Goal: Information Seeking & Learning: Learn about a topic

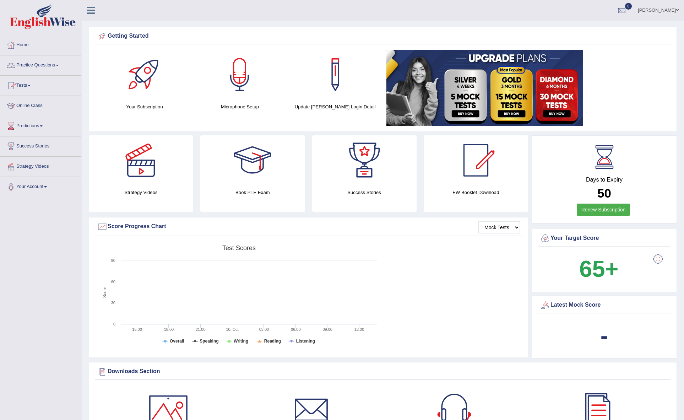
click at [61, 62] on link "Practice Questions" at bounding box center [40, 64] width 81 height 18
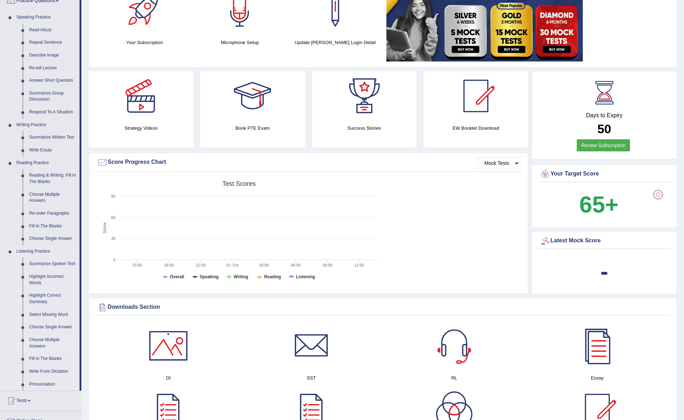
scroll to position [160, 0]
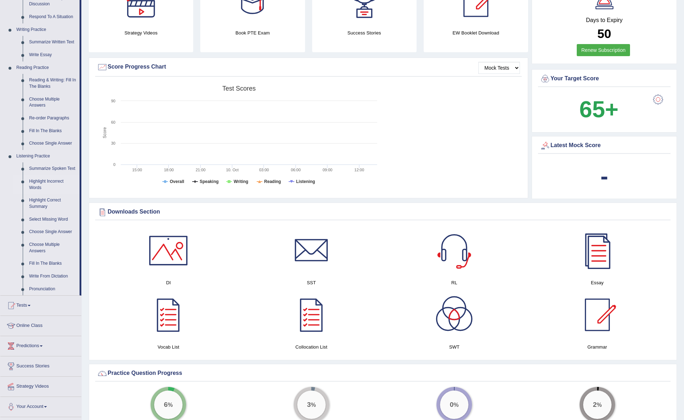
click at [56, 180] on link "Highlight Incorrect Words" at bounding box center [53, 184] width 54 height 19
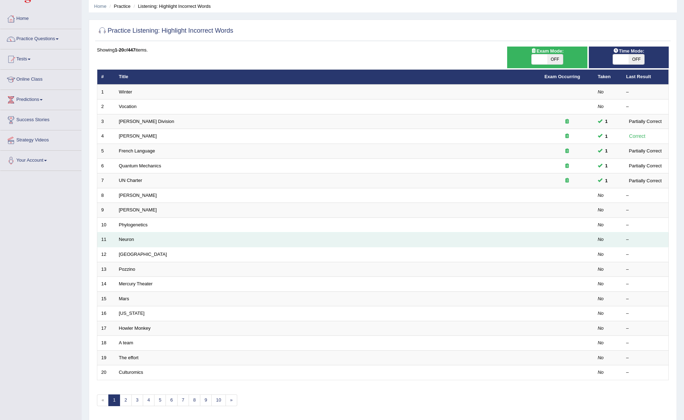
scroll to position [52, 0]
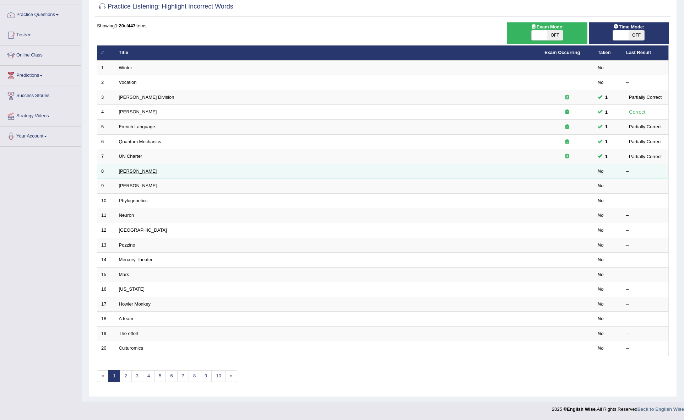
click at [130, 169] on link "Harold" at bounding box center [138, 170] width 38 height 5
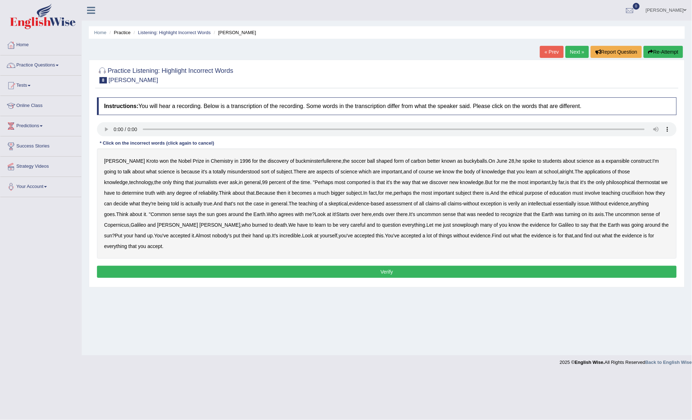
click at [447, 266] on button "Verify" at bounding box center [387, 272] width 580 height 12
click at [42, 67] on link "Practice Questions" at bounding box center [40, 64] width 81 height 18
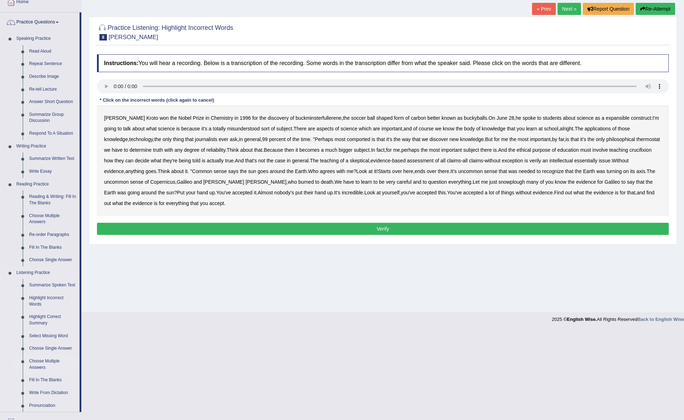
scroll to position [157, 0]
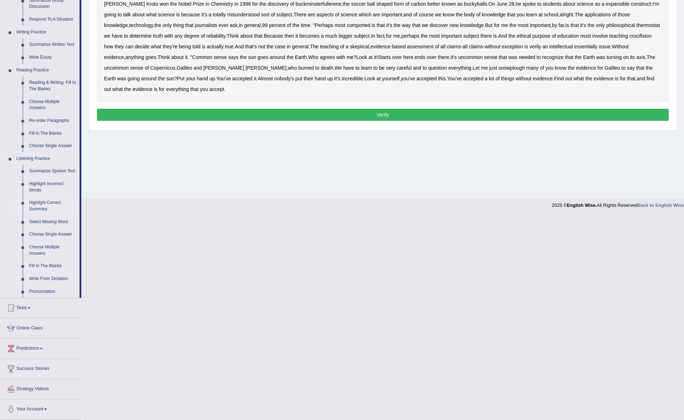
click at [47, 201] on link "Highlight Correct Summary" at bounding box center [53, 205] width 54 height 19
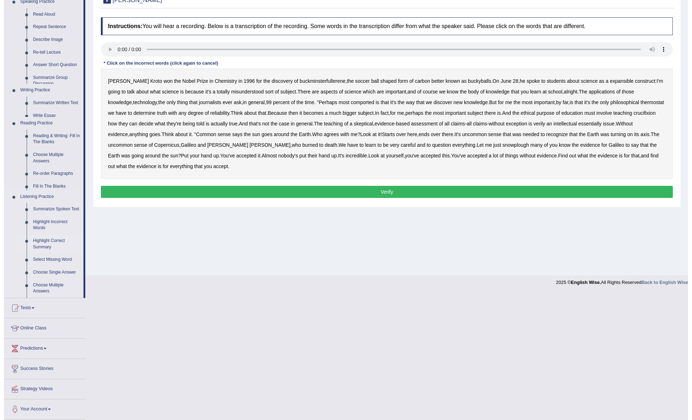
scroll to position [0, 0]
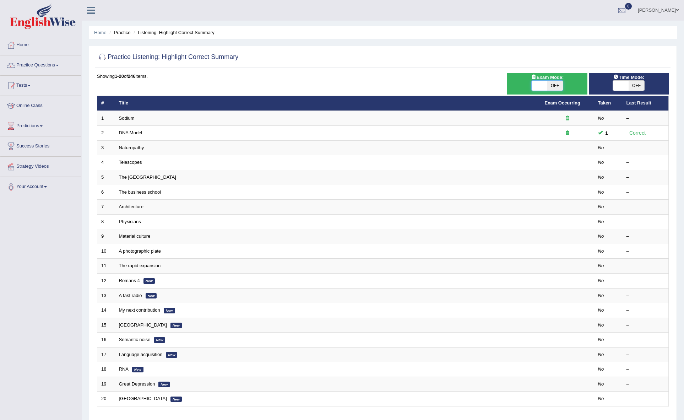
click at [540, 87] on span at bounding box center [540, 86] width 16 height 10
checkbox input "true"
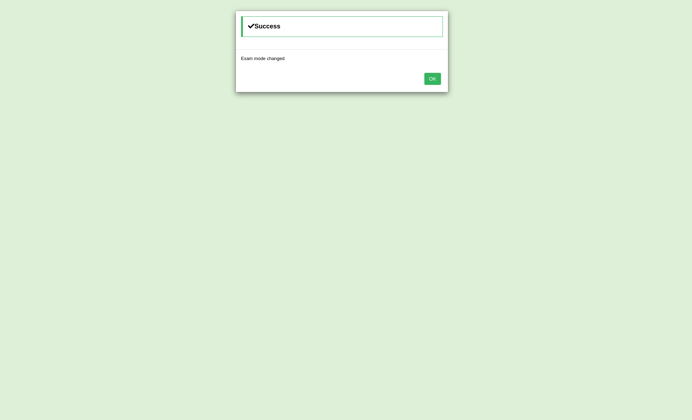
click at [432, 79] on button "OK" at bounding box center [433, 79] width 16 height 12
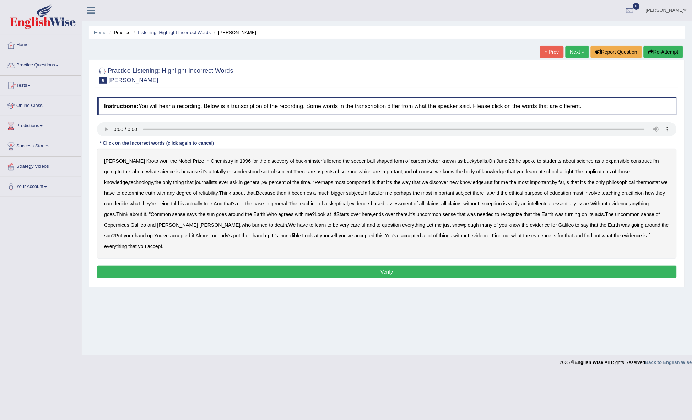
click at [52, 65] on link "Practice Questions" at bounding box center [40, 64] width 81 height 18
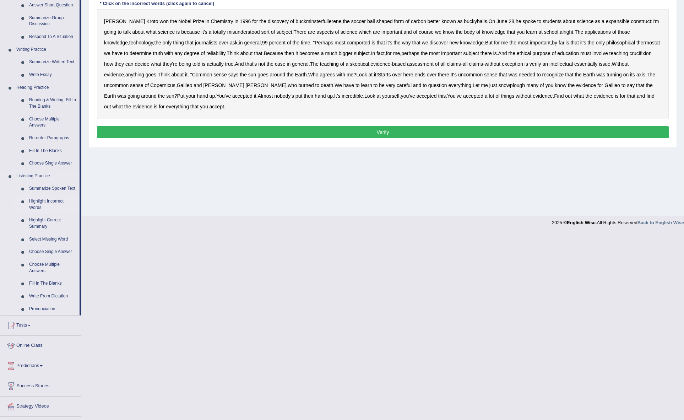
scroll to position [157, 0]
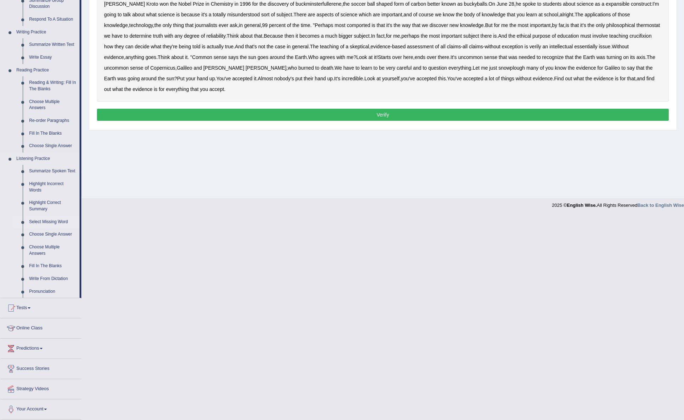
click at [49, 220] on link "Select Missing Word" at bounding box center [53, 222] width 54 height 13
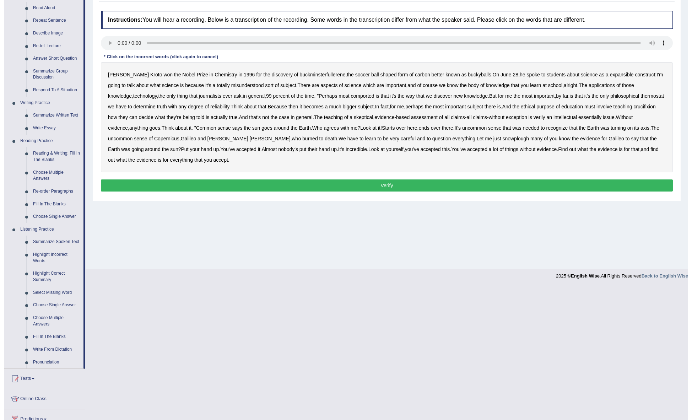
scroll to position [0, 0]
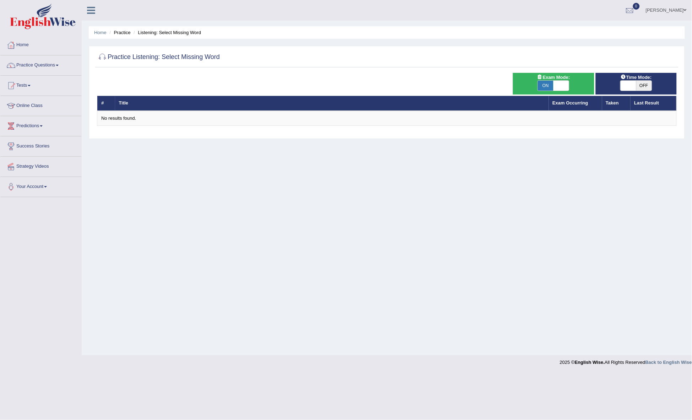
click at [641, 83] on span "OFF" at bounding box center [644, 86] width 16 height 10
checkbox input "true"
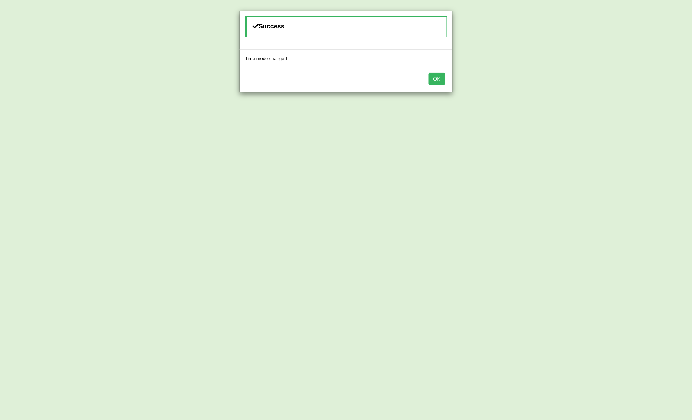
click at [435, 77] on button "OK" at bounding box center [437, 79] width 16 height 12
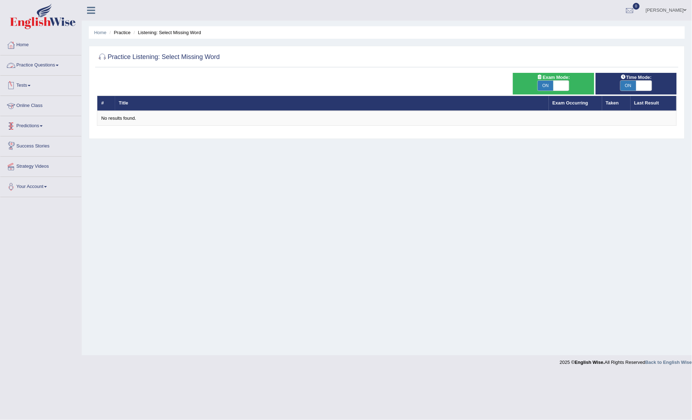
click at [37, 65] on link "Practice Questions" at bounding box center [40, 64] width 81 height 18
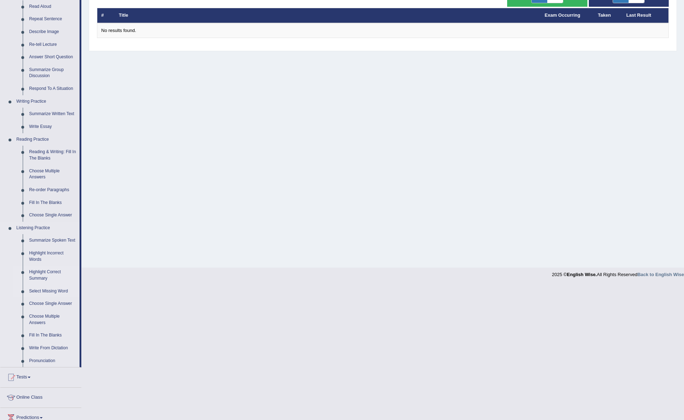
scroll to position [157, 0]
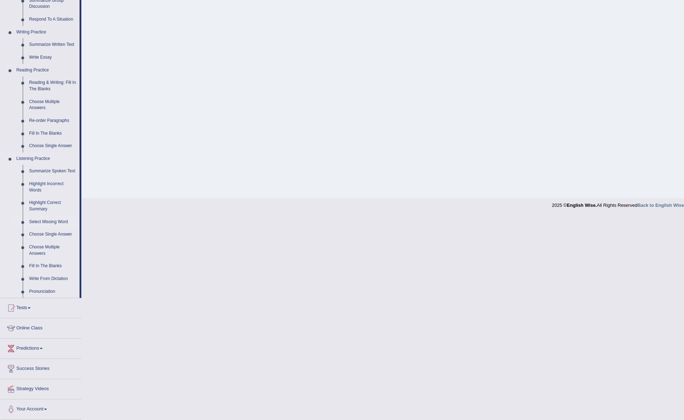
click at [52, 220] on link "Select Missing Word" at bounding box center [53, 222] width 54 height 13
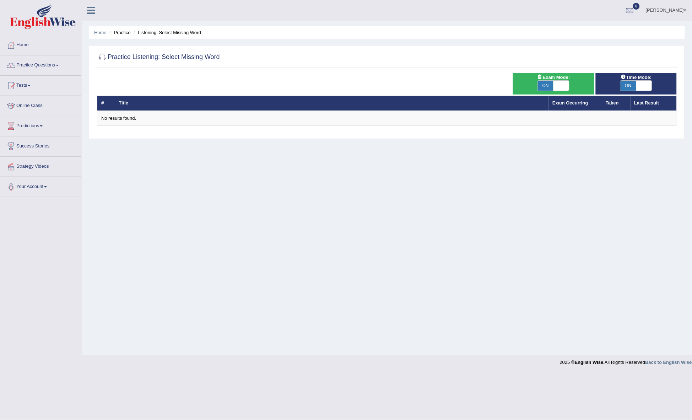
click at [562, 86] on span at bounding box center [562, 86] width 16 height 10
checkbox input "false"
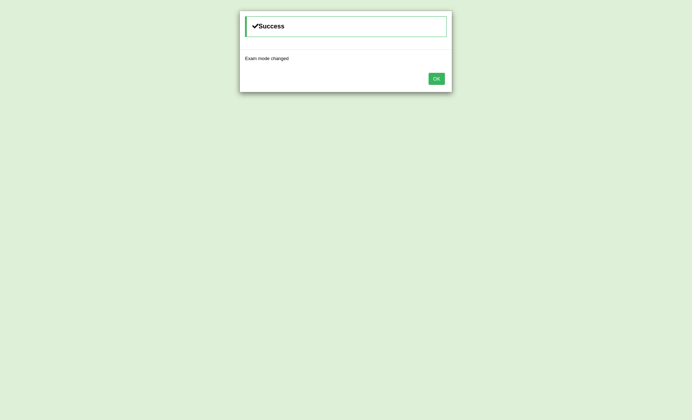
click at [434, 78] on button "OK" at bounding box center [437, 79] width 16 height 12
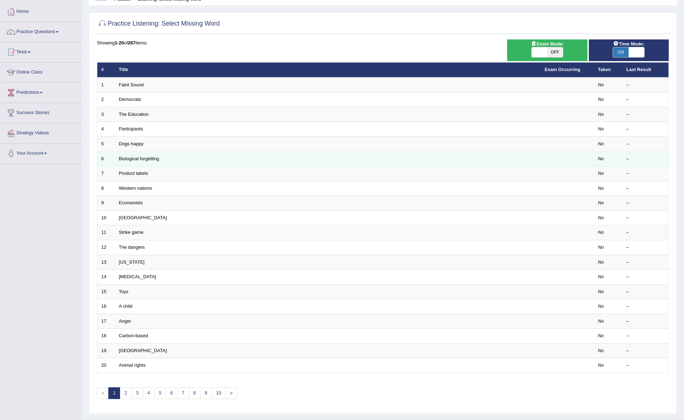
scroll to position [52, 0]
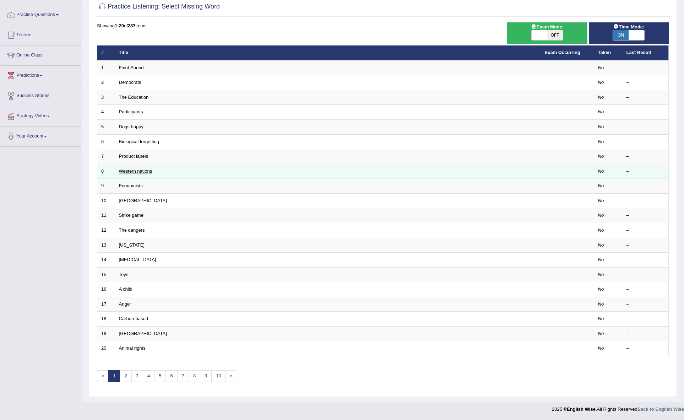
click at [142, 168] on link "Western nations" at bounding box center [135, 170] width 33 height 5
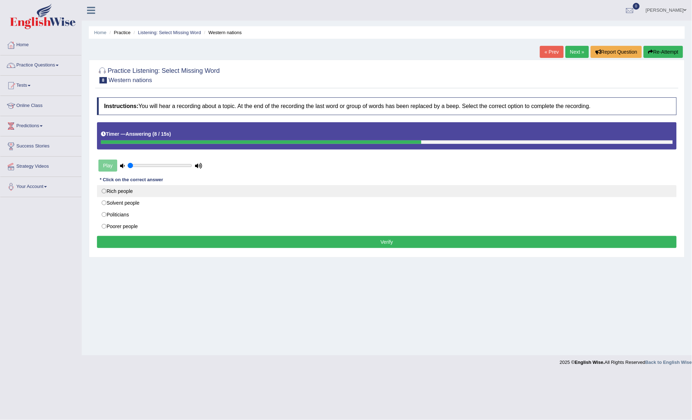
click at [131, 191] on label "Rich people" at bounding box center [387, 191] width 580 height 12
radio input "true"
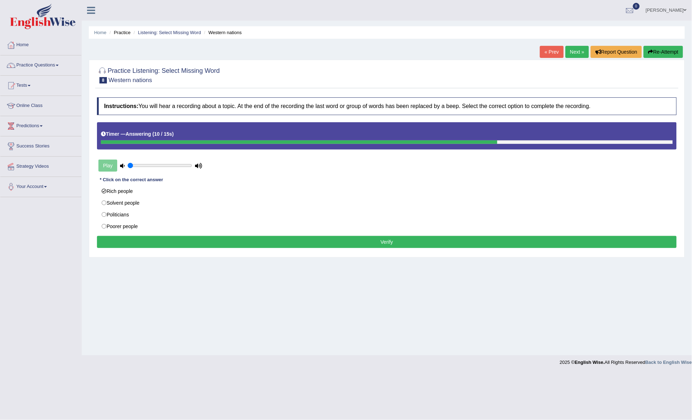
click at [398, 243] on button "Verify" at bounding box center [387, 242] width 580 height 12
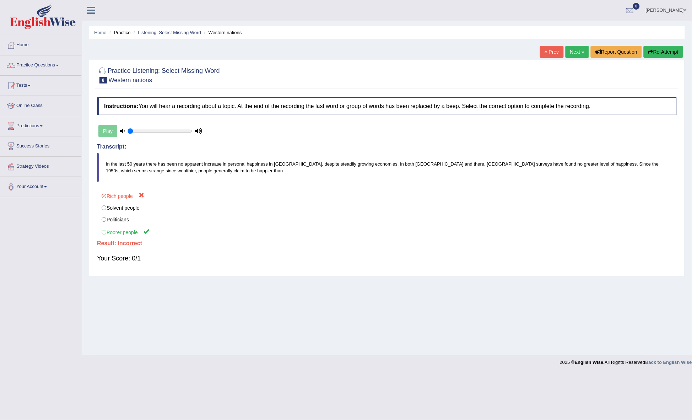
click at [576, 52] on link "Next »" at bounding box center [577, 52] width 23 height 12
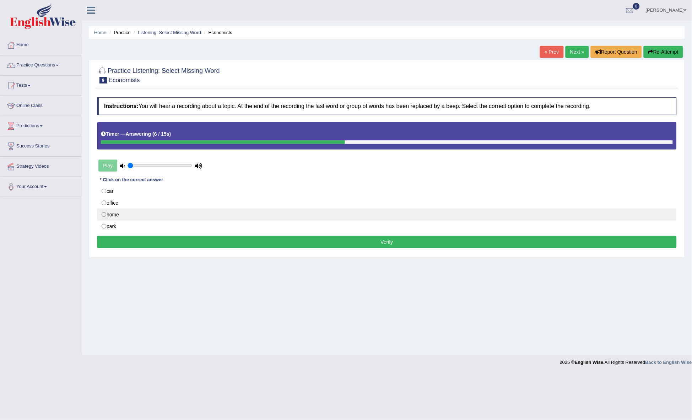
click at [129, 216] on label "home" at bounding box center [387, 215] width 580 height 12
radio input "true"
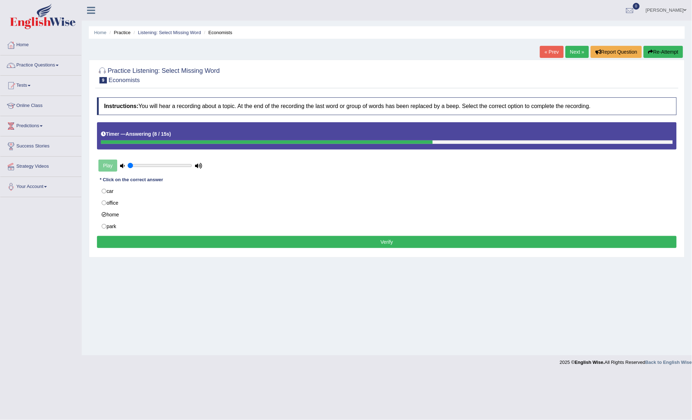
click at [372, 243] on button "Verify" at bounding box center [387, 242] width 580 height 12
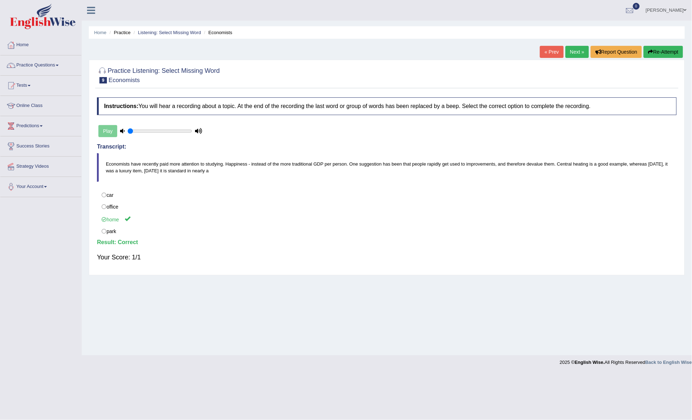
click at [574, 48] on link "Next »" at bounding box center [577, 52] width 23 height 12
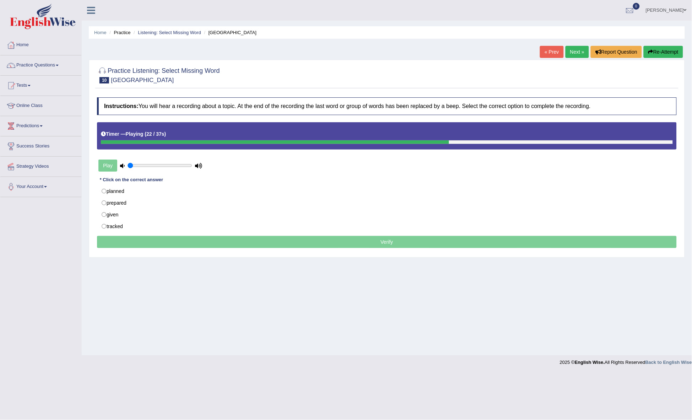
click at [360, 301] on div "Home Practice Listening: Select Missing Word [GEOGRAPHIC_DATA] « Prev Next » Re…" at bounding box center [387, 177] width 610 height 355
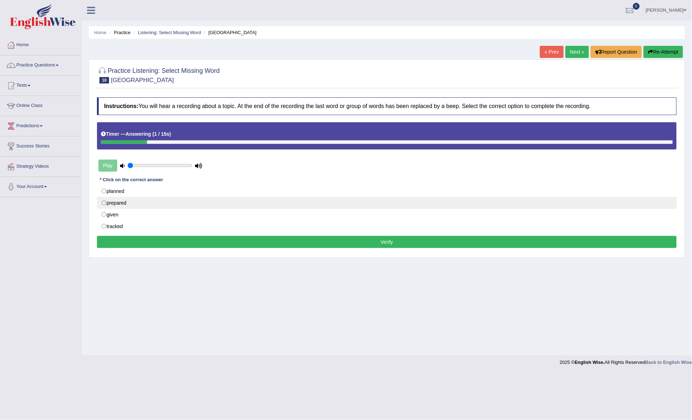
click at [118, 201] on label "prepared" at bounding box center [387, 203] width 580 height 12
radio input "true"
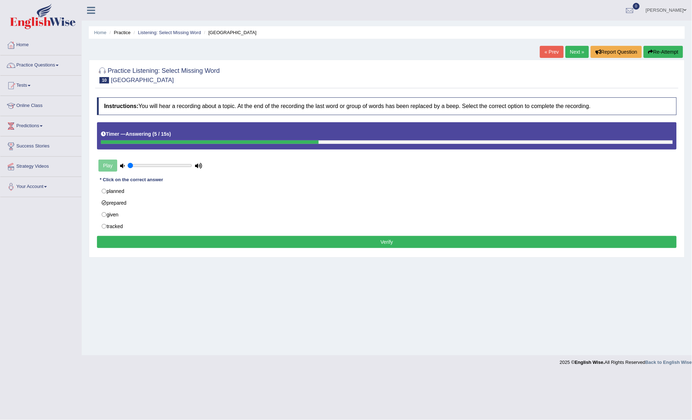
click at [394, 242] on button "Verify" at bounding box center [387, 242] width 580 height 12
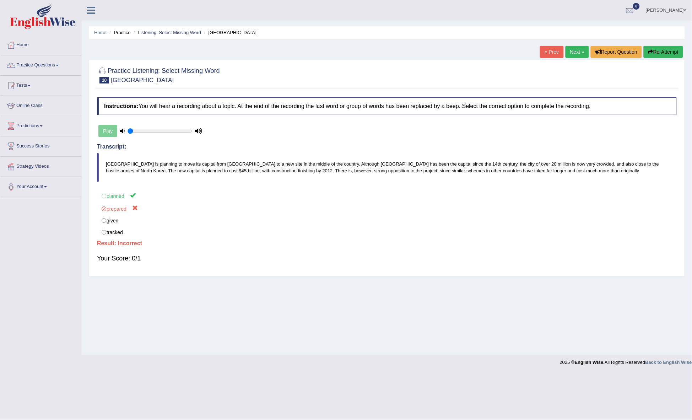
click at [570, 50] on link "Next »" at bounding box center [577, 52] width 23 height 12
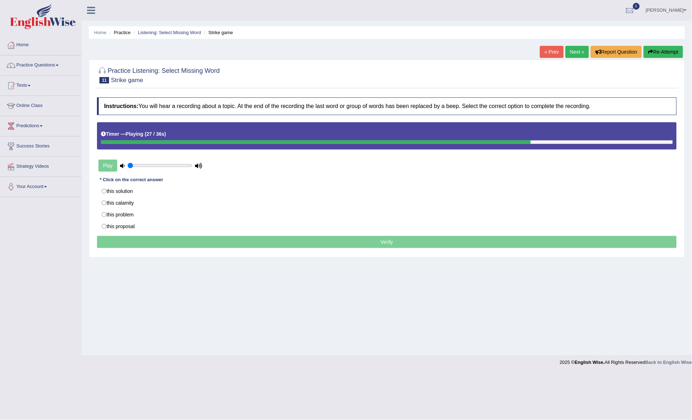
click at [359, 299] on div "Home Practice Listening: Select Missing Word Strike game « Prev Next » Report Q…" at bounding box center [387, 177] width 610 height 355
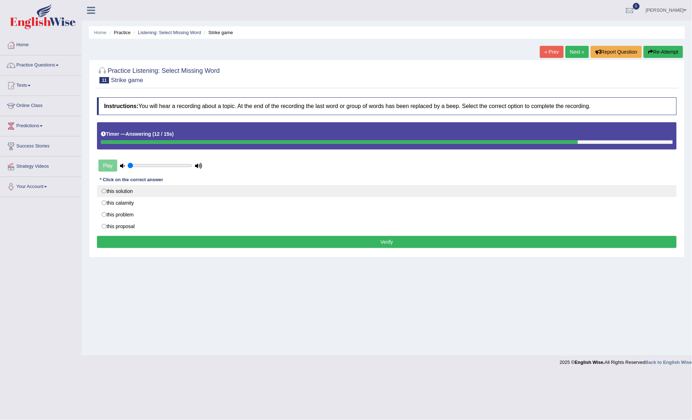
click at [136, 193] on label "this solution" at bounding box center [387, 191] width 580 height 12
radio input "true"
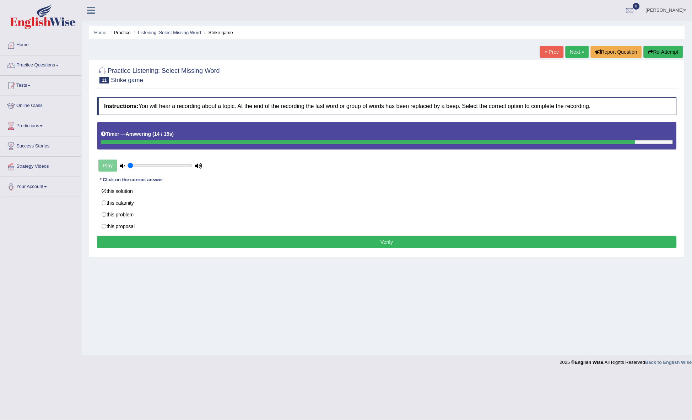
click at [292, 243] on button "Verify" at bounding box center [387, 242] width 580 height 12
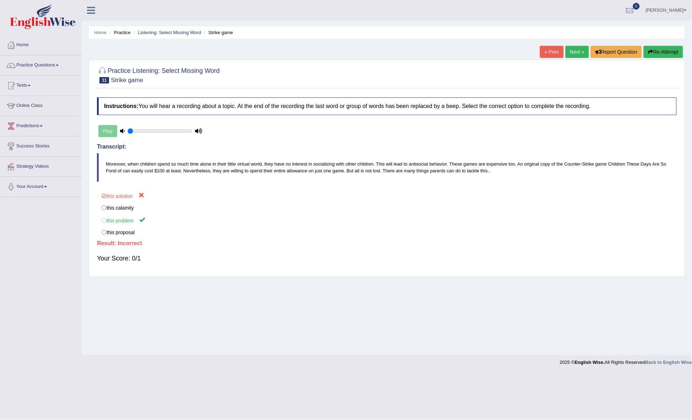
click at [575, 49] on link "Next »" at bounding box center [577, 52] width 23 height 12
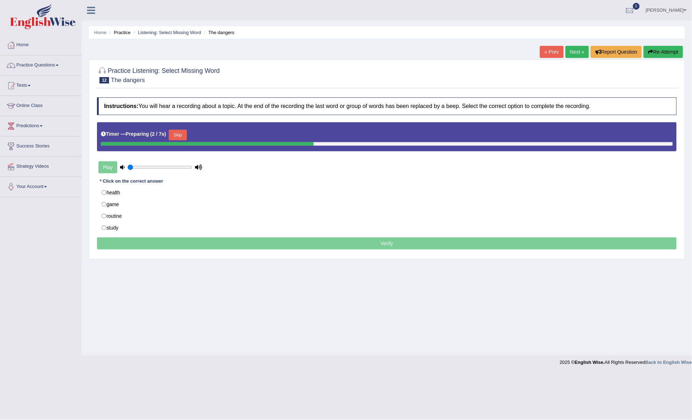
click at [182, 134] on button "Skip" at bounding box center [178, 135] width 18 height 11
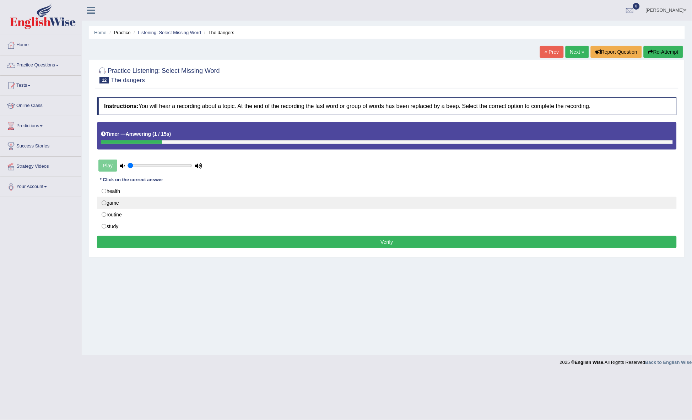
click at [131, 201] on label "game" at bounding box center [387, 203] width 580 height 12
radio input "true"
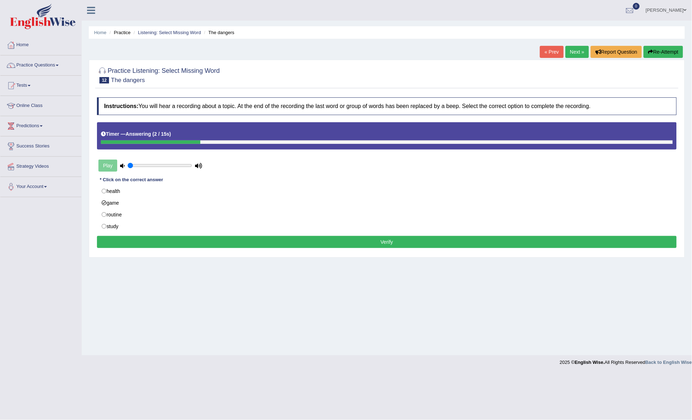
click at [314, 241] on button "Verify" at bounding box center [387, 242] width 580 height 12
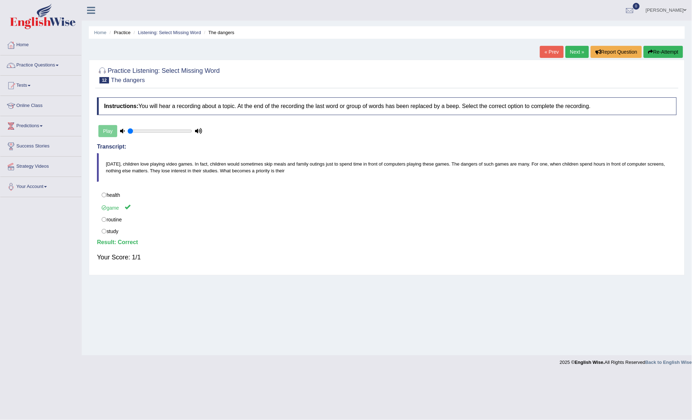
click at [576, 50] on link "Next »" at bounding box center [577, 52] width 23 height 12
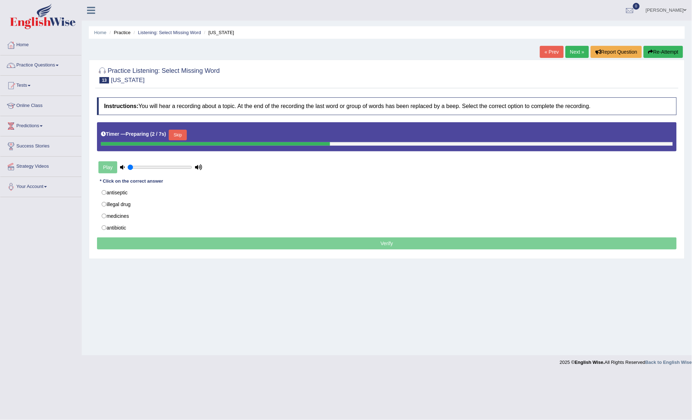
click at [180, 135] on button "Skip" at bounding box center [178, 135] width 18 height 11
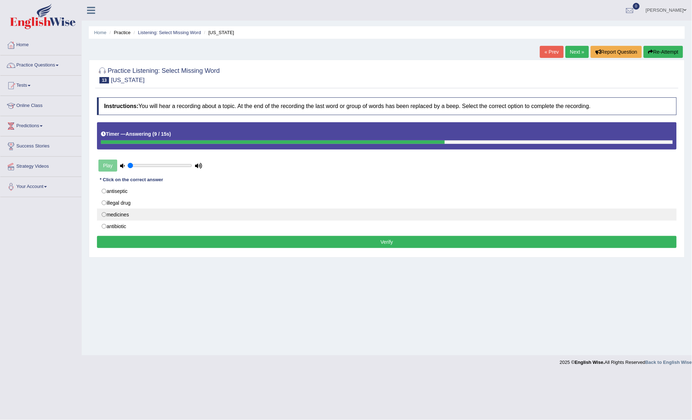
click at [185, 215] on label "medicines" at bounding box center [387, 215] width 580 height 12
radio input "true"
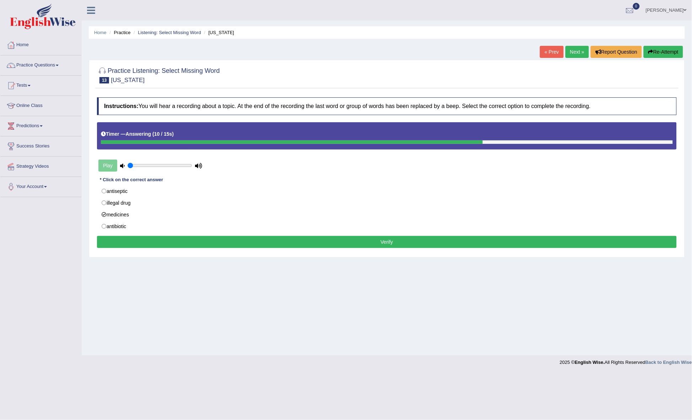
click at [355, 238] on button "Verify" at bounding box center [387, 242] width 580 height 12
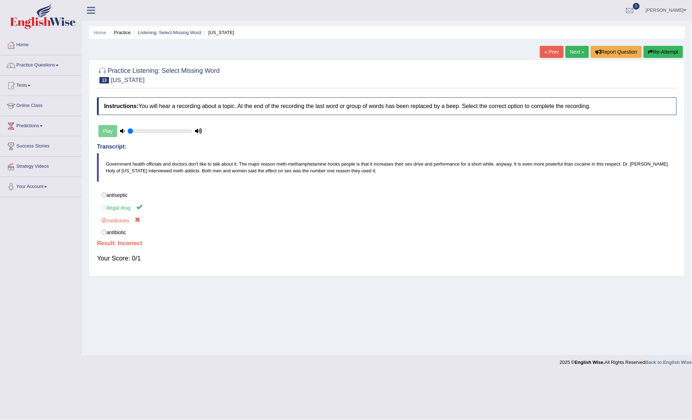
click at [576, 51] on link "Next »" at bounding box center [577, 52] width 23 height 12
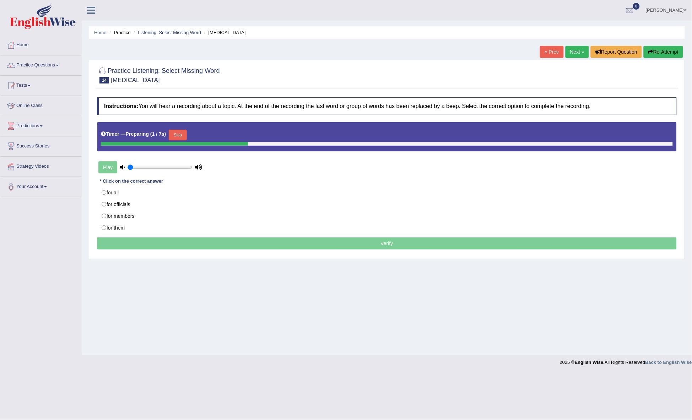
click at [177, 136] on button "Skip" at bounding box center [178, 135] width 18 height 11
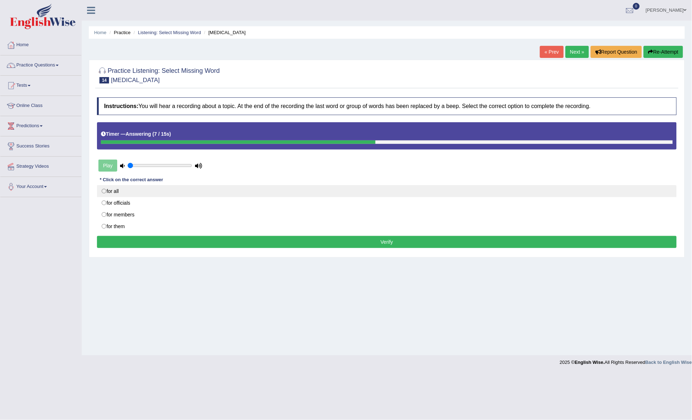
click at [119, 192] on label "for all" at bounding box center [387, 191] width 580 height 12
radio input "true"
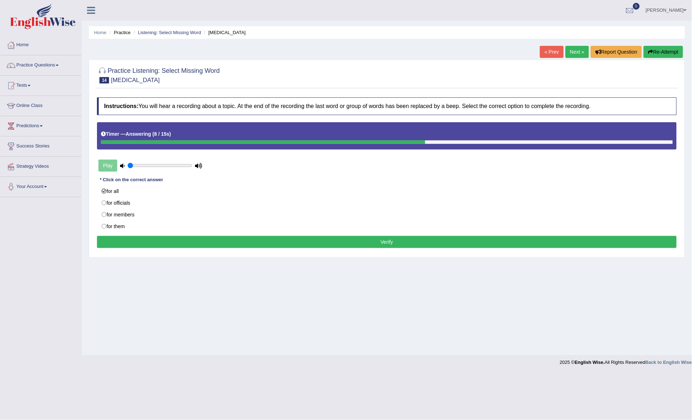
click at [425, 244] on button "Verify" at bounding box center [387, 242] width 580 height 12
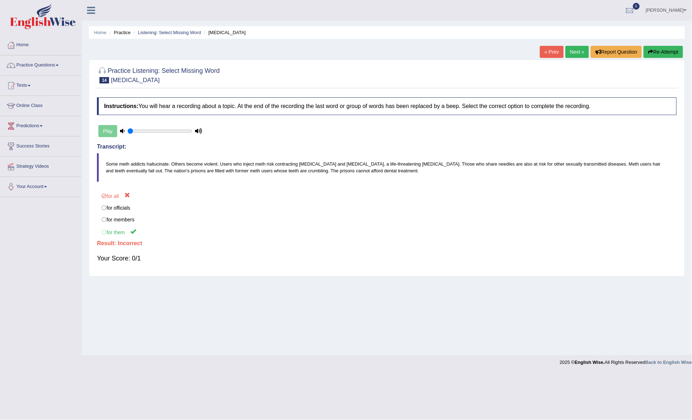
click at [567, 48] on link "Next »" at bounding box center [577, 52] width 23 height 12
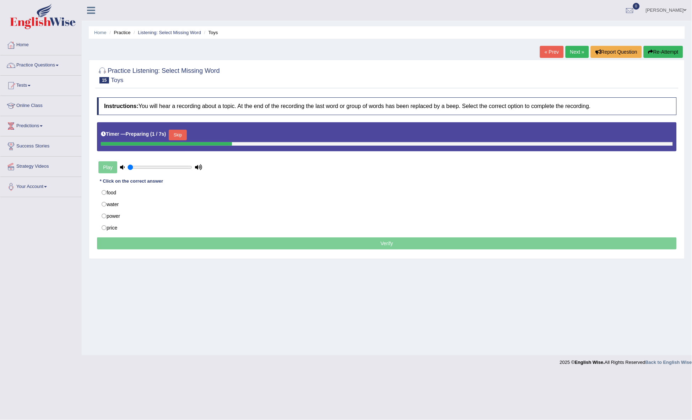
click at [182, 135] on button "Skip" at bounding box center [178, 135] width 18 height 11
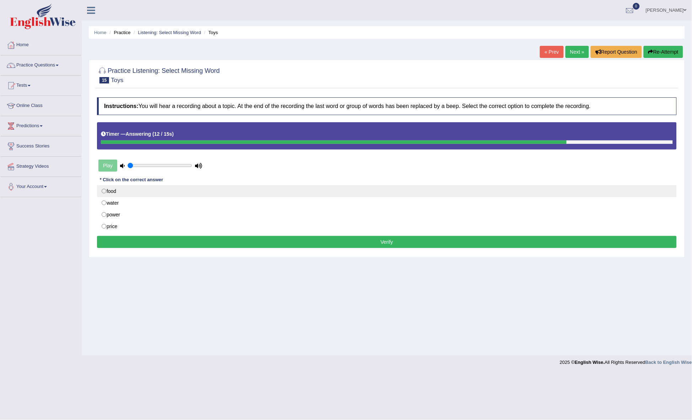
click at [151, 189] on label "food" at bounding box center [387, 191] width 580 height 12
radio input "true"
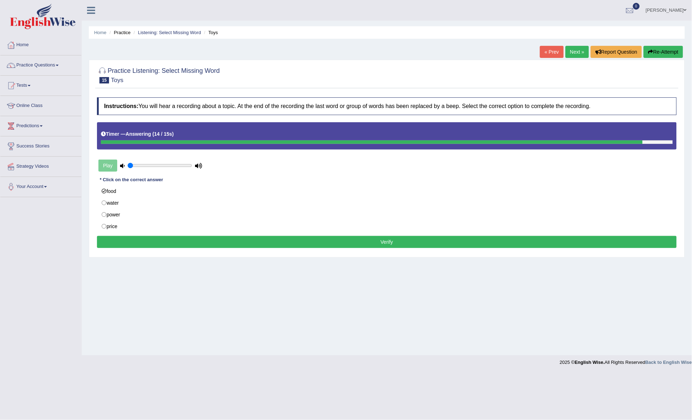
click at [338, 246] on button "Verify" at bounding box center [387, 242] width 580 height 12
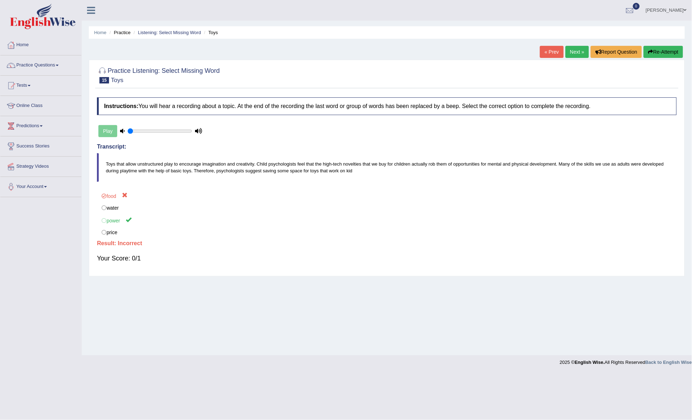
click at [575, 50] on link "Next »" at bounding box center [577, 52] width 23 height 12
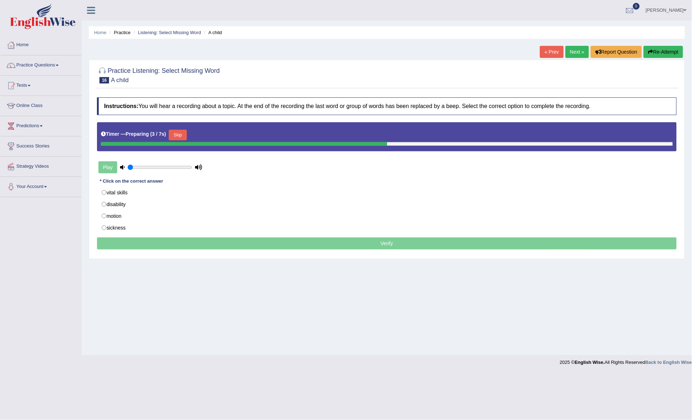
click at [177, 135] on button "Skip" at bounding box center [178, 135] width 18 height 11
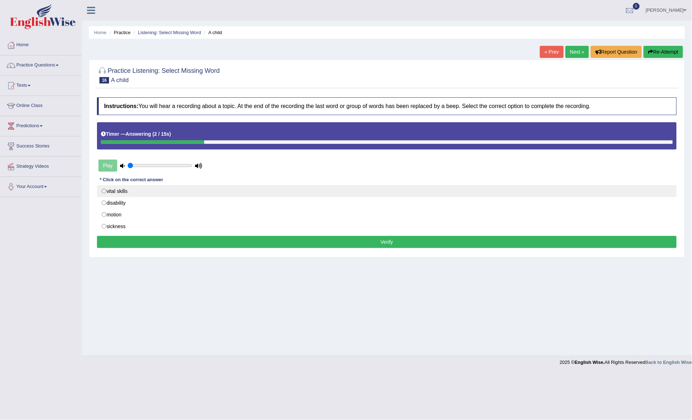
click at [118, 189] on label "vital skills" at bounding box center [387, 191] width 580 height 12
radio input "true"
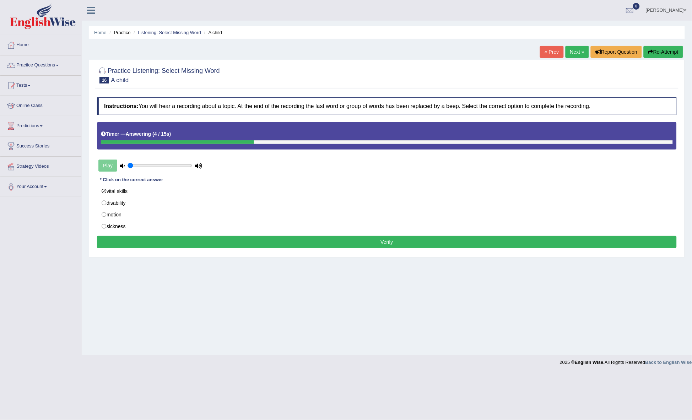
click at [385, 244] on button "Verify" at bounding box center [387, 242] width 580 height 12
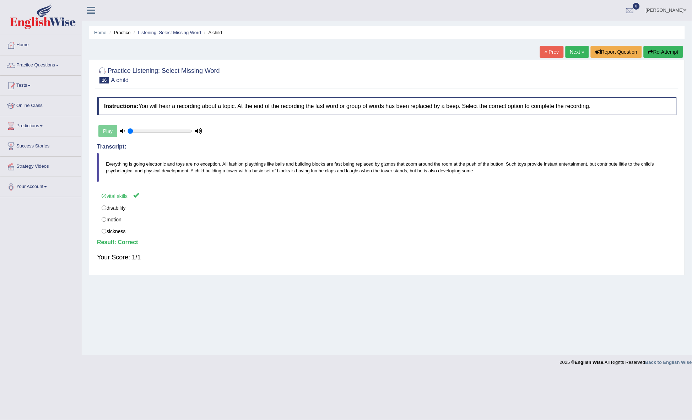
click at [577, 52] on link "Next »" at bounding box center [577, 52] width 23 height 12
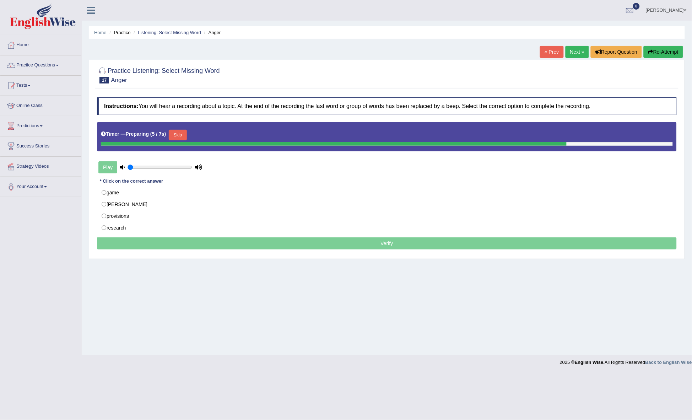
click at [180, 135] on button "Skip" at bounding box center [178, 135] width 18 height 11
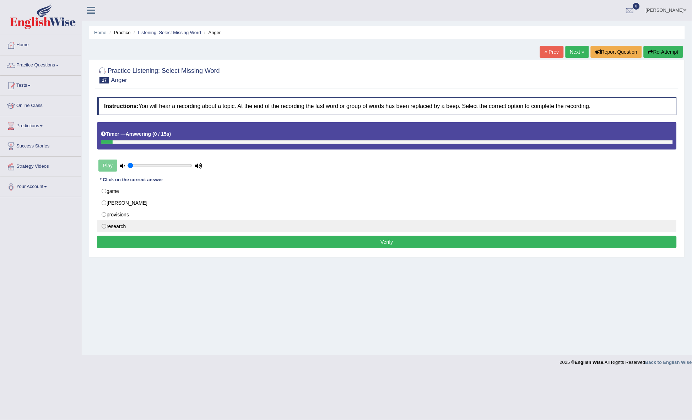
click at [117, 224] on label "research" at bounding box center [387, 226] width 580 height 12
radio input "true"
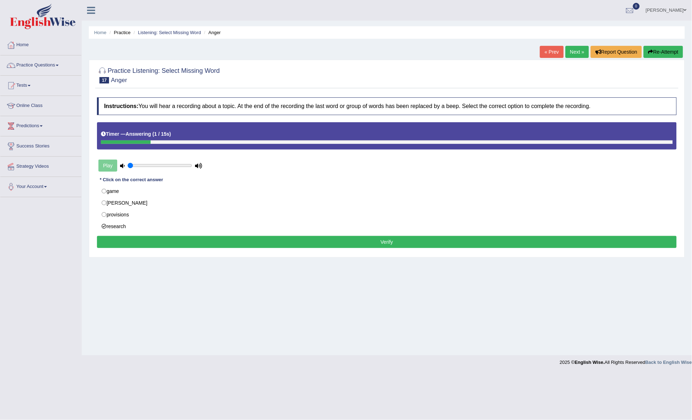
click at [303, 239] on button "Verify" at bounding box center [387, 242] width 580 height 12
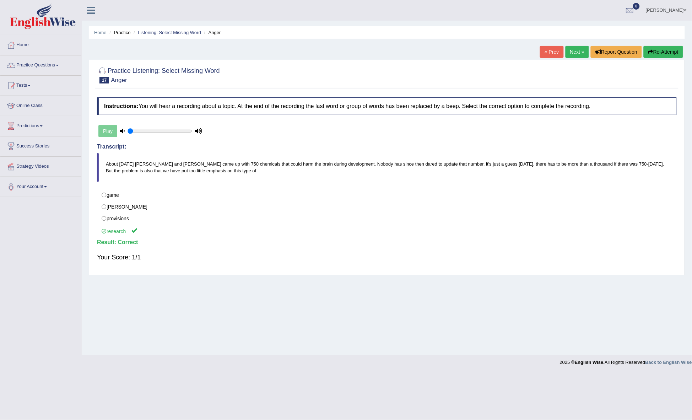
click at [577, 49] on link "Next »" at bounding box center [577, 52] width 23 height 12
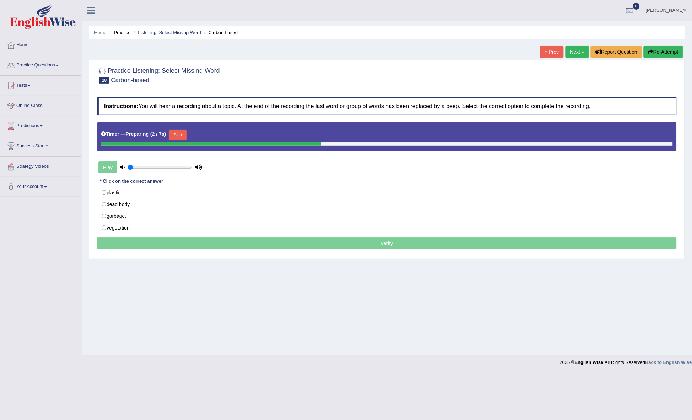
click at [178, 135] on button "Skip" at bounding box center [178, 135] width 18 height 11
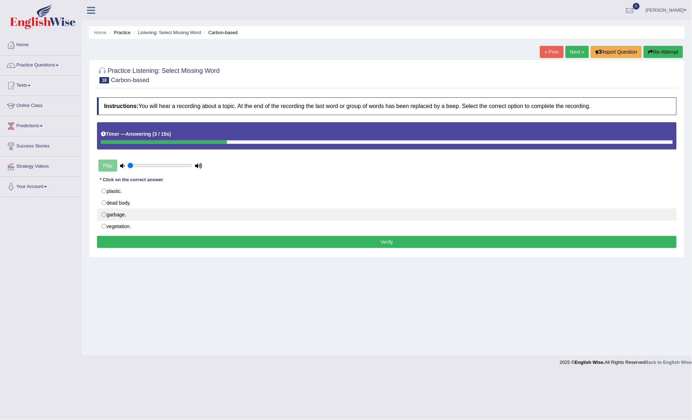
click at [177, 214] on label "garbage." at bounding box center [387, 215] width 580 height 12
radio input "true"
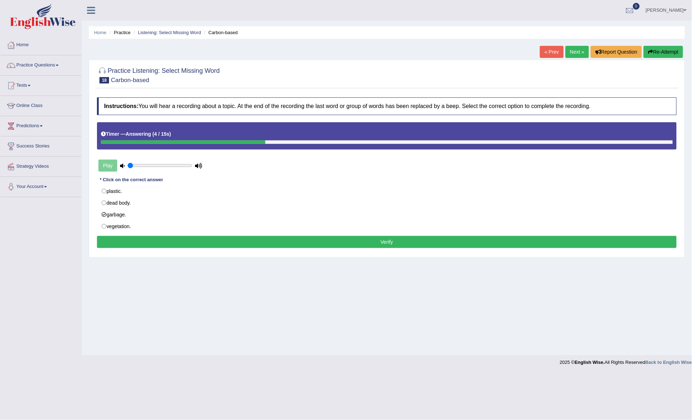
click at [356, 241] on button "Verify" at bounding box center [387, 242] width 580 height 12
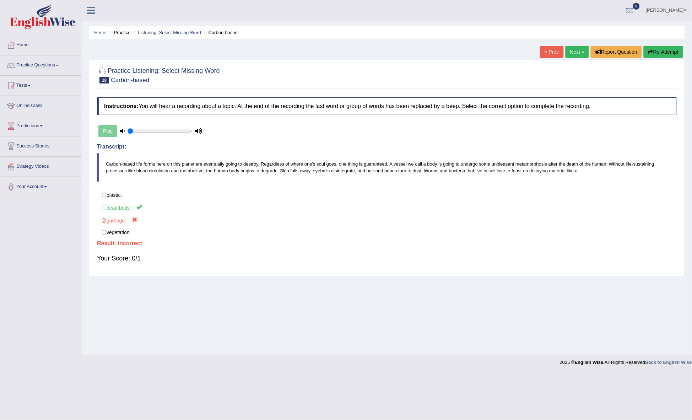
click at [572, 52] on link "Next »" at bounding box center [577, 52] width 23 height 12
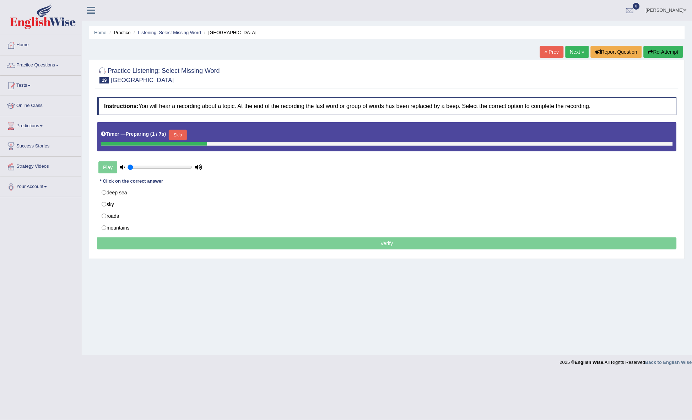
click at [182, 133] on button "Skip" at bounding box center [178, 135] width 18 height 11
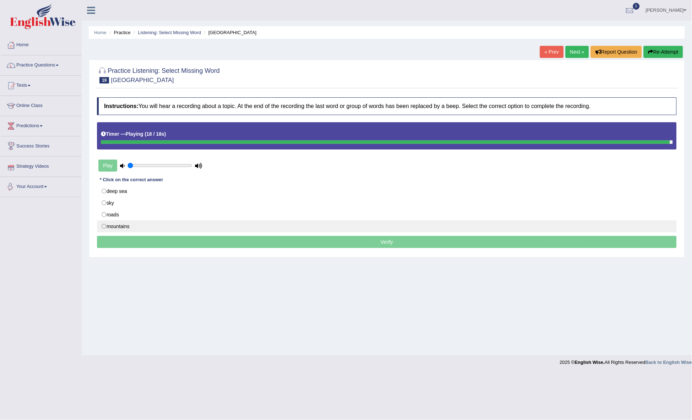
click at [113, 226] on label "mountains" at bounding box center [387, 226] width 580 height 12
radio input "true"
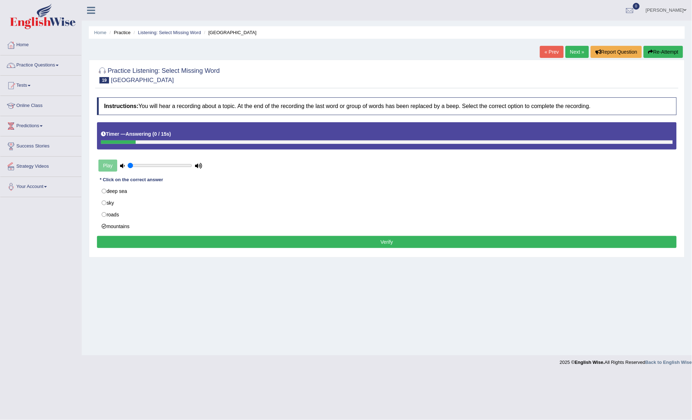
click at [330, 243] on button "Verify" at bounding box center [387, 242] width 580 height 12
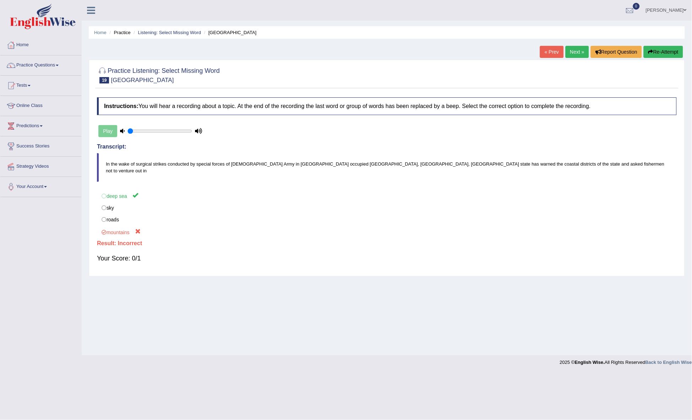
click at [573, 51] on link "Next »" at bounding box center [577, 52] width 23 height 12
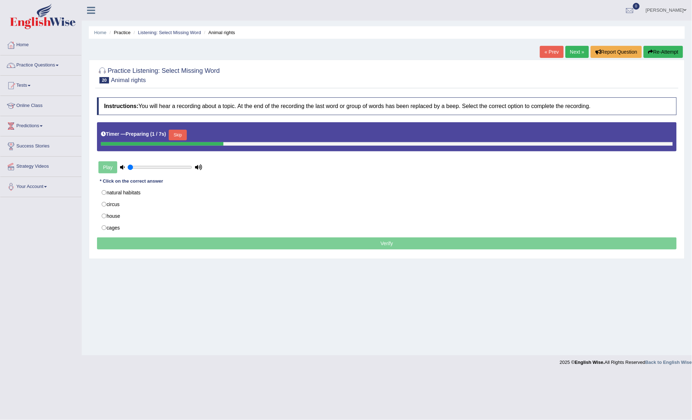
click at [178, 131] on button "Skip" at bounding box center [178, 135] width 18 height 11
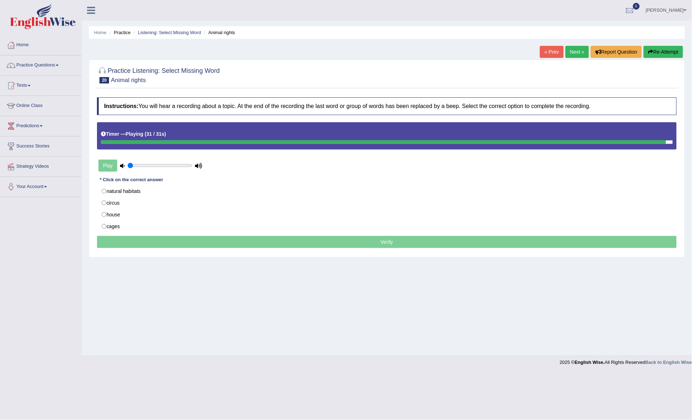
drag, startPoint x: 140, startPoint y: 227, endPoint x: 146, endPoint y: 233, distance: 8.8
click at [139, 227] on label "cages" at bounding box center [387, 226] width 580 height 12
radio input "true"
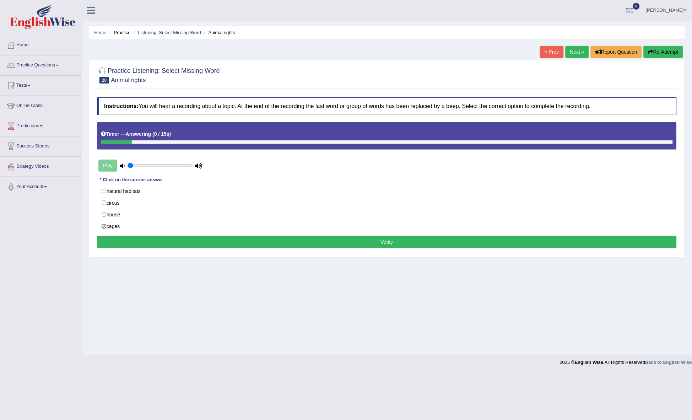
click at [309, 243] on button "Verify" at bounding box center [387, 242] width 580 height 12
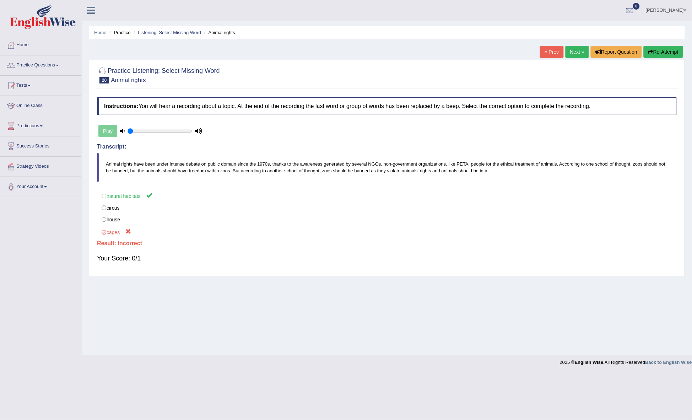
click at [575, 52] on link "Next »" at bounding box center [577, 52] width 23 height 12
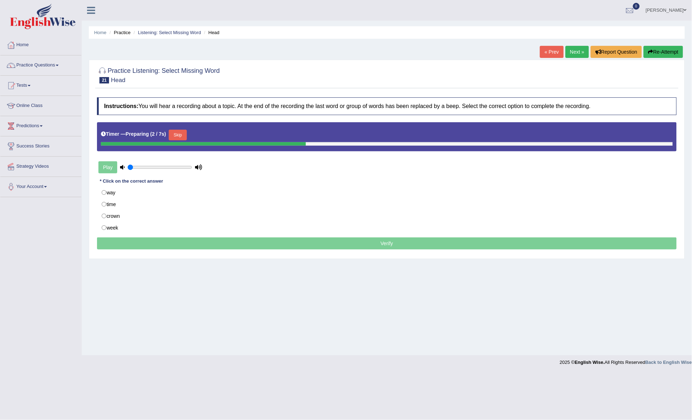
click at [182, 135] on button "Skip" at bounding box center [178, 135] width 18 height 11
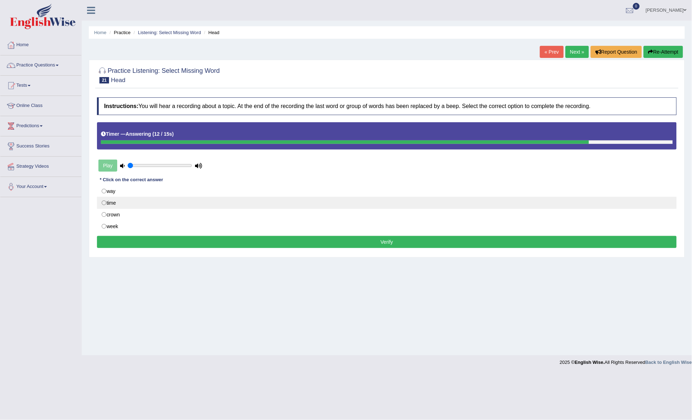
click at [169, 201] on label "time" at bounding box center [387, 203] width 580 height 12
radio input "true"
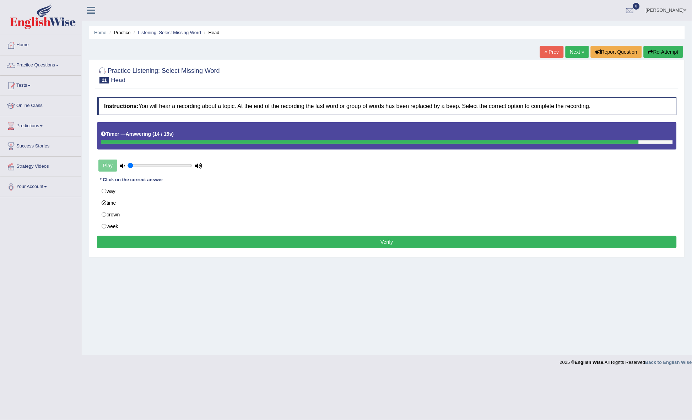
click at [307, 243] on button "Verify" at bounding box center [387, 242] width 580 height 12
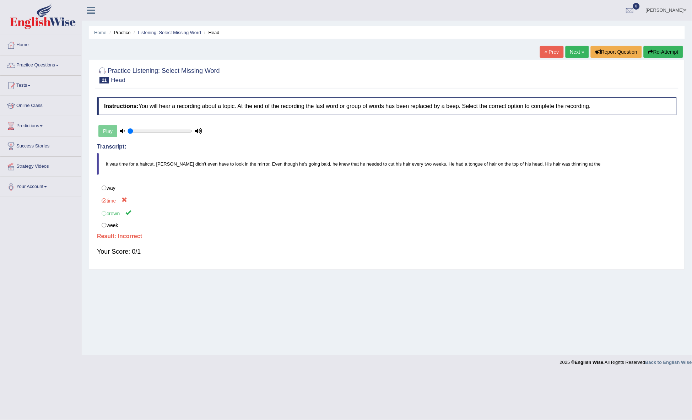
click at [577, 50] on link "Next »" at bounding box center [577, 52] width 23 height 12
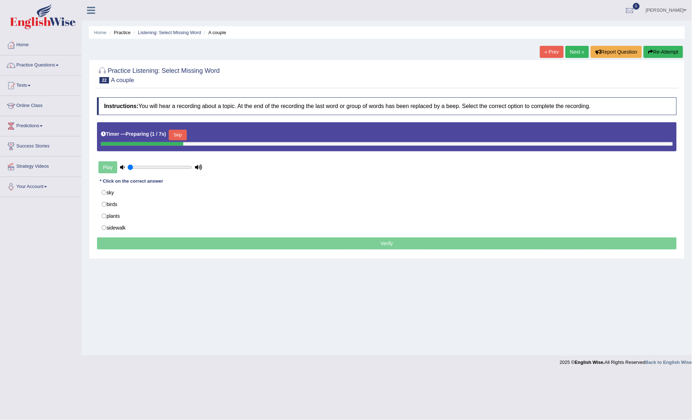
click at [183, 133] on button "Skip" at bounding box center [178, 135] width 18 height 11
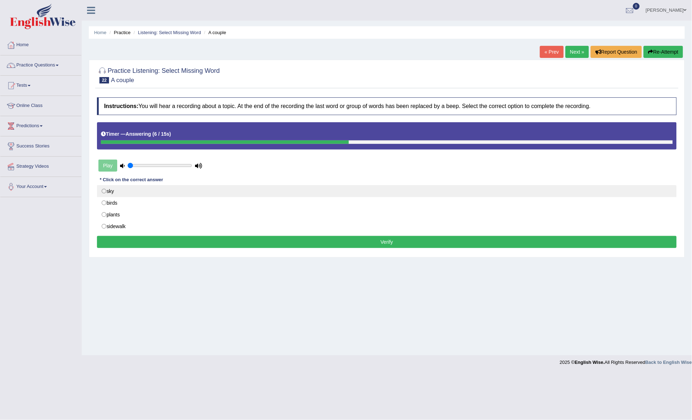
click at [160, 187] on label "sky" at bounding box center [387, 191] width 580 height 12
radio input "true"
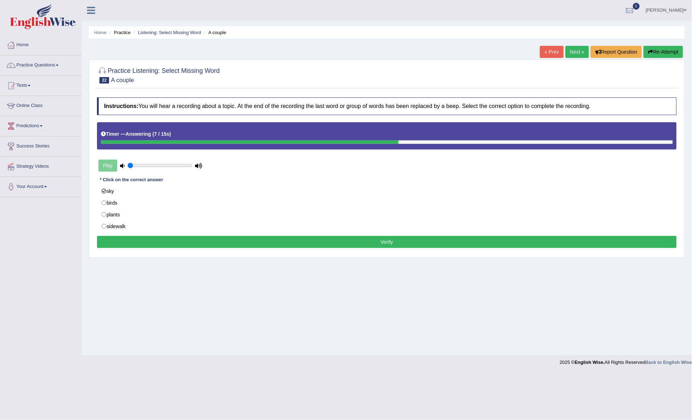
click at [301, 244] on button "Verify" at bounding box center [387, 242] width 580 height 12
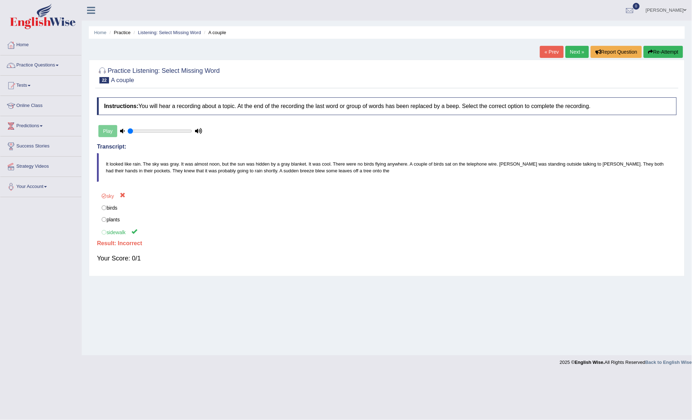
click at [577, 52] on link "Next »" at bounding box center [577, 52] width 23 height 12
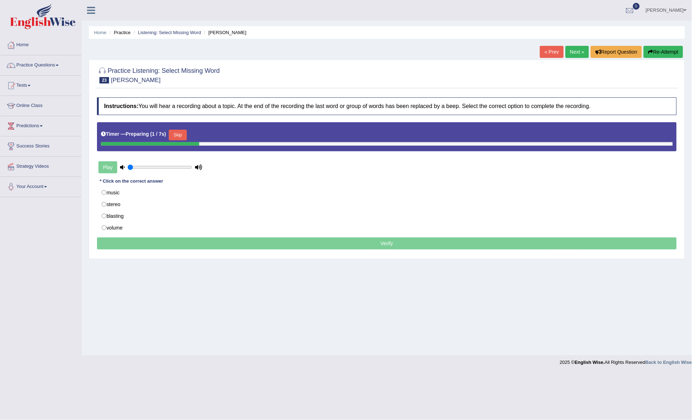
click at [183, 133] on button "Skip" at bounding box center [178, 135] width 18 height 11
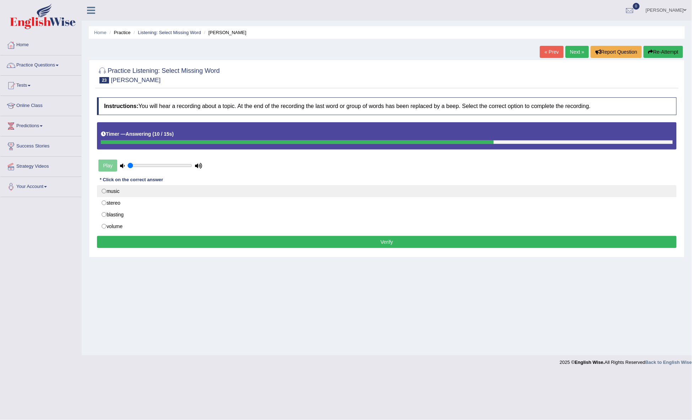
click at [124, 196] on label "music" at bounding box center [387, 191] width 580 height 12
radio input "true"
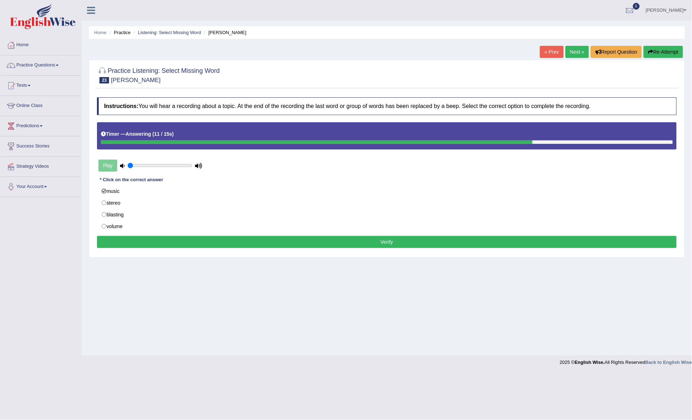
click at [297, 242] on button "Verify" at bounding box center [387, 242] width 580 height 12
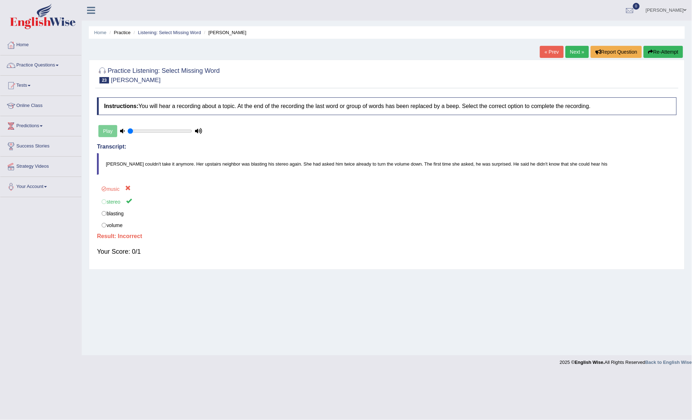
click at [570, 52] on link "Next »" at bounding box center [577, 52] width 23 height 12
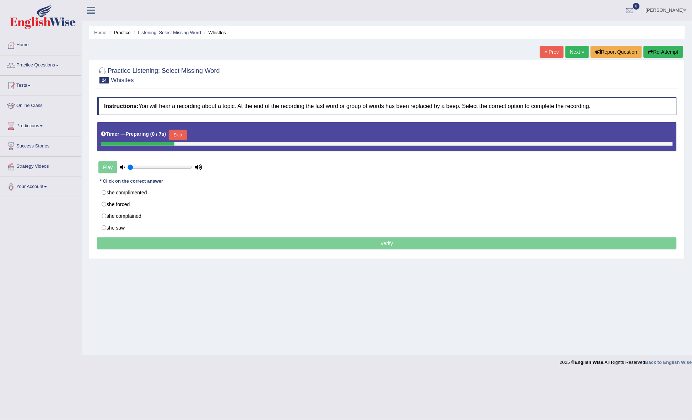
click at [182, 137] on button "Skip" at bounding box center [178, 135] width 18 height 11
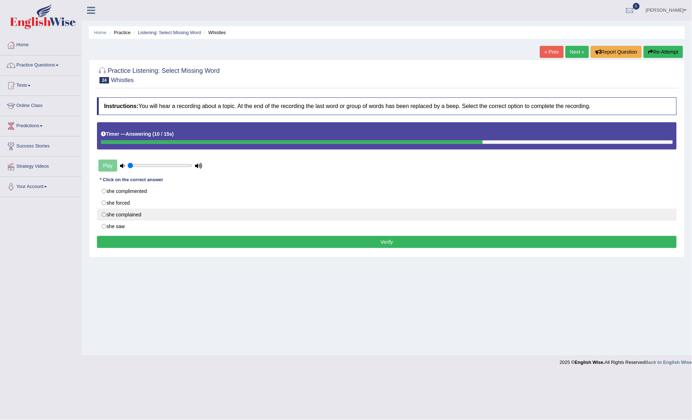
click at [226, 220] on label "she complained" at bounding box center [387, 215] width 580 height 12
radio input "true"
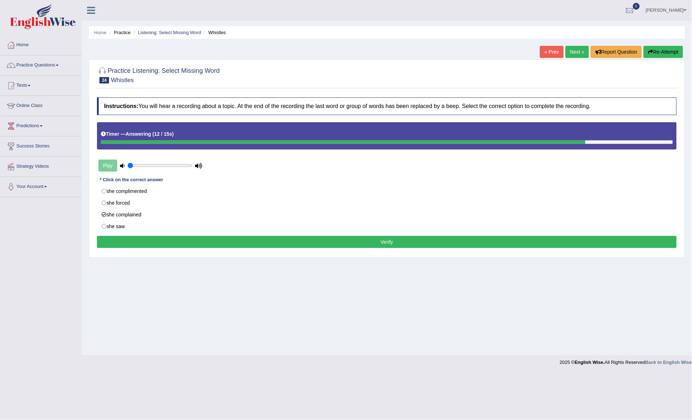
click at [357, 244] on button "Verify" at bounding box center [387, 242] width 580 height 12
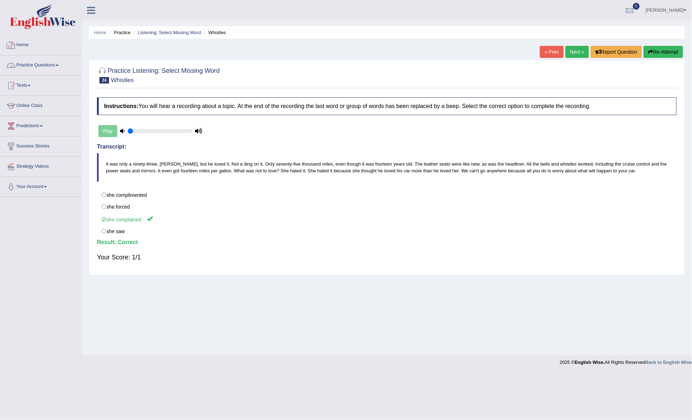
click at [58, 62] on link "Practice Questions" at bounding box center [40, 64] width 81 height 18
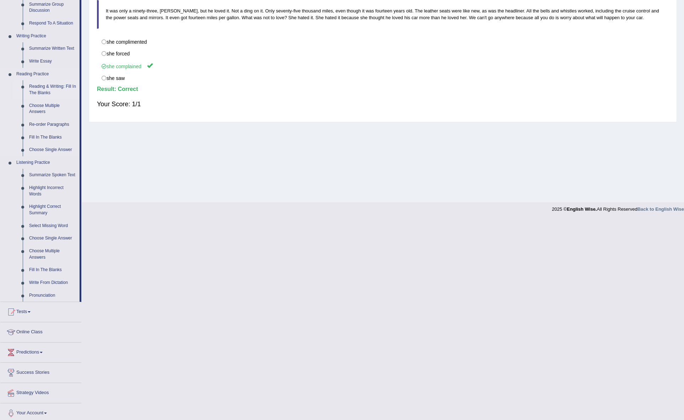
scroll to position [157, 0]
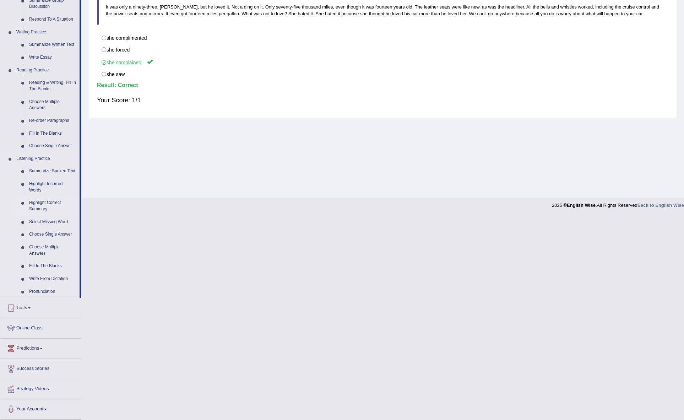
click at [48, 204] on link "Highlight Correct Summary" at bounding box center [53, 205] width 54 height 19
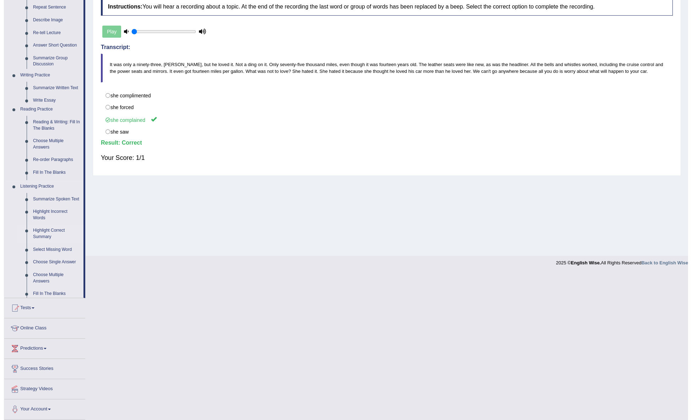
scroll to position [0, 0]
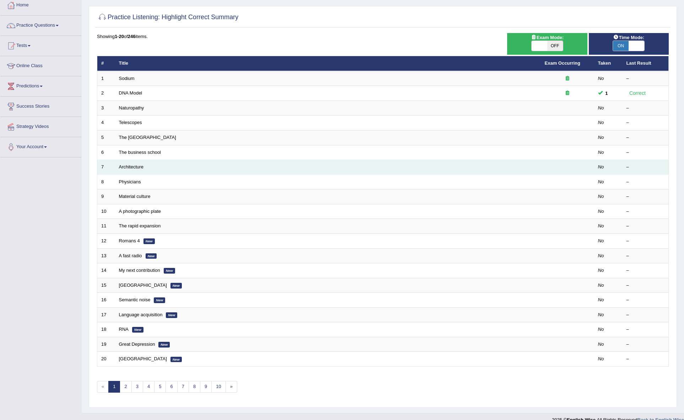
scroll to position [52, 0]
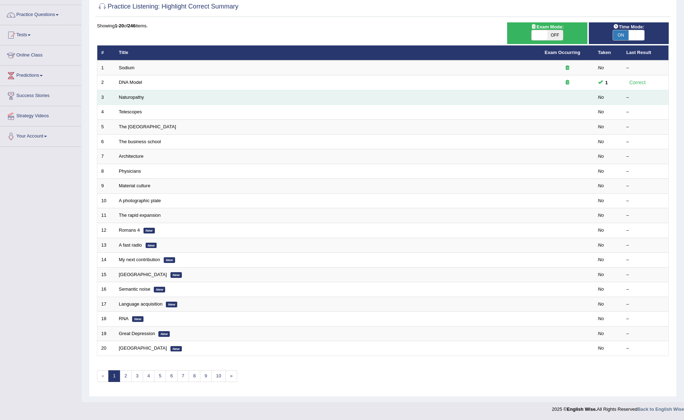
click at [129, 98] on td "Naturopathy" at bounding box center [328, 97] width 426 height 15
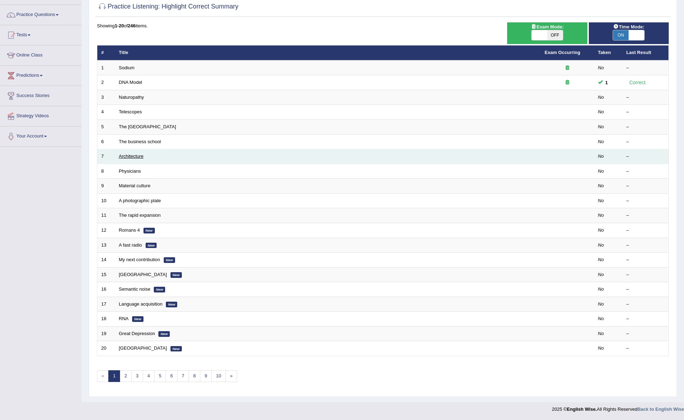
click at [125, 153] on link "Architecture" at bounding box center [131, 155] width 25 height 5
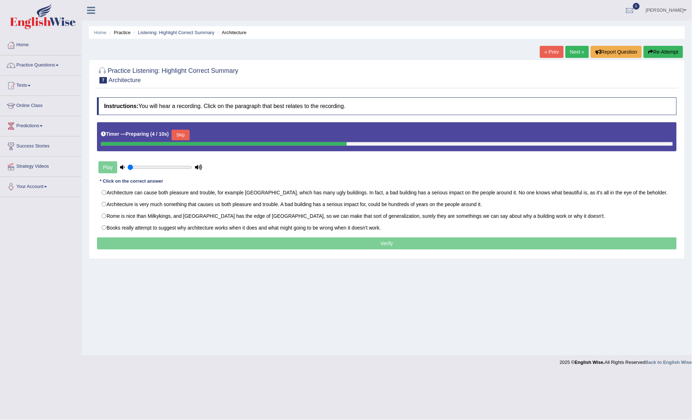
click at [180, 135] on button "Skip" at bounding box center [181, 135] width 18 height 11
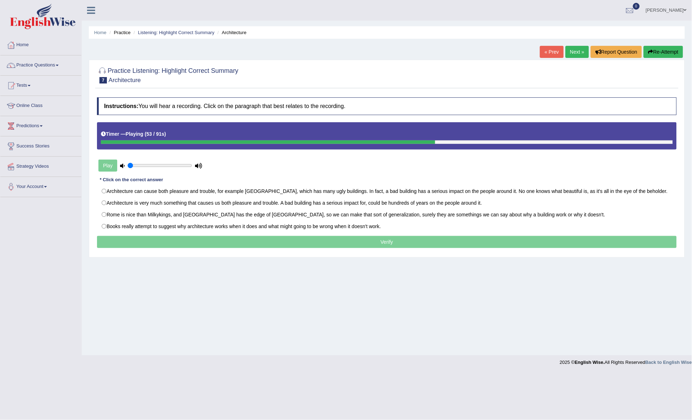
drag, startPoint x: 437, startPoint y: 142, endPoint x: 488, endPoint y: 141, distance: 50.5
click at [486, 141] on div at bounding box center [387, 142] width 572 height 4
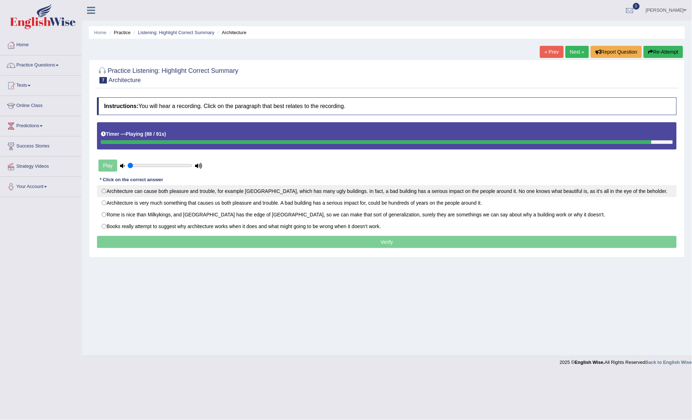
click at [129, 189] on label "Architecture can cause both pleasure and trouble, for example [GEOGRAPHIC_DATA]…" at bounding box center [387, 191] width 580 height 12
radio input "true"
click at [296, 242] on p "Verify" at bounding box center [387, 242] width 580 height 12
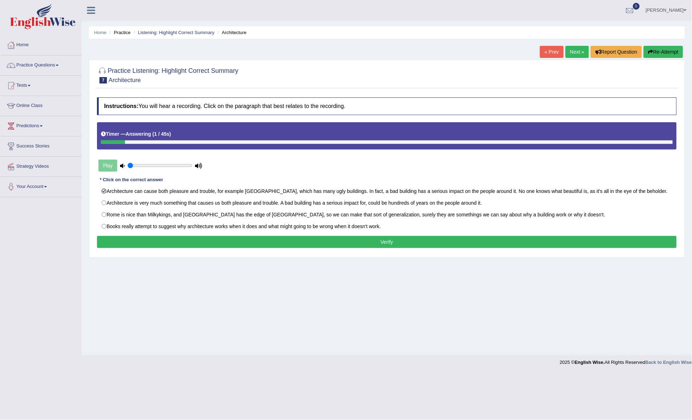
click at [345, 243] on button "Verify" at bounding box center [387, 242] width 580 height 12
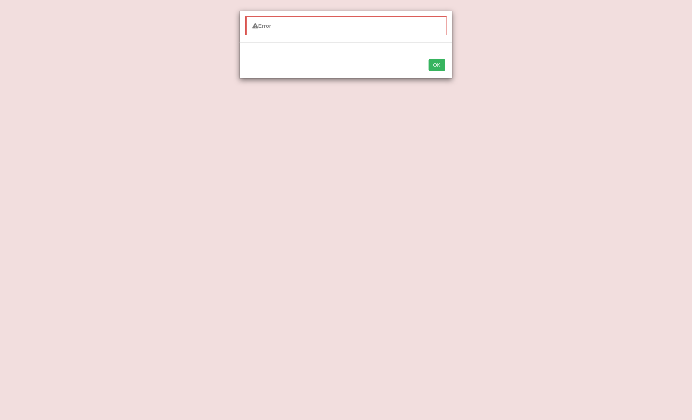
click at [436, 66] on button "OK" at bounding box center [437, 65] width 16 height 12
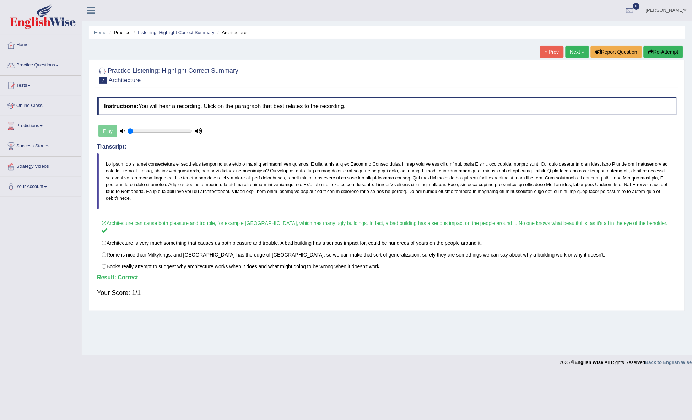
click at [576, 49] on link "Next »" at bounding box center [577, 52] width 23 height 12
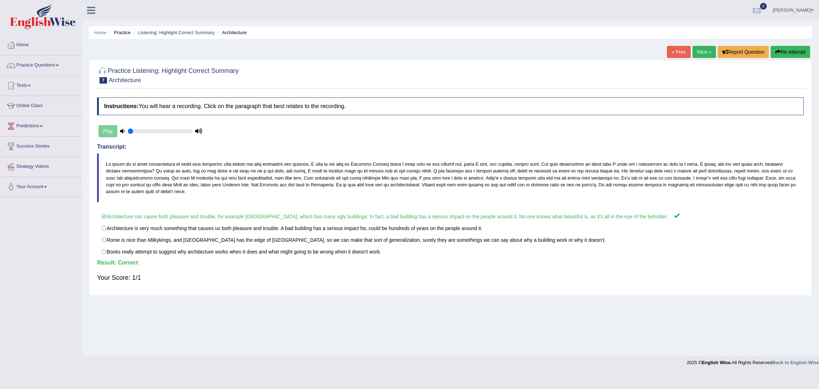
click at [692, 52] on link "Next »" at bounding box center [703, 52] width 23 height 12
click at [45, 62] on link "Practice Questions" at bounding box center [40, 64] width 81 height 18
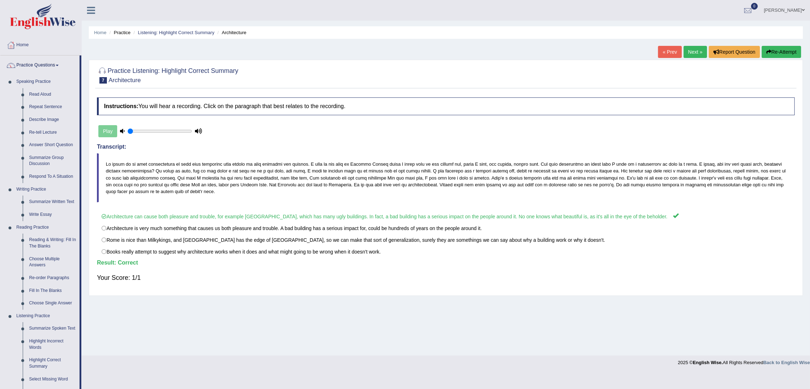
click at [687, 51] on link "Next »" at bounding box center [695, 52] width 23 height 12
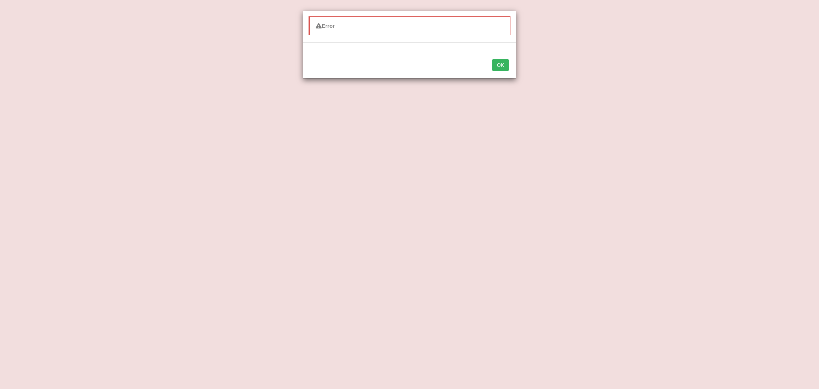
click at [500, 68] on button "OK" at bounding box center [500, 65] width 16 height 12
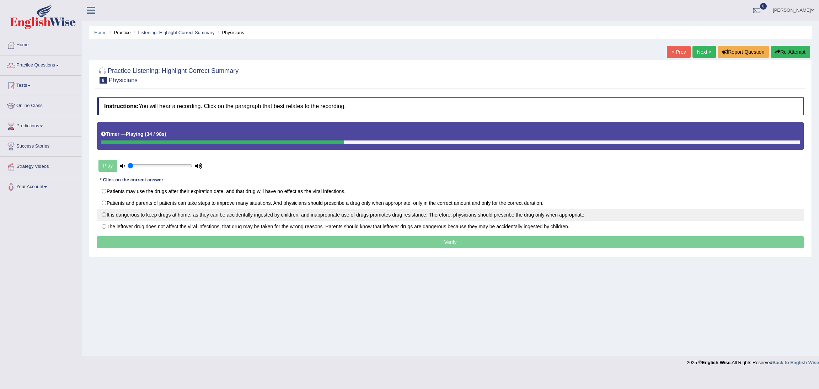
click at [206, 213] on label "It is dangerous to keep drugs at home, as they can be accidentally ingested by …" at bounding box center [450, 215] width 706 height 12
radio input "true"
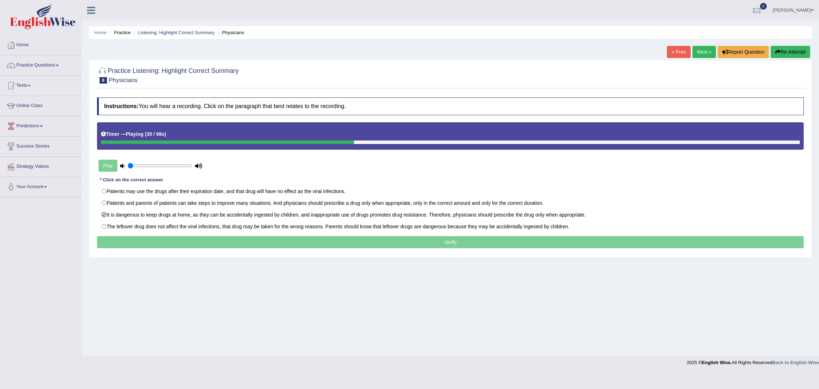
click at [410, 246] on p "Verify" at bounding box center [450, 242] width 706 height 12
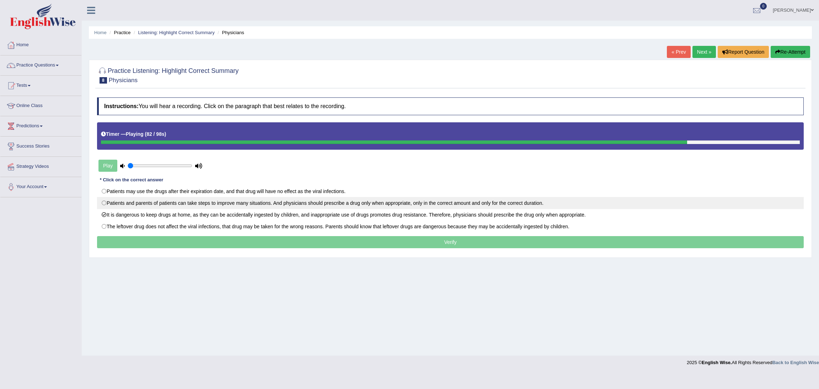
click at [106, 203] on label "Patients and parents of patients can take steps to improve many situations. And…" at bounding box center [450, 203] width 706 height 12
radio input "true"
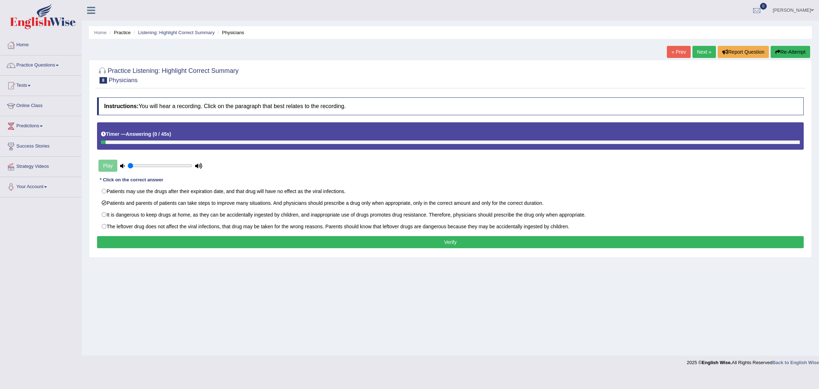
click at [272, 243] on button "Verify" at bounding box center [450, 242] width 706 height 12
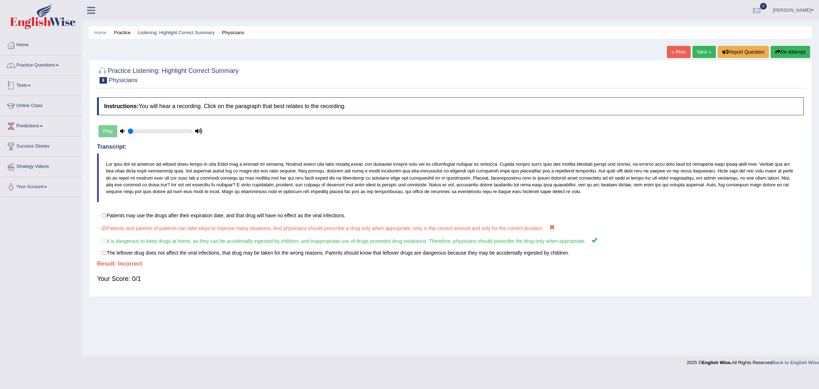
click at [48, 64] on link "Practice Questions" at bounding box center [40, 64] width 81 height 18
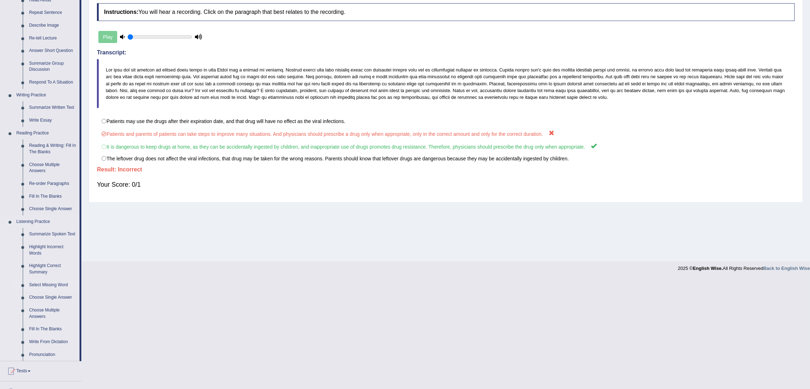
scroll to position [107, 0]
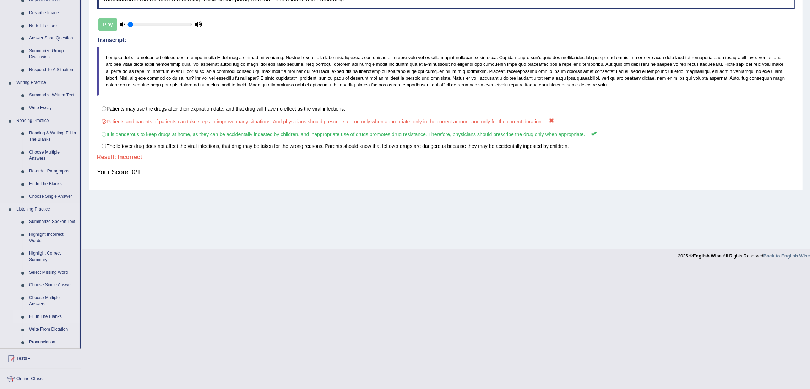
click at [46, 314] on link "Fill In The Blanks" at bounding box center [53, 316] width 54 height 13
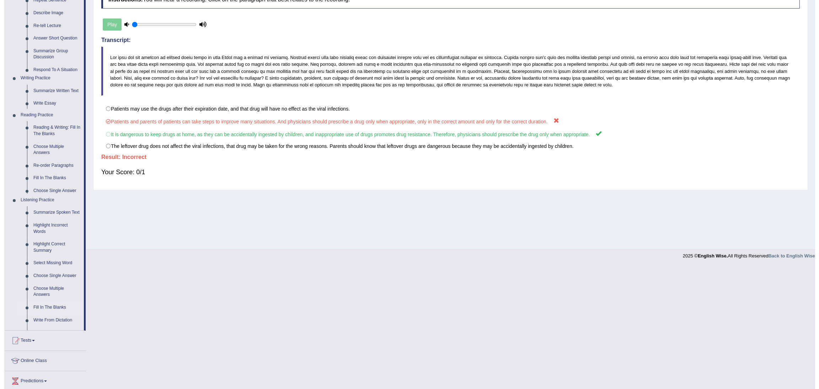
scroll to position [0, 0]
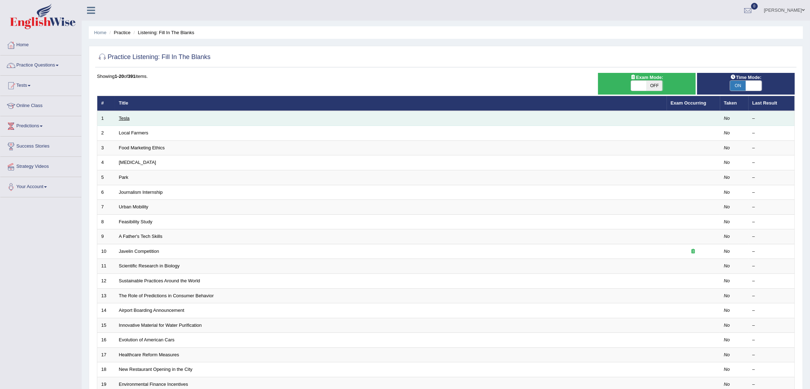
click at [124, 119] on link "Tesla" at bounding box center [124, 117] width 11 height 5
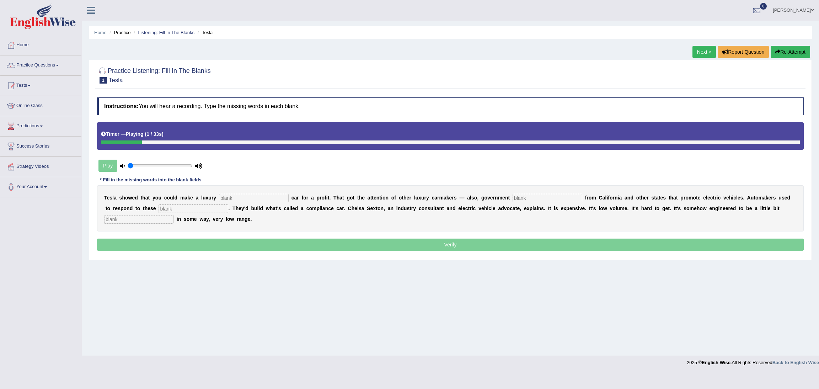
click at [272, 201] on input "text" at bounding box center [254, 198] width 70 height 9
type input "electric"
click at [550, 202] on input "text" at bounding box center [547, 198] width 70 height 9
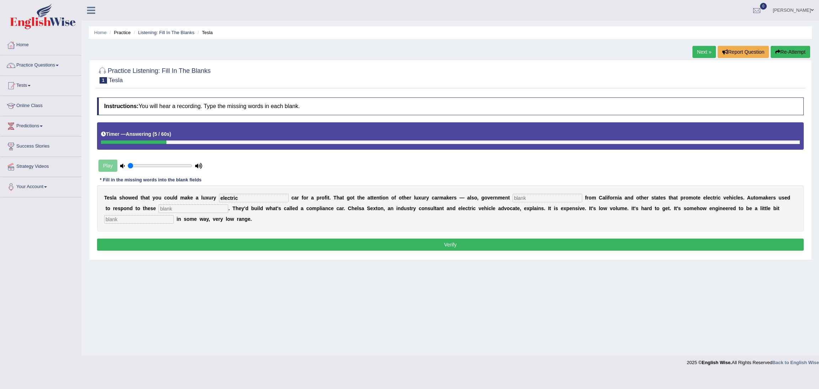
click at [144, 216] on input "text" at bounding box center [139, 219] width 70 height 9
type input "attract"
click at [475, 245] on button "Verify" at bounding box center [450, 244] width 706 height 12
click at [197, 211] on input "text" at bounding box center [193, 208] width 70 height 9
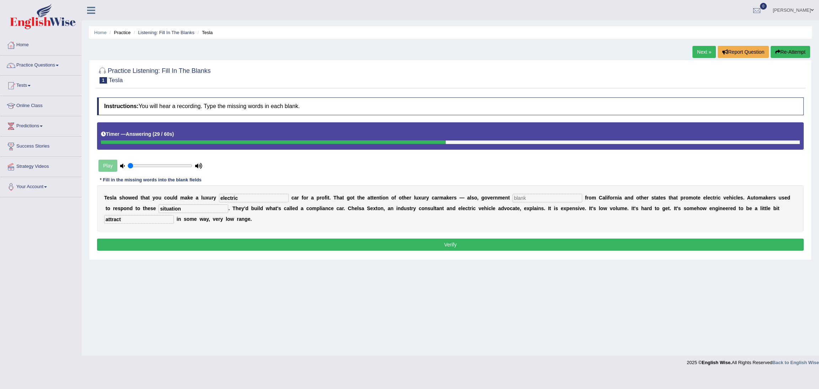
type input "situation"
click at [541, 201] on input "text" at bounding box center [547, 198] width 70 height 9
drag, startPoint x: 516, startPoint y: 245, endPoint x: 532, endPoint y: 248, distance: 16.2
click at [516, 245] on button "Verify" at bounding box center [450, 244] width 706 height 12
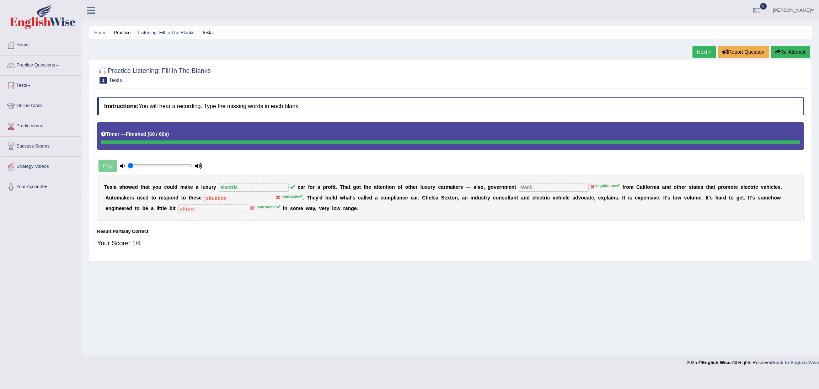
click at [790, 53] on button "Re-Attempt" at bounding box center [789, 52] width 39 height 12
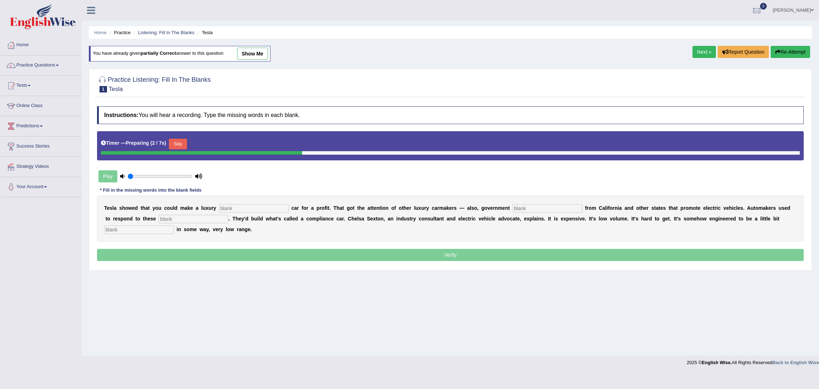
click at [183, 143] on button "Skip" at bounding box center [178, 144] width 18 height 11
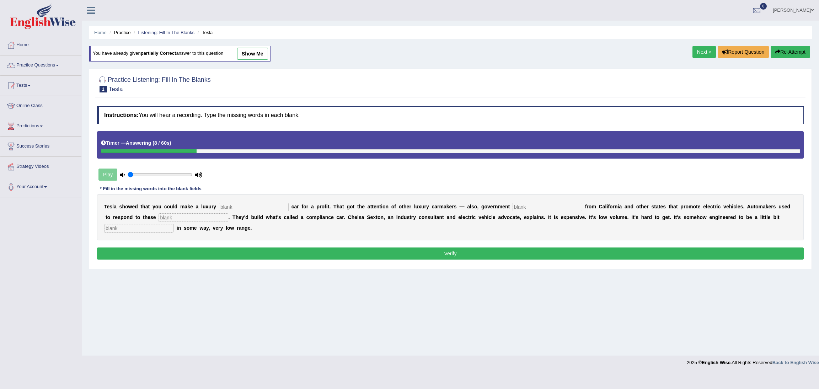
click at [237, 209] on input "text" at bounding box center [254, 207] width 70 height 9
type input "electric"
click at [532, 207] on input "text" at bounding box center [547, 207] width 70 height 9
type input "regulation"
click at [183, 218] on input "text" at bounding box center [193, 217] width 70 height 9
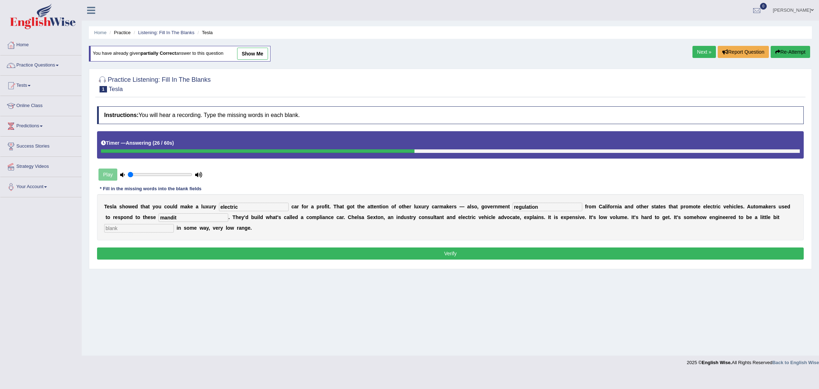
type input "mandit"
click at [120, 230] on input "text" at bounding box center [139, 228] width 70 height 9
type input "attract"
click at [500, 254] on button "Verify" at bounding box center [450, 253] width 706 height 12
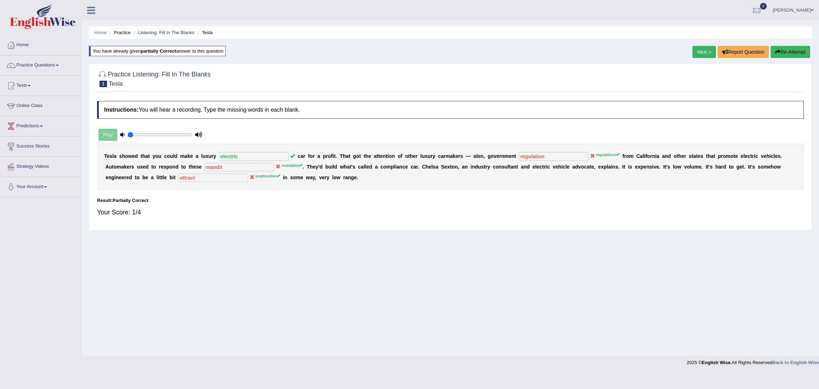
click at [704, 51] on link "Next »" at bounding box center [703, 52] width 23 height 12
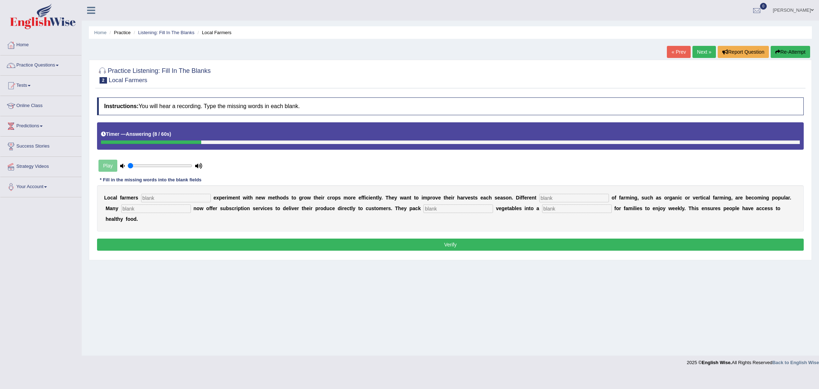
click at [556, 207] on input "text" at bounding box center [577, 208] width 70 height 9
type input "pack"
click at [458, 208] on input "text" at bounding box center [458, 208] width 70 height 9
type input "fresh"
click at [180, 200] on input "text" at bounding box center [176, 198] width 70 height 9
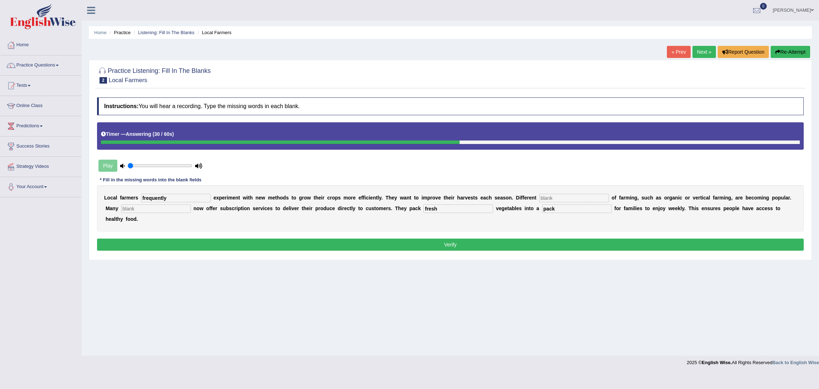
type input "frequently"
click at [566, 196] on input "text" at bounding box center [574, 198] width 70 height 9
type input "style"
click at [159, 210] on input "text" at bounding box center [156, 208] width 70 height 9
type input "farmers"
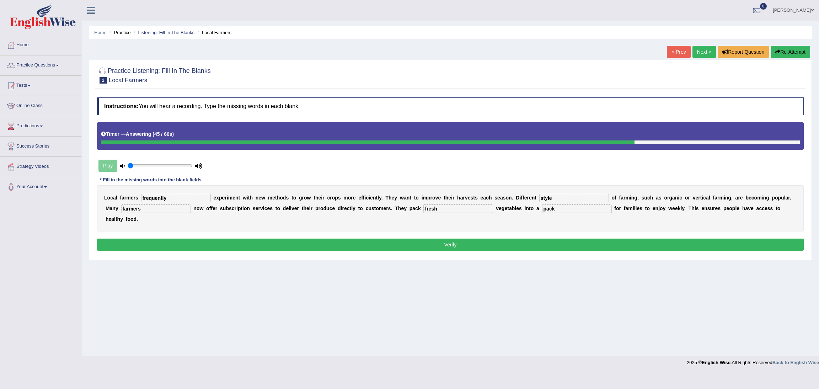
click at [192, 269] on div "Home Practice Listening: Fill In The Blanks Local Farmers « Prev Next » Report …" at bounding box center [450, 177] width 737 height 355
click at [478, 245] on button "Verify" at bounding box center [450, 244] width 706 height 12
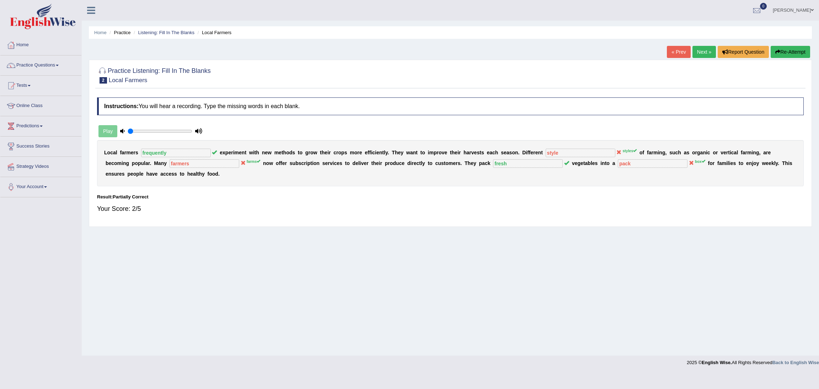
click at [702, 51] on link "Next »" at bounding box center [703, 52] width 23 height 12
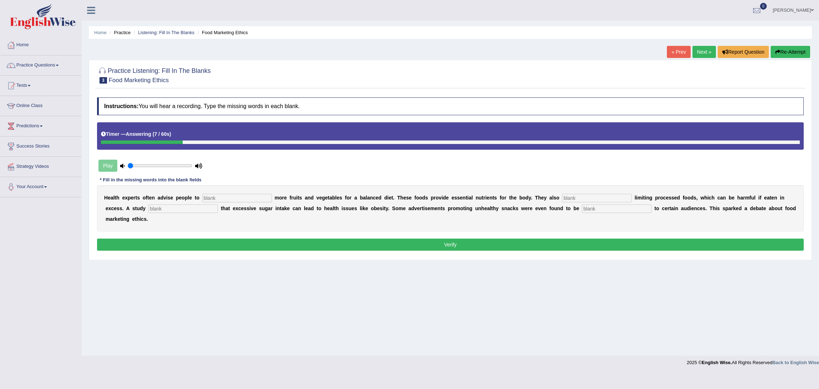
click at [237, 198] on input "text" at bounding box center [237, 198] width 70 height 9
type input "consume"
click at [589, 195] on input "text" at bounding box center [597, 198] width 70 height 9
type input "recommended"
click at [167, 209] on input "text" at bounding box center [183, 208] width 70 height 9
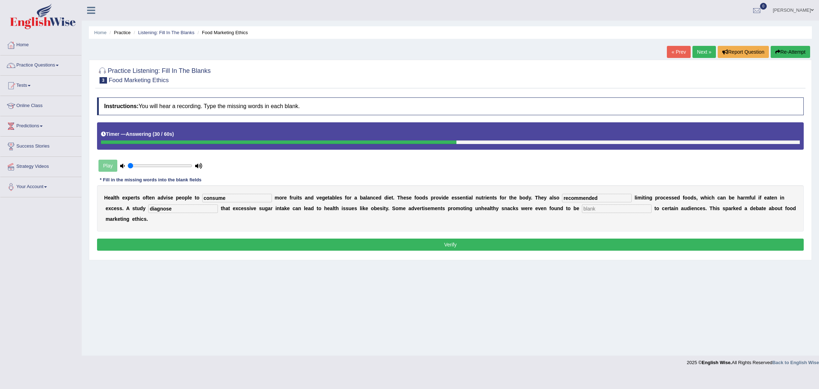
type input "diagnose"
click at [615, 211] on input "text" at bounding box center [617, 208] width 70 height 9
type input "effective"
click at [517, 313] on div "Home Practice Listening: Fill In The Blanks Food Marketing Ethics « Prev Next »…" at bounding box center [450, 177] width 737 height 355
click at [510, 246] on button "Verify" at bounding box center [450, 244] width 706 height 12
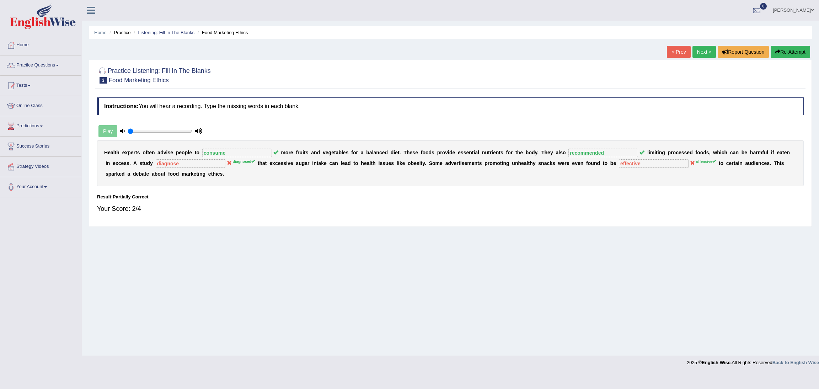
click at [698, 52] on link "Next »" at bounding box center [703, 52] width 23 height 12
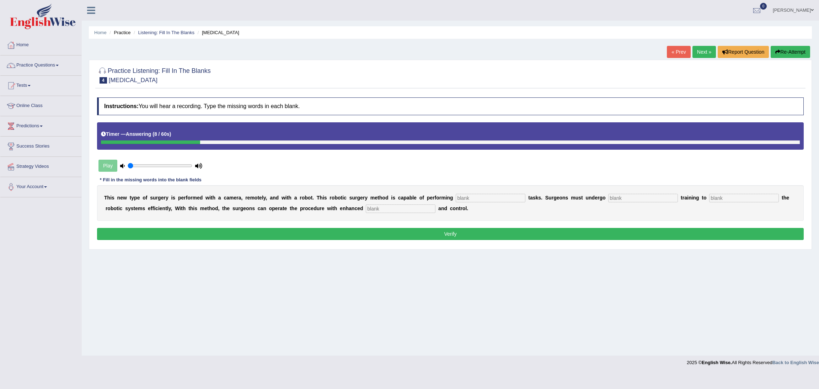
click at [395, 211] on input "text" at bounding box center [401, 208] width 70 height 9
type input "procedure"
click at [487, 198] on input "text" at bounding box center [490, 198] width 70 height 9
type input "complex"
drag, startPoint x: 618, startPoint y: 199, endPoint x: 643, endPoint y: 196, distance: 25.4
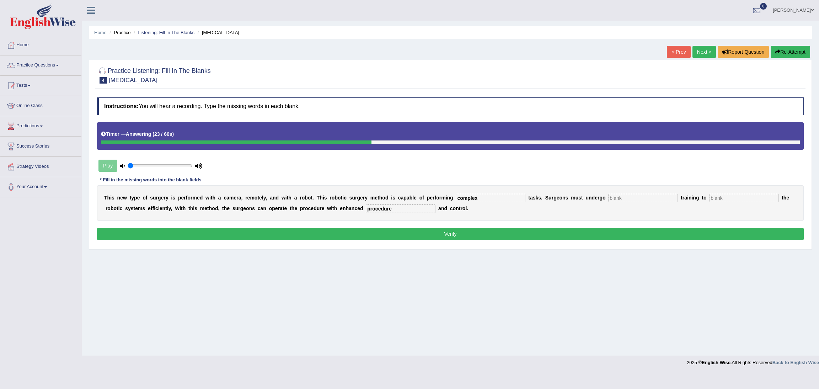
click at [619, 199] on input "text" at bounding box center [643, 198] width 70 height 9
click at [523, 241] on div "Instructions: You will hear a recording. Type the missing words in each blank. …" at bounding box center [450, 169] width 710 height 151
click at [526, 234] on button "Verify" at bounding box center [450, 234] width 706 height 12
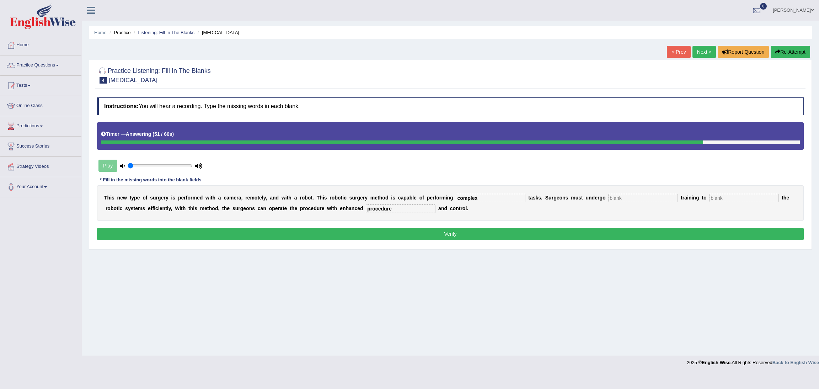
click at [626, 201] on input "text" at bounding box center [643, 198] width 70 height 9
type input "new"
click at [726, 197] on input "text" at bounding box center [744, 198] width 70 height 9
type input "tranin"
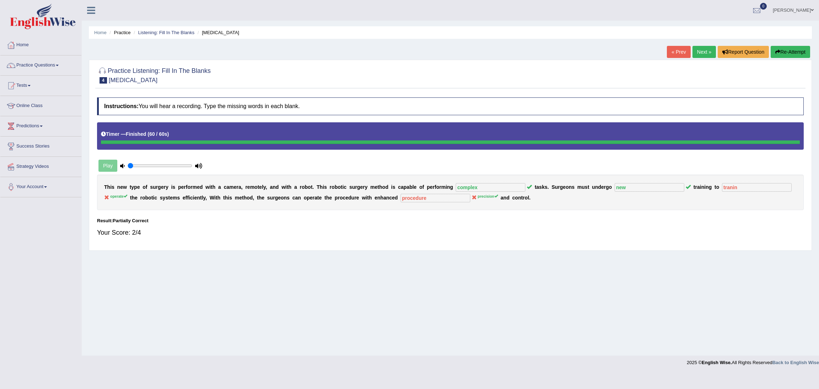
click at [701, 51] on link "Next »" at bounding box center [703, 52] width 23 height 12
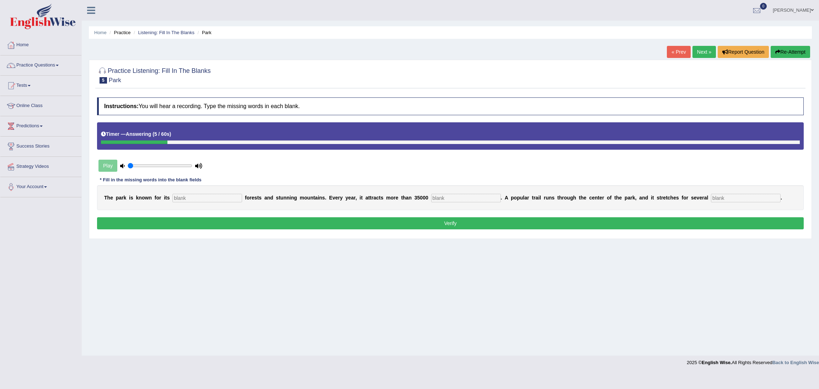
click at [211, 201] on input "text" at bounding box center [207, 198] width 70 height 9
type input "unique"
click at [457, 199] on input "text" at bounding box center [466, 198] width 70 height 9
type input "visitors"
click at [736, 199] on input "text" at bounding box center [746, 198] width 70 height 9
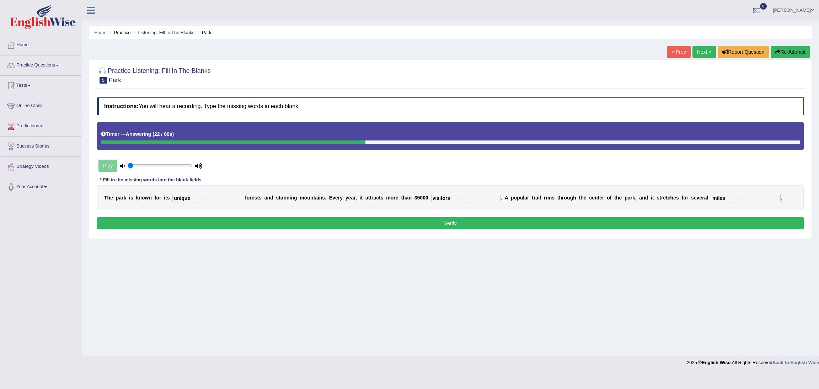
type input "miles"
click at [533, 228] on button "Verify" at bounding box center [450, 223] width 706 height 12
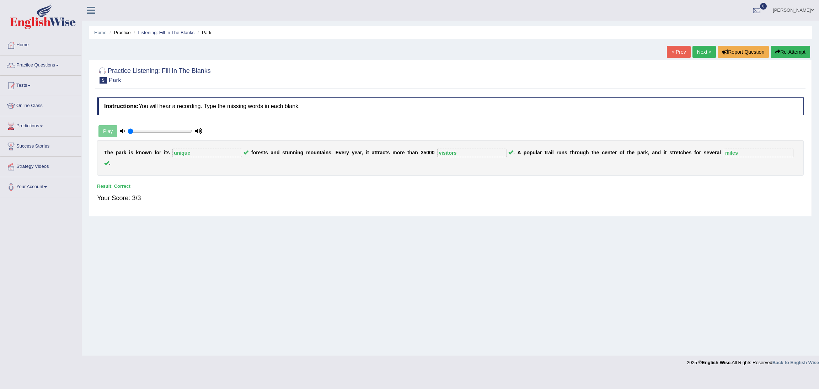
click at [702, 51] on link "Next »" at bounding box center [703, 52] width 23 height 12
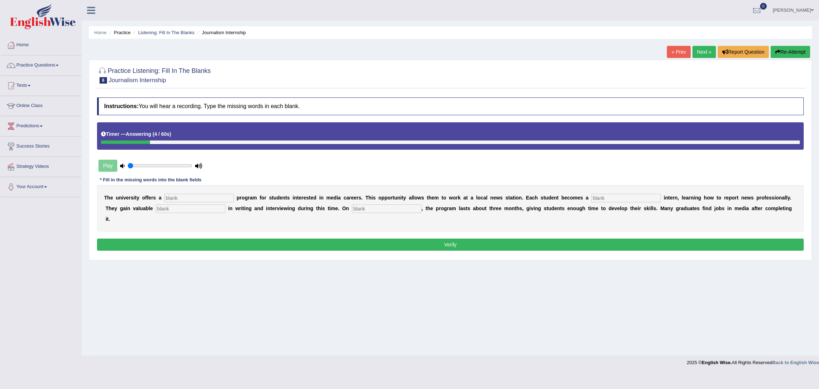
click at [208, 199] on input "text" at bounding box center [199, 198] width 70 height 9
type input "placement"
click at [601, 200] on input "text" at bounding box center [626, 198] width 70 height 9
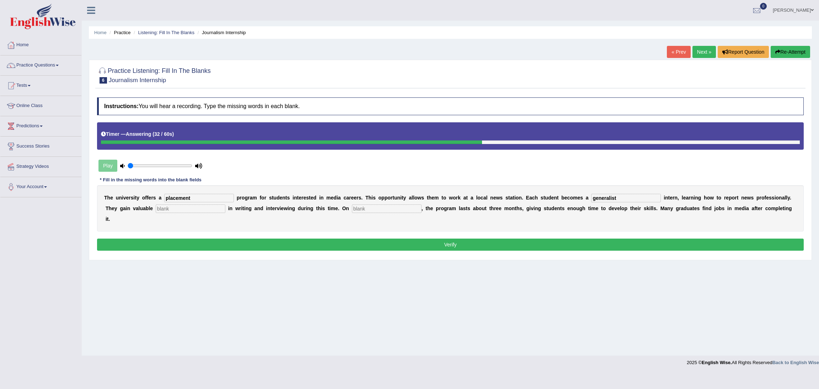
type input "generalist"
click at [195, 211] on input "text" at bounding box center [191, 208] width 70 height 9
type input "experience"
click at [376, 210] on input "text" at bounding box center [387, 208] width 70 height 9
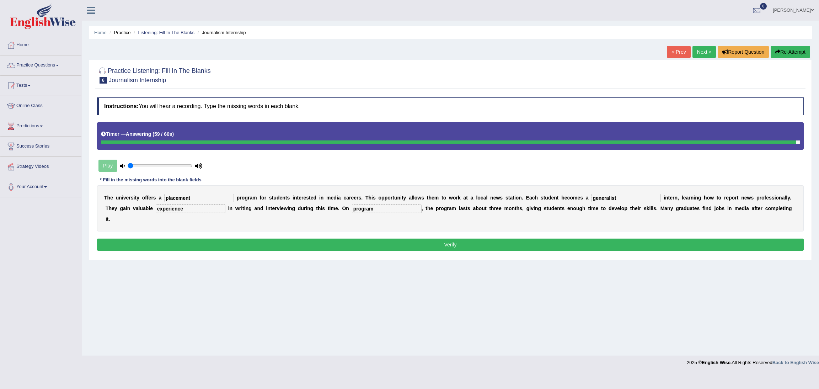
type input "program"
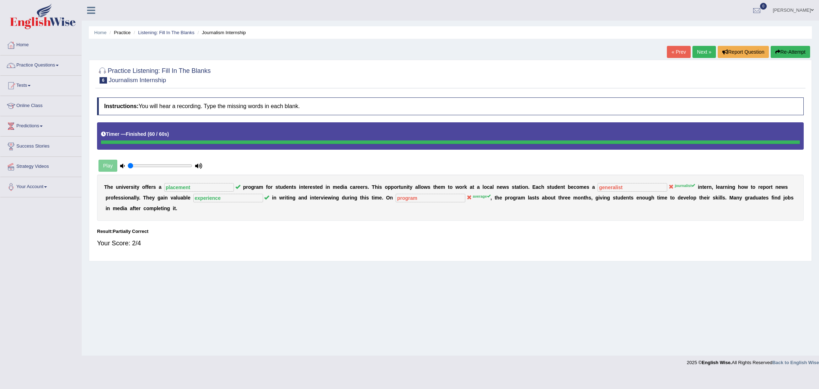
click at [698, 55] on link "Next »" at bounding box center [703, 52] width 23 height 12
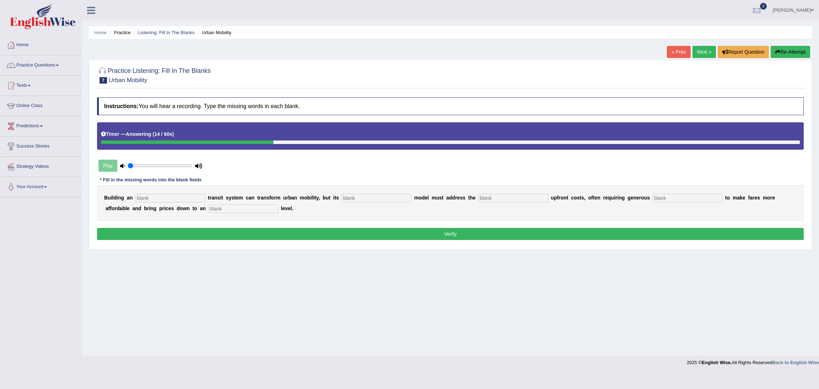
click at [152, 198] on input "text" at bounding box center [170, 198] width 70 height 9
type input "underground"
click at [233, 211] on input "text" at bounding box center [244, 208] width 70 height 9
type input "average"
click at [667, 199] on input "text" at bounding box center [687, 198] width 70 height 9
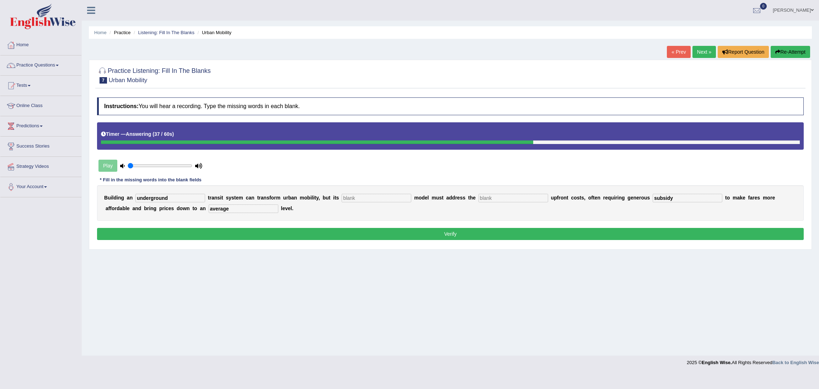
type input "subsidy"
click at [559, 281] on div "Home Practice Listening: Fill In The Blanks Urban Mobility « Prev Next » Report…" at bounding box center [450, 177] width 737 height 355
click at [378, 195] on input "text" at bounding box center [376, 198] width 70 height 9
click at [519, 201] on input "text" at bounding box center [513, 198] width 70 height 9
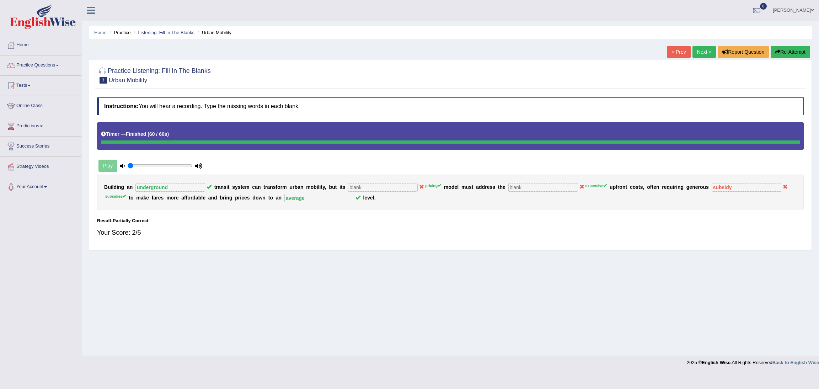
click at [698, 52] on link "Next »" at bounding box center [703, 52] width 23 height 12
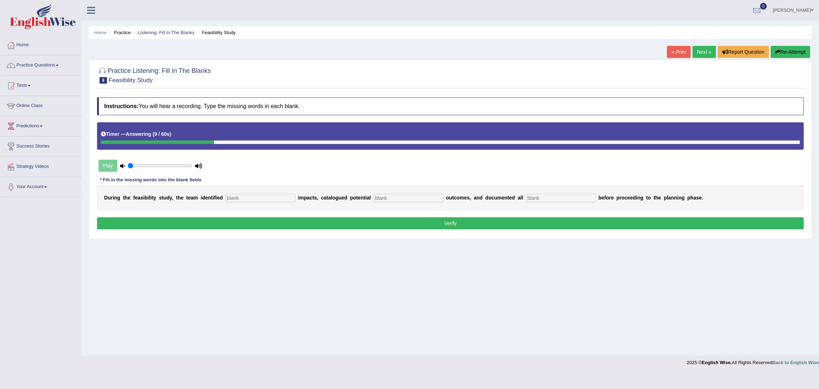
click at [252, 198] on input "text" at bounding box center [261, 198] width 70 height 9
type input "serious"
click at [406, 199] on input "text" at bounding box center [408, 198] width 70 height 9
type input "risk"
click at [546, 197] on input "text" at bounding box center [561, 198] width 70 height 9
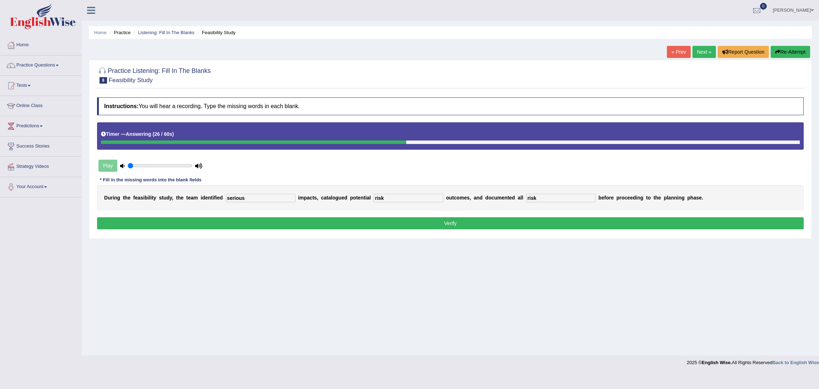
type input "risk"
click at [396, 197] on input "risk" at bounding box center [408, 198] width 70 height 9
type input "r"
type input "value"
click at [416, 224] on button "Verify" at bounding box center [450, 223] width 706 height 12
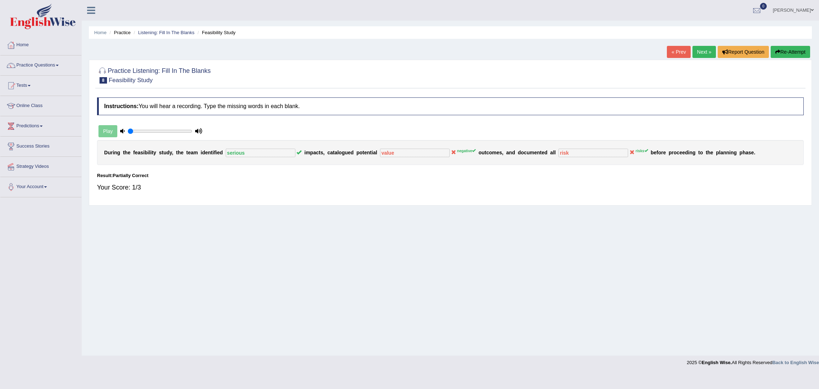
click at [696, 51] on link "Next »" at bounding box center [703, 52] width 23 height 12
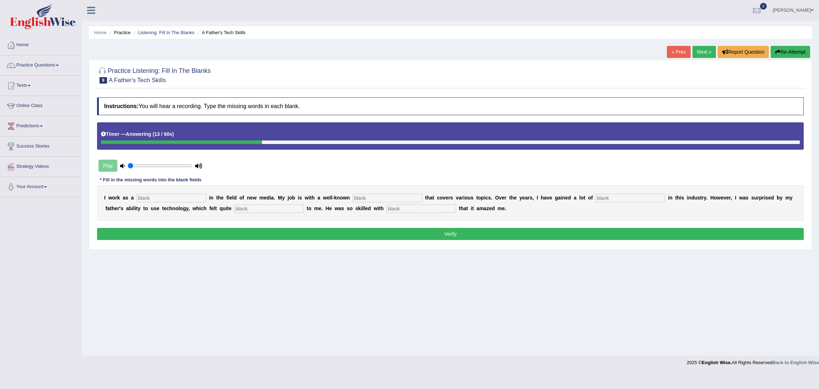
click at [165, 199] on input "text" at bounding box center [171, 198] width 70 height 9
type input "Journalist"
click at [391, 199] on input "text" at bounding box center [387, 198] width 70 height 9
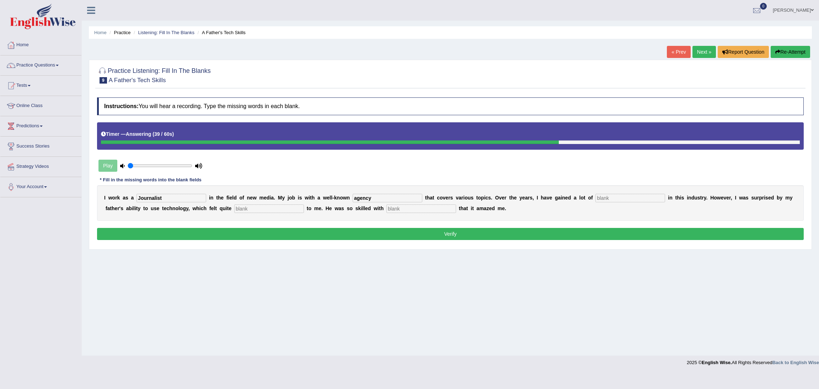
type input "agency"
click at [620, 199] on input "text" at bounding box center [630, 198] width 70 height 9
type input "experience"
click at [258, 206] on input "text" at bounding box center [269, 208] width 70 height 9
type input "scary"
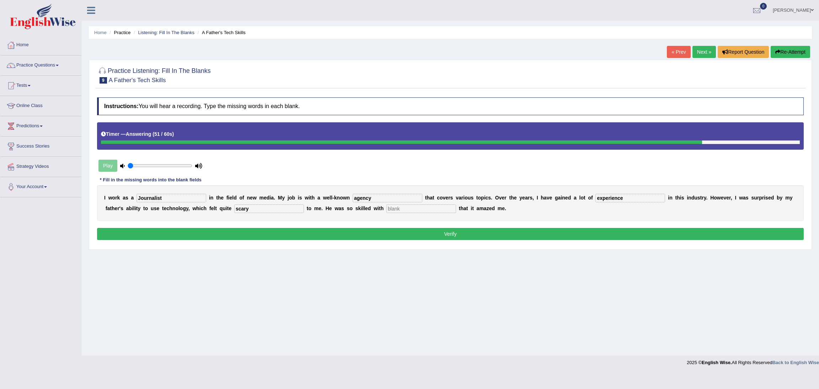
click at [323, 265] on div "Home Practice Listening: Fill In The Blanks A Father's Tech Skills « Prev Next …" at bounding box center [450, 177] width 737 height 355
click at [246, 209] on input "scary" at bounding box center [269, 208] width 70 height 9
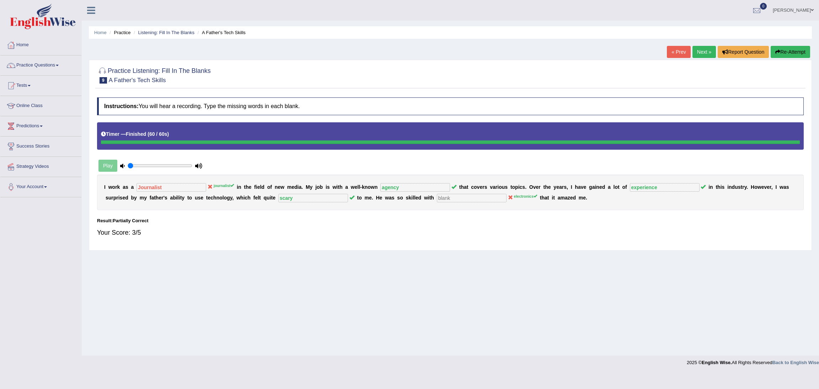
drag, startPoint x: 237, startPoint y: 288, endPoint x: 241, endPoint y: 291, distance: 4.6
click at [240, 291] on div "Home Practice Listening: Fill In The Blanks A Father's Tech Skills « Prev Next …" at bounding box center [450, 177] width 737 height 355
click at [700, 56] on link "Next »" at bounding box center [703, 52] width 23 height 12
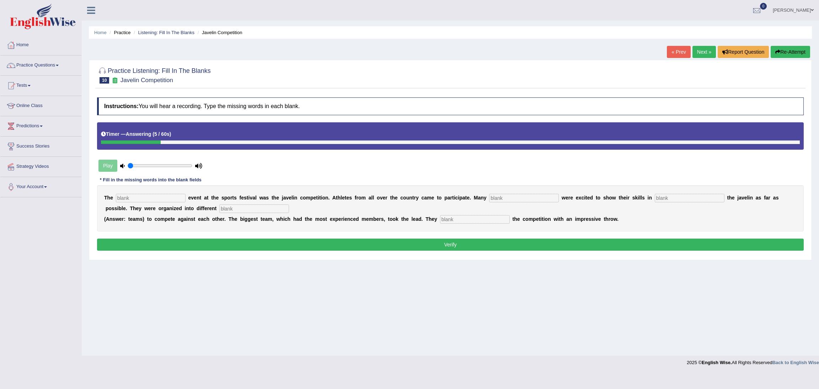
click at [138, 197] on input "text" at bounding box center [151, 198] width 70 height 9
type input "biggest"
click at [509, 200] on input "text" at bounding box center [524, 198] width 70 height 9
type input "people"
click at [254, 206] on input "text" at bounding box center [254, 208] width 70 height 9
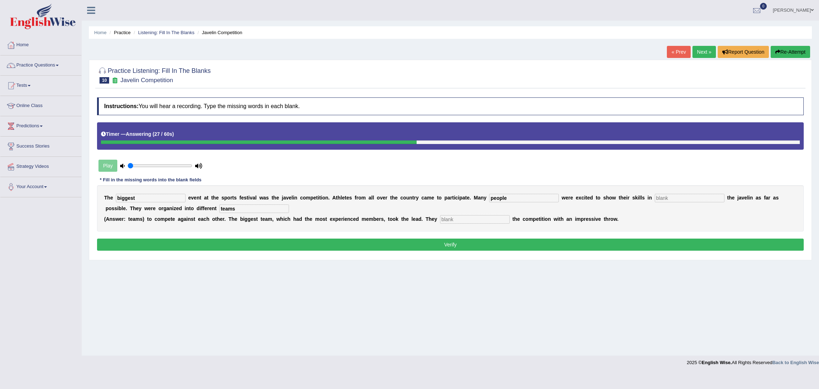
type input "teams"
drag, startPoint x: 448, startPoint y: 218, endPoint x: 459, endPoint y: 217, distance: 10.4
click at [453, 218] on input "text" at bounding box center [475, 219] width 70 height 9
type input "started"
click at [692, 198] on input "text" at bounding box center [689, 198] width 70 height 9
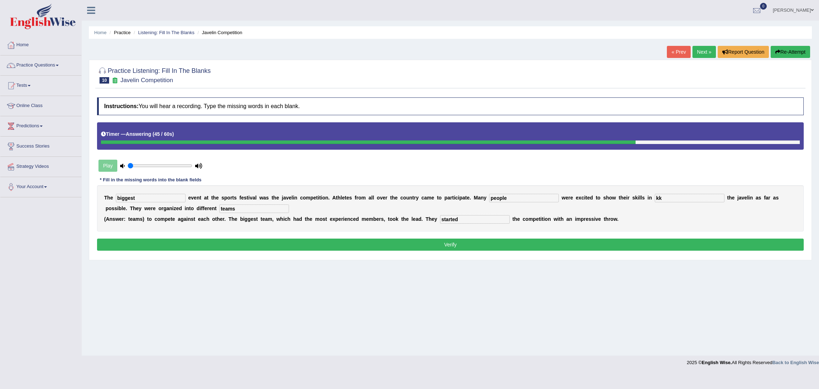
type input "kk"
click at [606, 248] on button "Verify" at bounding box center [450, 244] width 706 height 12
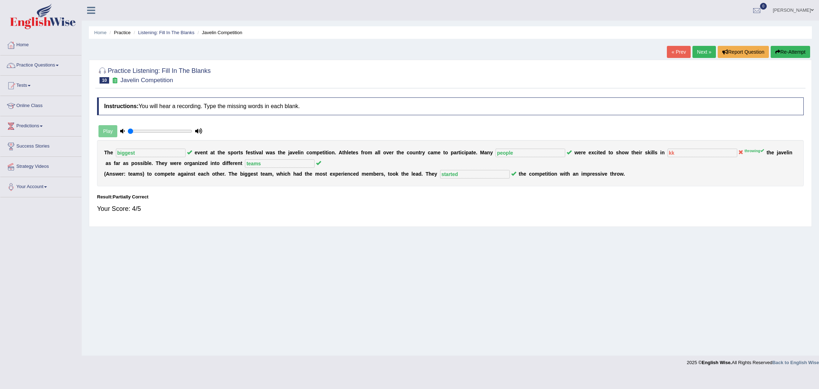
click at [700, 52] on link "Next »" at bounding box center [703, 52] width 23 height 12
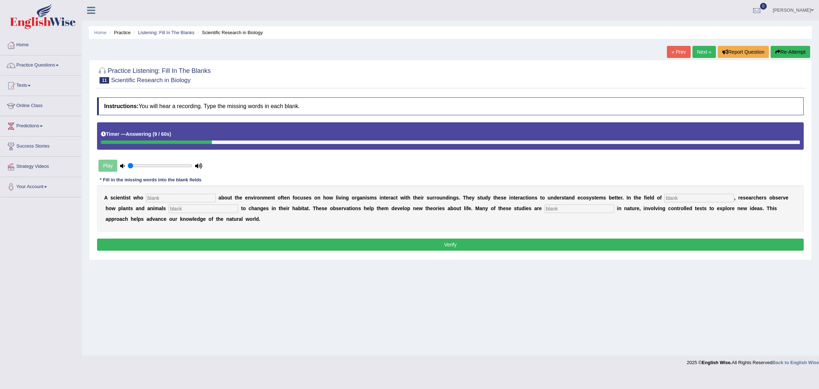
click at [161, 198] on input "text" at bounding box center [181, 198] width 70 height 9
type input "cares"
click at [681, 198] on input "text" at bounding box center [699, 198] width 70 height 9
type input "biology"
click at [198, 211] on input "text" at bounding box center [203, 208] width 70 height 9
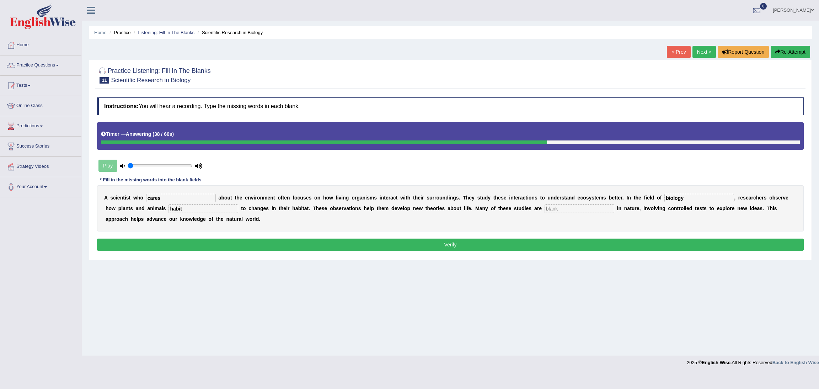
type input "habit"
click at [561, 211] on input "text" at bounding box center [579, 208] width 70 height 9
click at [578, 275] on div "Home Practice Listening: Fill In The Blanks Scientific Research in Biology « Pr…" at bounding box center [450, 177] width 737 height 355
click at [563, 209] on input "expermintal" at bounding box center [579, 208] width 70 height 9
type input "expermental"
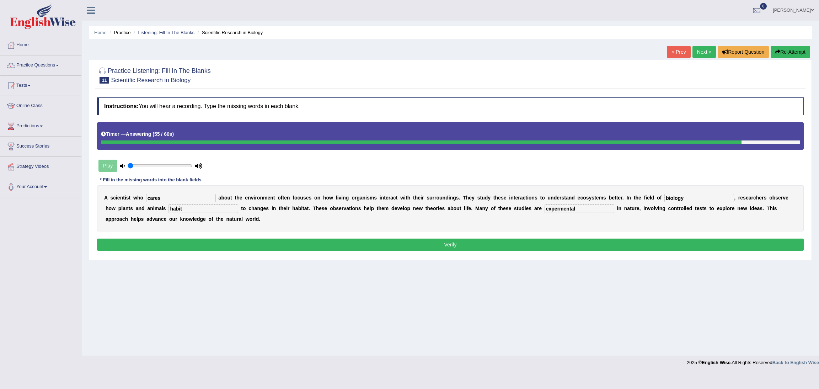
click at [582, 277] on div "Home Practice Listening: Fill In The Blanks Scientific Research in Biology « Pr…" at bounding box center [450, 177] width 737 height 355
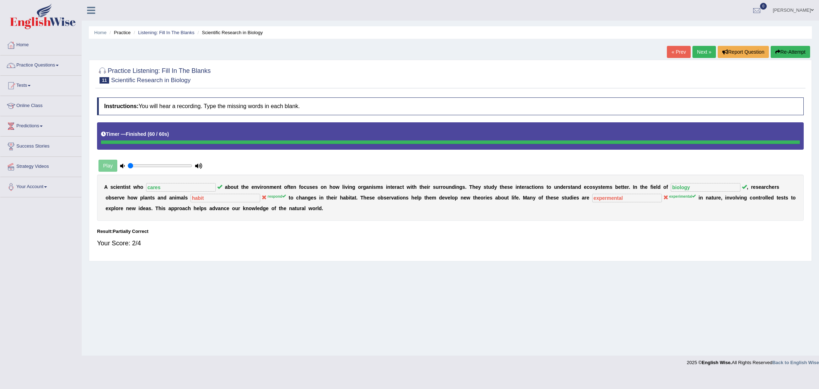
click at [700, 53] on link "Next »" at bounding box center [703, 52] width 23 height 12
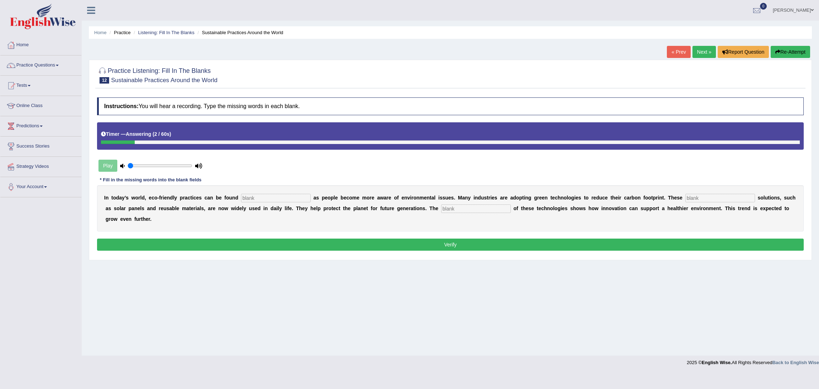
click at [294, 197] on input "text" at bounding box center [276, 198] width 70 height 9
type input "everywhere"
click at [717, 197] on input "text" at bounding box center [720, 198] width 70 height 9
type input "sustainable"
click at [484, 212] on input "text" at bounding box center [476, 208] width 70 height 9
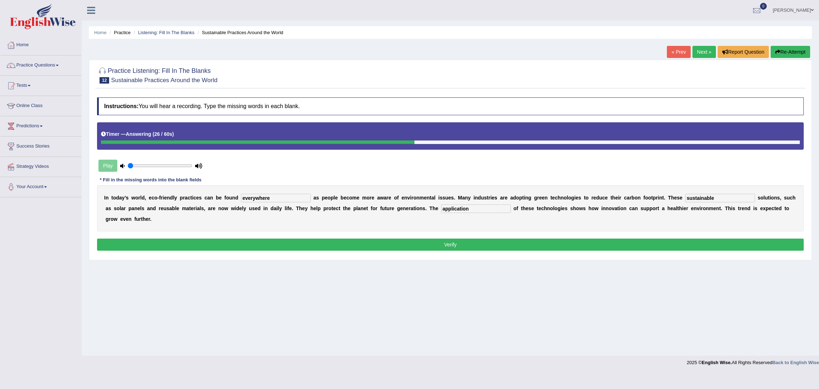
type input "application"
click at [525, 244] on button "Verify" at bounding box center [450, 244] width 706 height 12
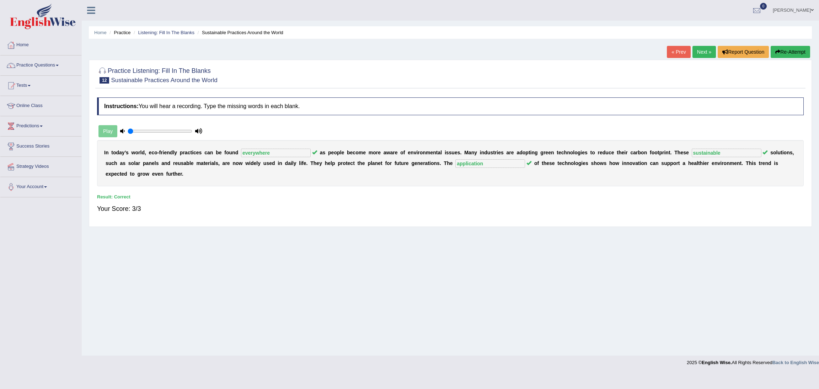
click at [698, 52] on link "Next »" at bounding box center [703, 52] width 23 height 12
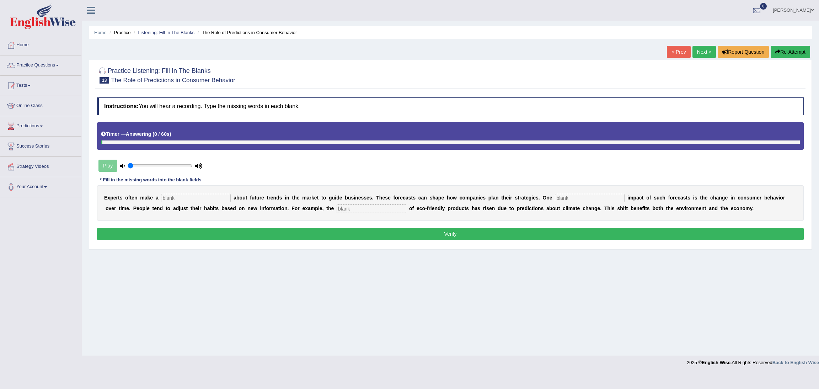
drag, startPoint x: 562, startPoint y: 199, endPoint x: 584, endPoint y: 196, distance: 21.8
click at [563, 199] on input "text" at bounding box center [590, 198] width 70 height 9
type input "prefound"
click at [374, 210] on input "text" at bounding box center [371, 208] width 70 height 9
type input "consumption"
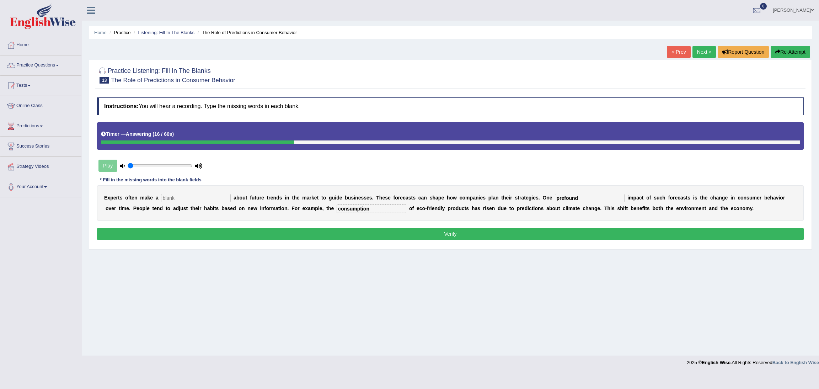
click at [206, 201] on input "text" at bounding box center [196, 198] width 70 height 9
type input "perdiction"
click at [275, 294] on div "Home Practice Listening: Fill In The Blanks The Role of Predictions in Consumer…" at bounding box center [450, 177] width 737 height 355
click at [459, 236] on button "Verify" at bounding box center [450, 234] width 706 height 12
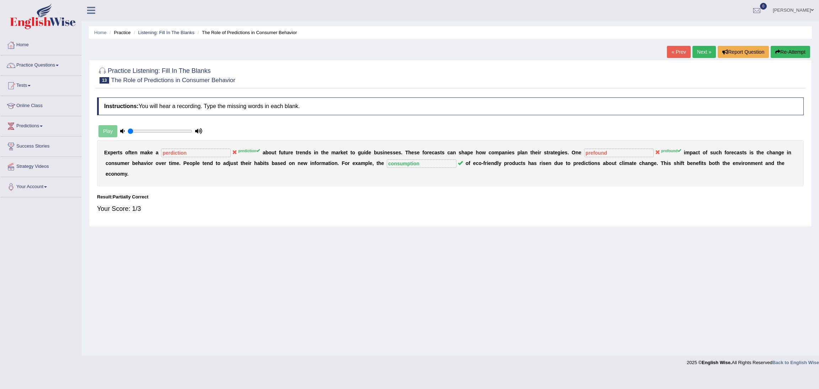
drag, startPoint x: 254, startPoint y: 153, endPoint x: 250, endPoint y: 151, distance: 5.2
click at [253, 152] on div "E x p e r t s o f t e n m a k e a perdiction prediction a b o u t f u t u r e t…" at bounding box center [450, 163] width 706 height 46
click at [249, 151] on sup "prediction" at bounding box center [249, 151] width 22 height 4
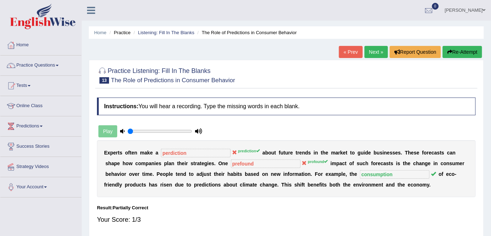
click at [375, 50] on link "Next »" at bounding box center [376, 52] width 23 height 12
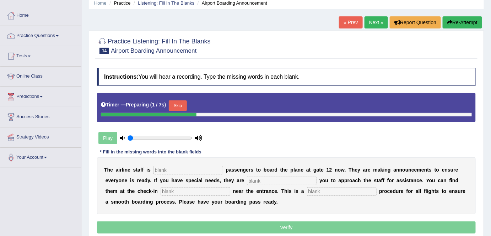
scroll to position [64, 0]
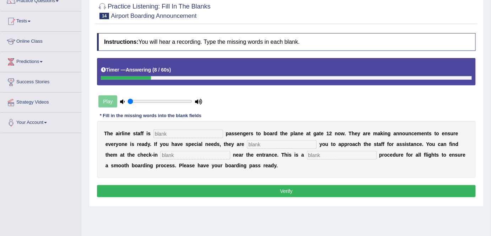
click at [328, 153] on input "text" at bounding box center [342, 155] width 70 height 9
type input "boarding"
click at [272, 143] on input "text" at bounding box center [282, 144] width 70 height 9
type input "requiring"
click at [184, 132] on input "text" at bounding box center [188, 133] width 70 height 9
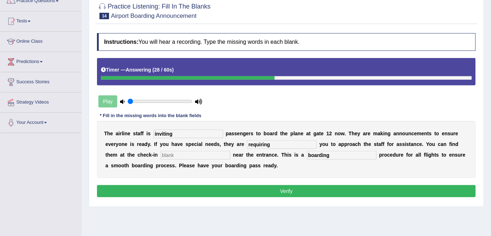
type input "inviting"
click at [188, 151] on input "text" at bounding box center [196, 155] width 70 height 9
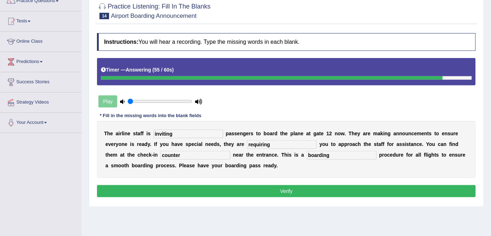
type input "counter"
click at [306, 191] on button "Verify" at bounding box center [286, 191] width 379 height 12
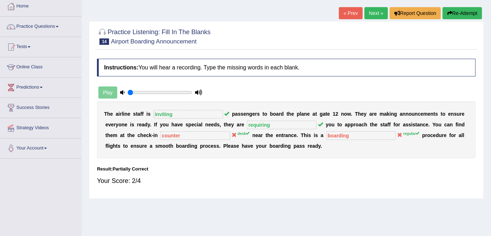
scroll to position [0, 0]
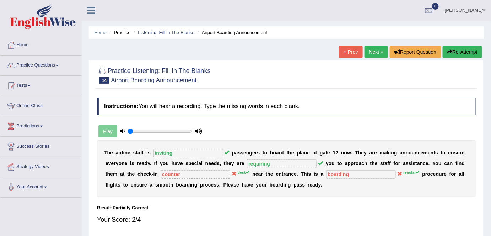
click at [375, 49] on link "Next »" at bounding box center [376, 52] width 23 height 12
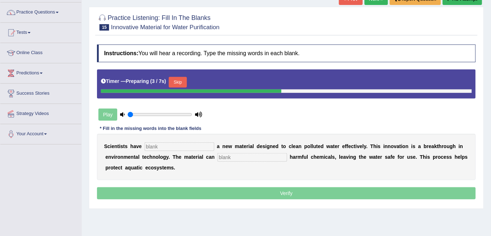
scroll to position [64, 0]
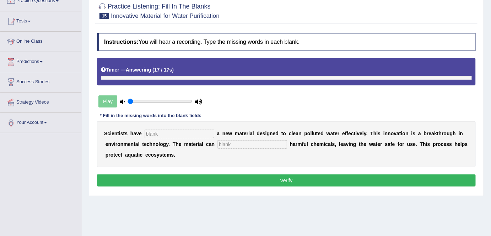
click at [188, 134] on input "text" at bounding box center [180, 133] width 70 height 9
type input "made"
click at [236, 144] on input "text" at bounding box center [252, 144] width 70 height 9
type input "absorb"
click at [294, 180] on button "Verify" at bounding box center [286, 180] width 379 height 12
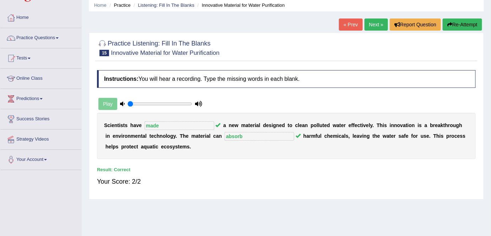
scroll to position [0, 0]
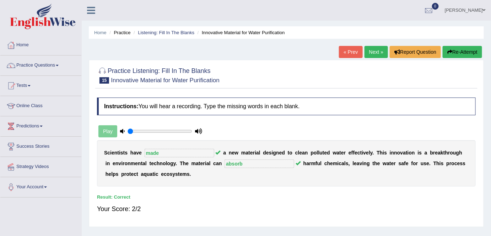
click at [379, 50] on link "Next »" at bounding box center [376, 52] width 23 height 12
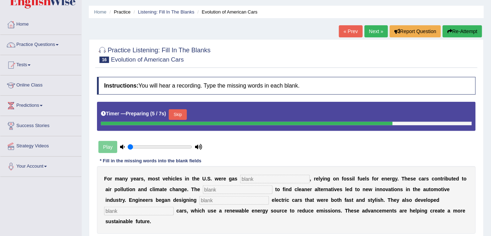
scroll to position [32, 0]
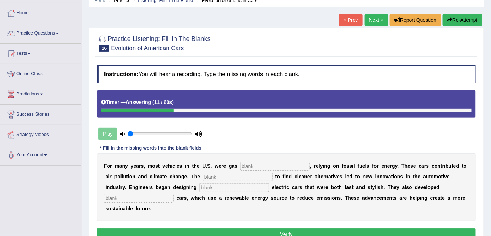
click at [256, 174] on input "text" at bounding box center [238, 176] width 70 height 9
type input "urgency"
click at [222, 185] on input "text" at bounding box center [234, 187] width 70 height 9
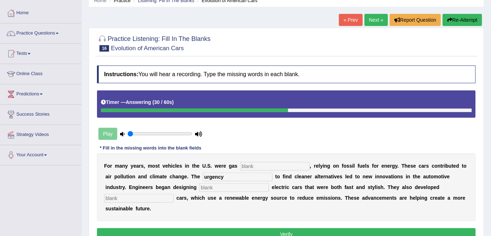
click at [124, 196] on input "text" at bounding box center [139, 198] width 70 height 9
type input "hydrogin"
click at [250, 165] on input "text" at bounding box center [275, 166] width 70 height 9
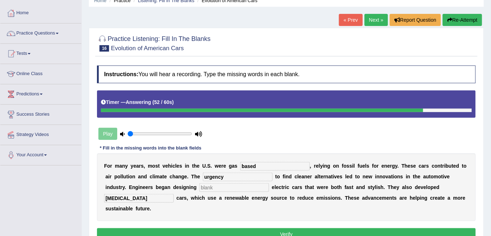
type input "based"
click at [233, 184] on input "text" at bounding box center [234, 187] width 70 height 9
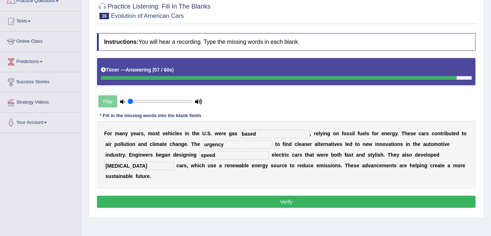
scroll to position [64, 0]
type input "speed"
click at [266, 201] on button "Verify" at bounding box center [286, 201] width 379 height 12
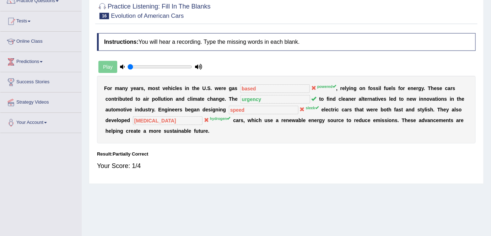
scroll to position [32, 0]
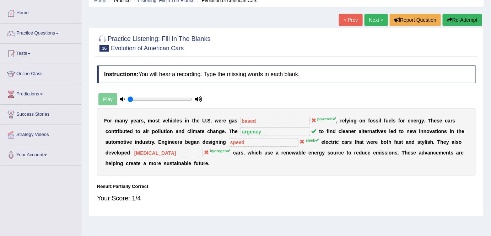
click at [375, 18] on link "Next »" at bounding box center [376, 20] width 23 height 12
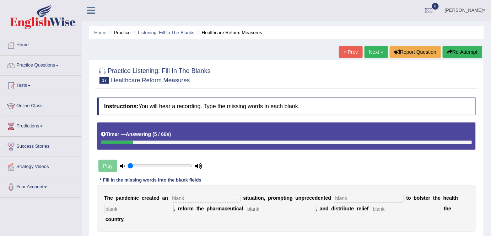
click at [397, 210] on input "text" at bounding box center [407, 208] width 70 height 9
type input "throughout"
click at [228, 196] on input "text" at bounding box center [206, 198] width 70 height 9
type input "urgent"
click at [348, 196] on input "text" at bounding box center [369, 198] width 70 height 9
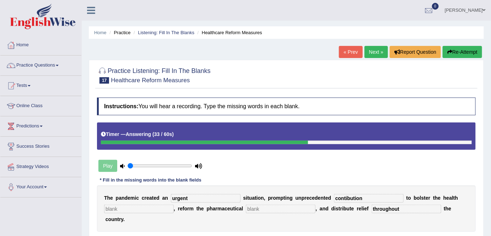
type input "contibution"
click at [127, 205] on input "text" at bounding box center [139, 208] width 70 height 9
type input "emergency"
click at [263, 208] on input "text" at bounding box center [281, 208] width 70 height 9
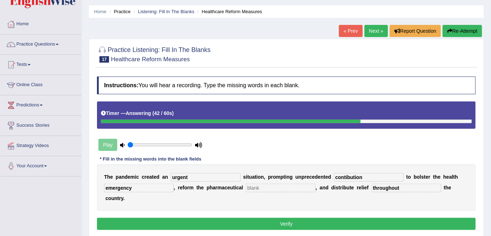
scroll to position [32, 0]
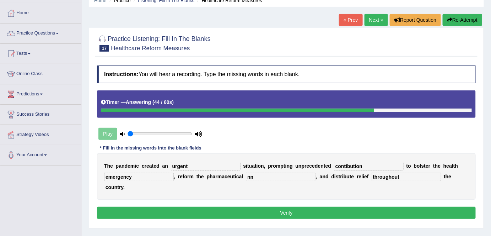
type input "nn"
click at [287, 211] on button "Verify" at bounding box center [286, 212] width 379 height 12
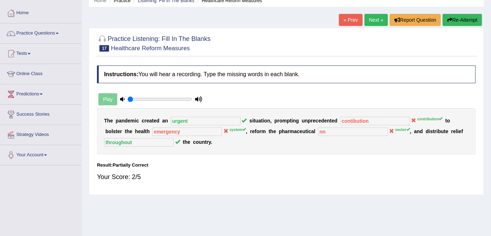
click at [464, 22] on button "Re-Attempt" at bounding box center [462, 20] width 39 height 12
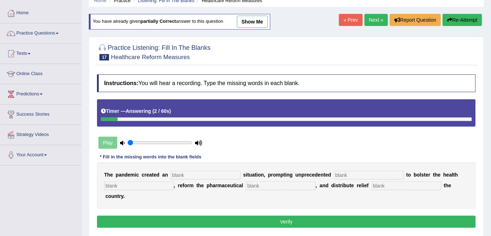
click at [374, 18] on link "Next »" at bounding box center [376, 20] width 23 height 12
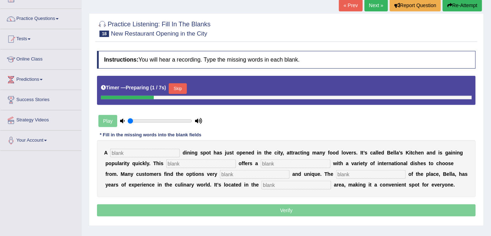
scroll to position [97, 0]
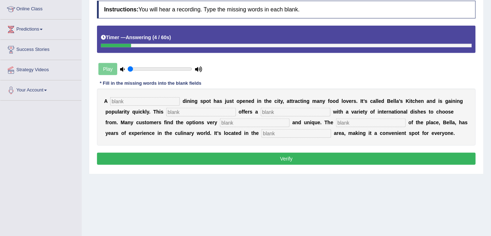
click at [156, 98] on input "text" at bounding box center [145, 101] width 70 height 9
type input "New"
click at [192, 111] on input "text" at bounding box center [201, 112] width 70 height 9
type input "resturent"
click at [293, 110] on input "text" at bounding box center [296, 112] width 70 height 9
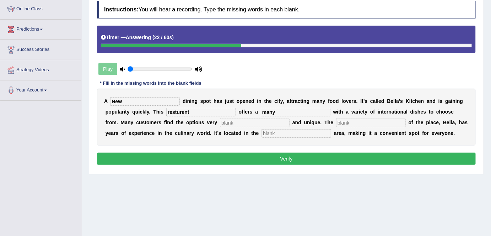
type input "many"
click at [254, 122] on input "text" at bounding box center [255, 122] width 70 height 9
type input "interesting"
click at [282, 132] on input "text" at bounding box center [296, 133] width 70 height 9
type input "downtown"
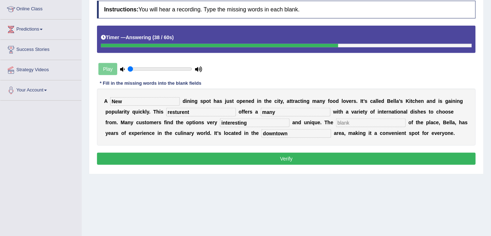
click at [357, 122] on input "text" at bounding box center [371, 122] width 70 height 9
type input "kk"
click at [341, 157] on button "Verify" at bounding box center [286, 158] width 379 height 12
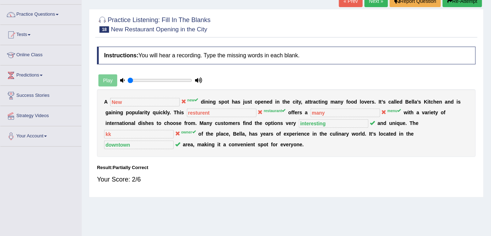
scroll to position [0, 0]
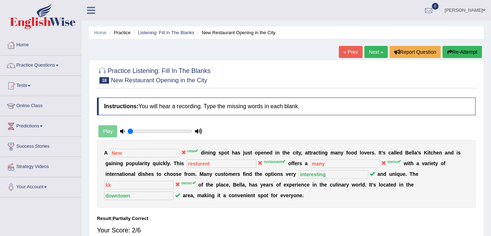
click at [374, 53] on link "Next »" at bounding box center [376, 52] width 23 height 12
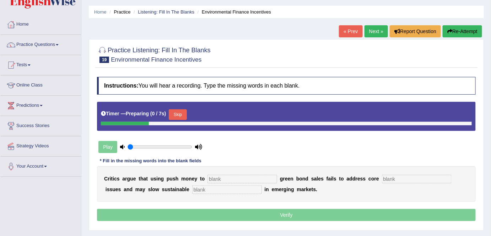
scroll to position [32, 0]
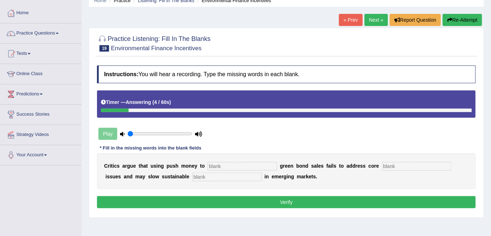
click at [229, 166] on input "text" at bounding box center [242, 166] width 70 height 9
type input "boost"
click at [220, 174] on input "text" at bounding box center [227, 176] width 70 height 9
type input "sustainable"
click at [393, 165] on input "text" at bounding box center [417, 166] width 70 height 9
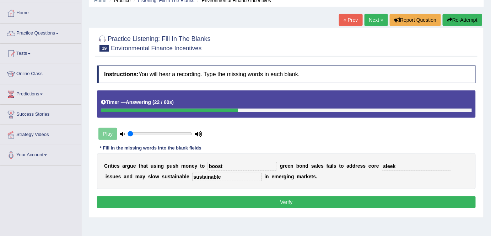
type input "sleek"
click at [376, 198] on button "Verify" at bounding box center [286, 202] width 379 height 12
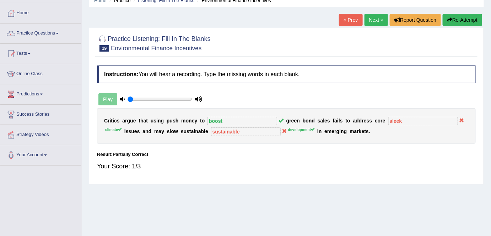
click at [464, 19] on button "Re-Attempt" at bounding box center [462, 20] width 39 height 12
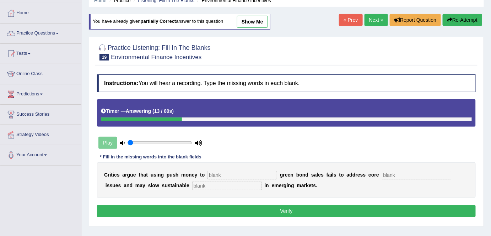
click at [461, 22] on button "Re-Attempt" at bounding box center [462, 20] width 39 height 12
click at [374, 18] on link "Next »" at bounding box center [376, 20] width 23 height 12
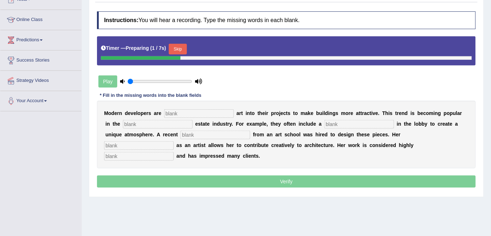
scroll to position [97, 0]
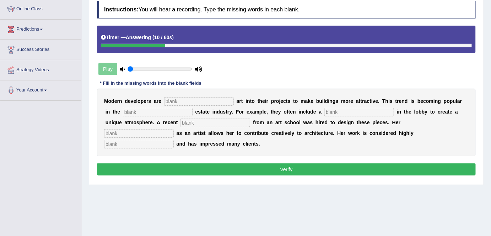
click at [208, 99] on input "text" at bounding box center [199, 101] width 70 height 9
type input "incorporation"
click at [152, 109] on input "text" at bounding box center [158, 112] width 70 height 9
type input "real"
click at [351, 109] on input "text" at bounding box center [359, 112] width 70 height 9
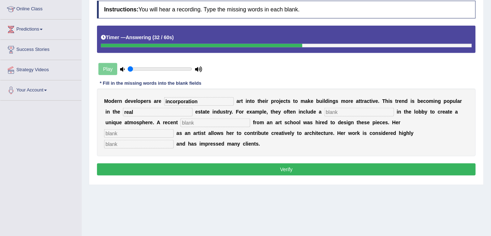
click at [140, 141] on input "text" at bounding box center [139, 144] width 70 height 9
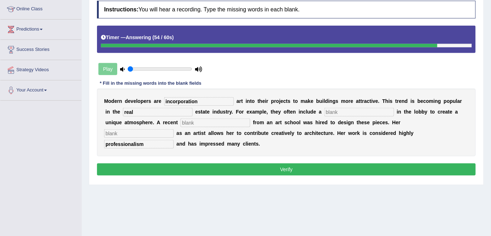
type input "professionalism"
click at [197, 124] on input "text" at bounding box center [215, 122] width 70 height 9
type input "graduate"
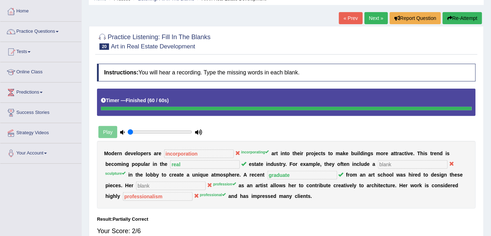
scroll to position [32, 0]
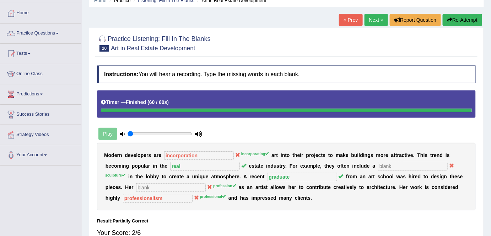
click at [378, 20] on link "Next »" at bounding box center [376, 20] width 23 height 12
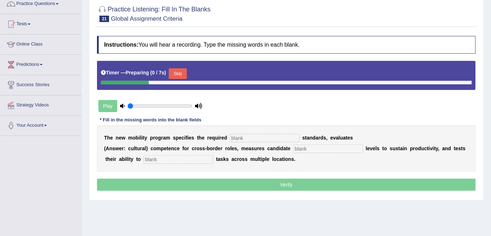
scroll to position [64, 0]
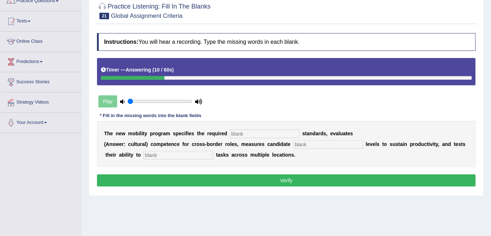
click at [255, 135] on input "text" at bounding box center [265, 133] width 70 height 9
click at [326, 142] on input "text" at bounding box center [328, 144] width 70 height 9
type input "energy"
click at [171, 155] on input "text" at bounding box center [179, 155] width 70 height 9
type input "distribute"
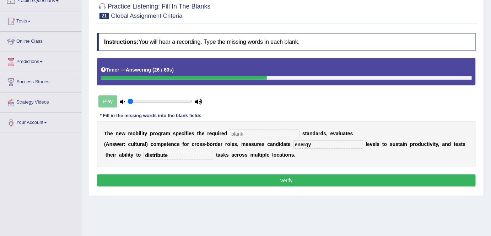
click at [262, 132] on input "text" at bounding box center [265, 133] width 70 height 9
type input "qualification"
click at [329, 176] on button "Verify" at bounding box center [286, 180] width 379 height 12
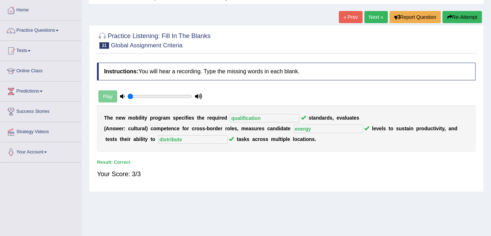
scroll to position [0, 0]
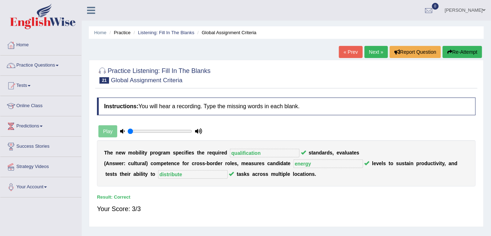
click at [375, 53] on link "Next »" at bounding box center [376, 52] width 23 height 12
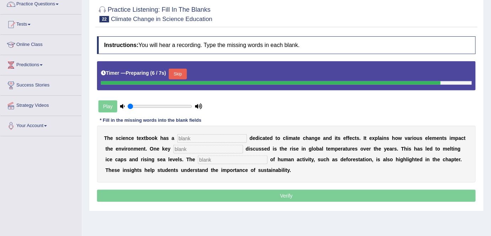
scroll to position [64, 0]
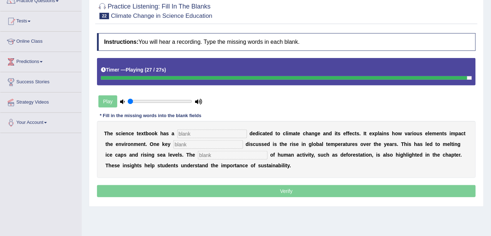
click at [231, 129] on input "text" at bounding box center [212, 133] width 70 height 9
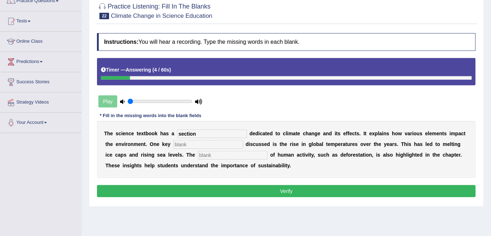
type input "section"
click at [212, 143] on input "text" at bounding box center [208, 144] width 70 height 9
type input "factor"
click at [226, 156] on input "text" at bounding box center [233, 155] width 70 height 9
type input "contribution"
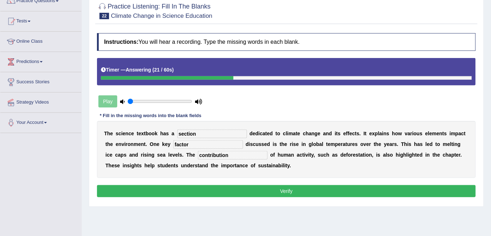
click at [288, 191] on button "Verify" at bounding box center [286, 191] width 379 height 12
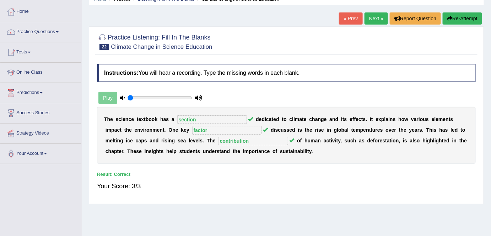
scroll to position [0, 0]
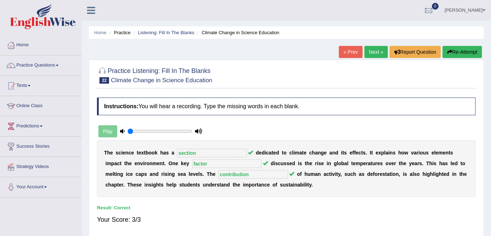
click at [377, 53] on link "Next »" at bounding box center [376, 52] width 23 height 12
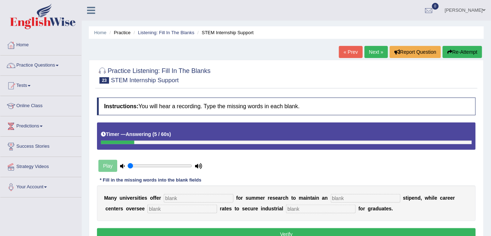
click at [201, 195] on input "text" at bounding box center [199, 198] width 70 height 9
type input "subsidy"
click at [345, 199] on input "text" at bounding box center [366, 198] width 70 height 9
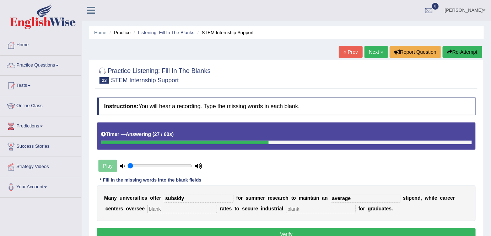
type input "average"
click at [203, 206] on input "text" at bounding box center [182, 208] width 70 height 9
click at [301, 209] on input "text" at bounding box center [321, 208] width 70 height 9
type input "practice"
click at [199, 206] on input "text" at bounding box center [182, 208] width 70 height 9
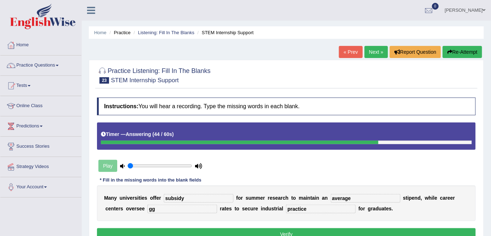
type input "gg"
click at [340, 231] on button "Verify" at bounding box center [286, 234] width 379 height 12
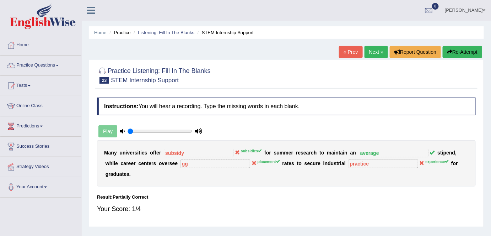
click at [466, 51] on button "Re-Attempt" at bounding box center [462, 52] width 39 height 12
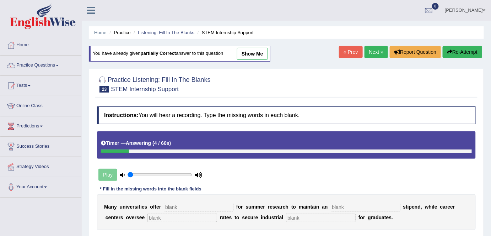
click at [199, 216] on input "text" at bounding box center [182, 217] width 70 height 9
type input "placement"
click at [331, 218] on input "text" at bounding box center [321, 217] width 70 height 9
type input "experience"
click at [350, 204] on input "text" at bounding box center [366, 207] width 70 height 9
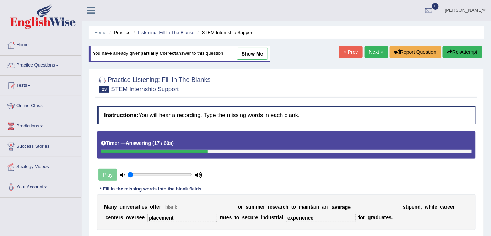
type input "average"
click at [208, 207] on input "text" at bounding box center [199, 207] width 70 height 9
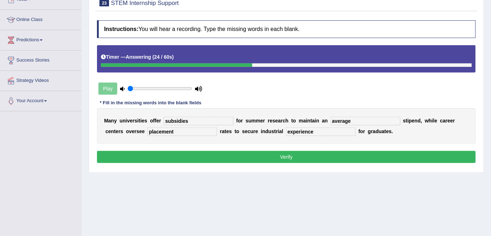
scroll to position [97, 0]
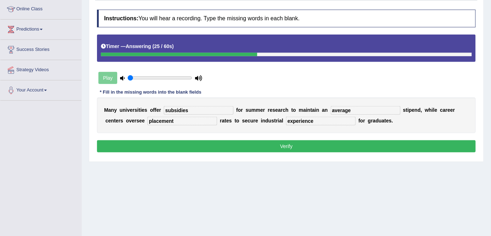
type input "subsidies"
click at [311, 145] on button "Verify" at bounding box center [286, 146] width 379 height 12
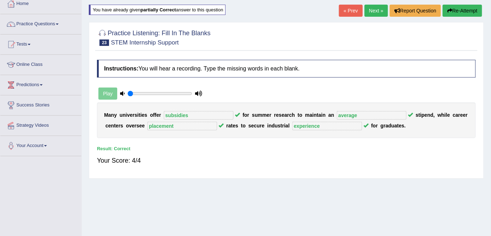
scroll to position [32, 0]
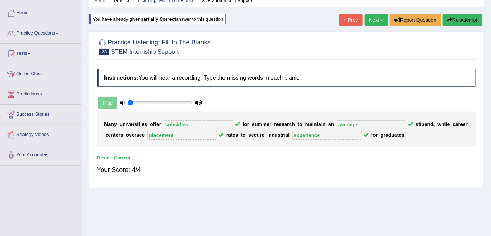
click at [375, 22] on link "Next »" at bounding box center [376, 20] width 23 height 12
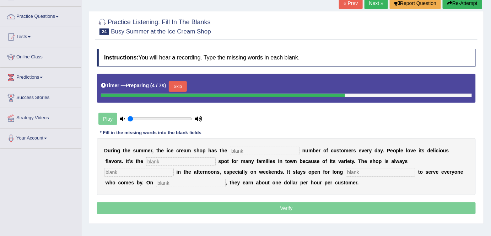
scroll to position [64, 0]
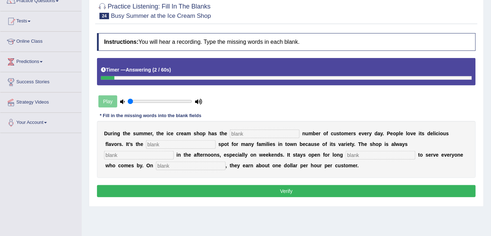
click at [261, 131] on input "text" at bounding box center [265, 133] width 70 height 9
type input "same"
click at [167, 142] on input "text" at bounding box center [181, 144] width 70 height 9
type input "favourit"
click at [160, 157] on input "text" at bounding box center [139, 155] width 70 height 9
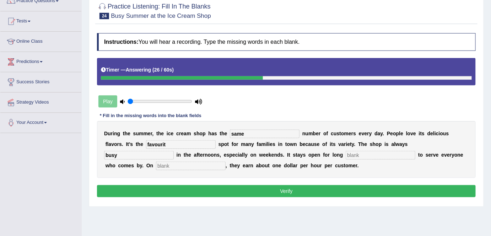
type input "busy"
click at [377, 156] on input "text" at bounding box center [381, 155] width 70 height 9
type input "hour"
click at [171, 163] on input "text" at bounding box center [191, 165] width 70 height 9
type input "average"
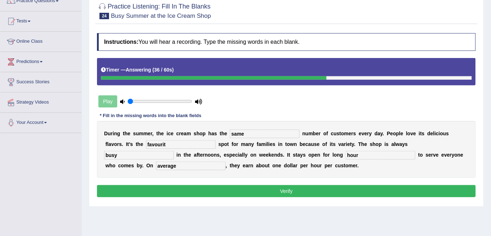
click at [173, 142] on input "favourit" at bounding box center [181, 144] width 70 height 9
click at [295, 189] on button "Verify" at bounding box center [286, 191] width 379 height 12
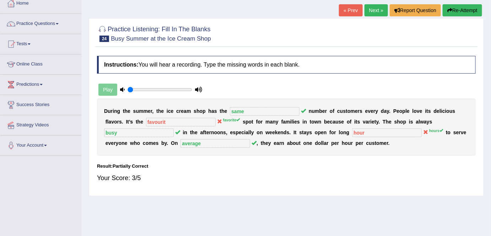
scroll to position [32, 0]
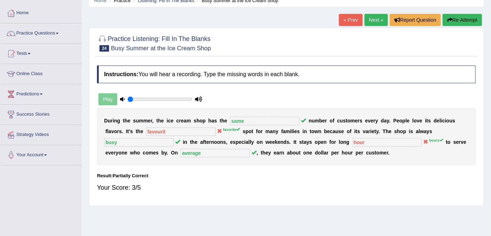
click at [370, 21] on link "Next »" at bounding box center [376, 20] width 23 height 12
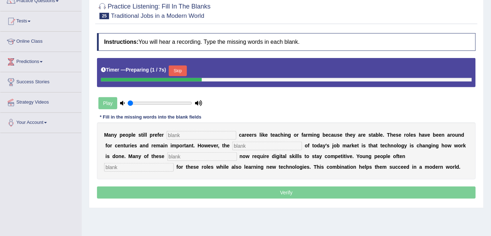
scroll to position [64, 0]
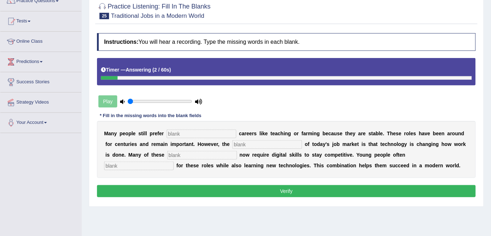
click at [220, 130] on input "text" at bounding box center [202, 133] width 70 height 9
type input "traditional"
click at [262, 143] on input "text" at bounding box center [267, 144] width 70 height 9
type input "reality"
click at [174, 153] on input "text" at bounding box center [202, 155] width 70 height 9
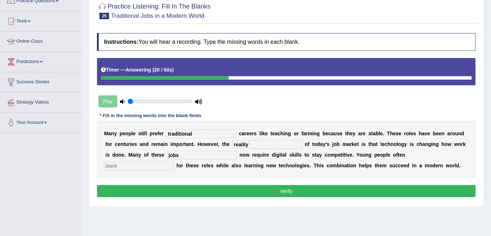
type input "jobs"
click at [157, 166] on input "text" at bounding box center [139, 165] width 70 height 9
type input "applied"
click at [255, 192] on button "Verify" at bounding box center [286, 191] width 379 height 12
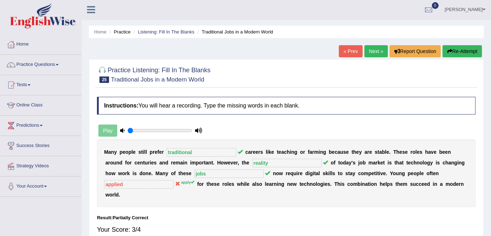
scroll to position [0, 0]
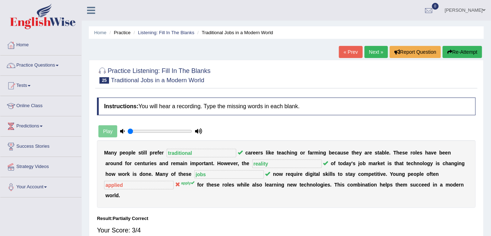
click at [371, 53] on link "Next »" at bounding box center [376, 52] width 23 height 12
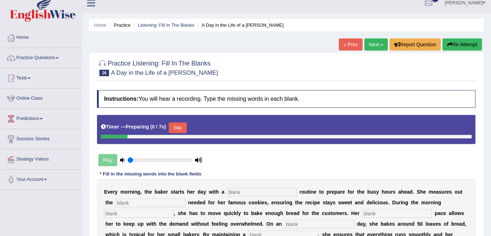
scroll to position [64, 0]
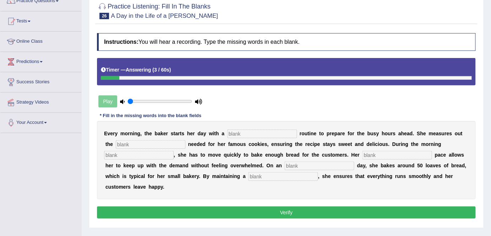
click at [250, 129] on input "text" at bounding box center [262, 133] width 70 height 9
type input "simple"
click at [141, 151] on input "text" at bounding box center [139, 155] width 70 height 9
type input "hours"
click at [312, 164] on input "text" at bounding box center [320, 165] width 70 height 9
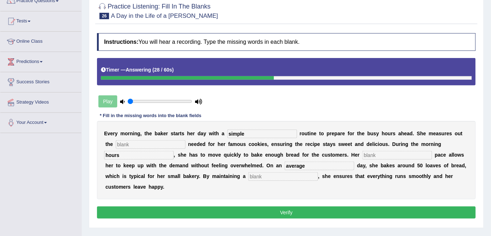
type input "average"
click at [286, 178] on input "text" at bounding box center [283, 176] width 70 height 9
type input "workflow"
click at [144, 144] on input "text" at bounding box center [151, 144] width 70 height 9
type input "scale"
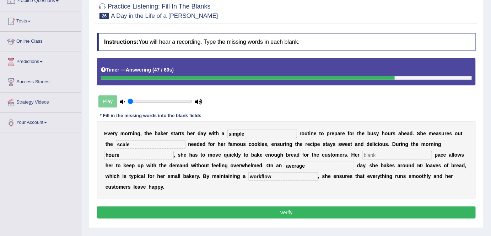
click at [237, 211] on button "Verify" at bounding box center [286, 212] width 379 height 12
click at [383, 153] on input "text" at bounding box center [397, 155] width 70 height 9
type input "work"
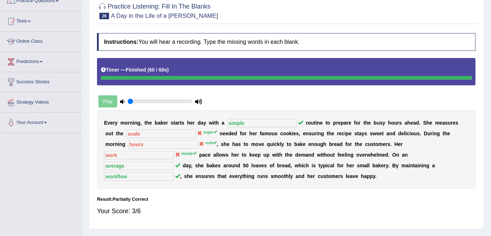
scroll to position [0, 0]
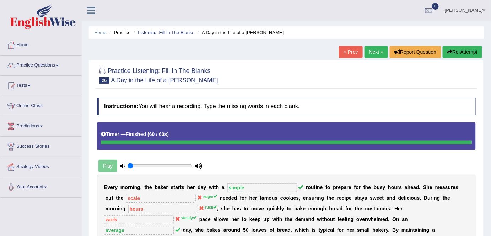
click at [376, 51] on link "Next »" at bounding box center [376, 52] width 23 height 12
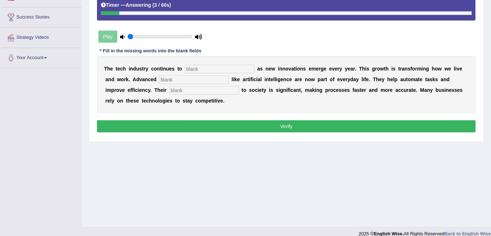
click at [196, 66] on input "text" at bounding box center [220, 69] width 70 height 9
type input "booster"
click at [197, 76] on input "text" at bounding box center [194, 79] width 70 height 9
type input "system"
click at [194, 93] on input "text" at bounding box center [204, 90] width 70 height 9
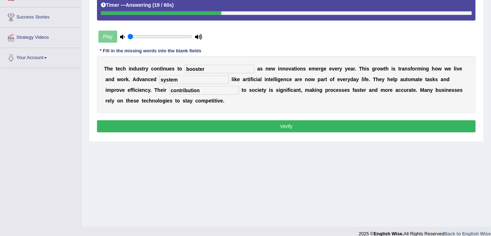
type input "contribution"
click at [277, 124] on button "Verify" at bounding box center [286, 126] width 379 height 12
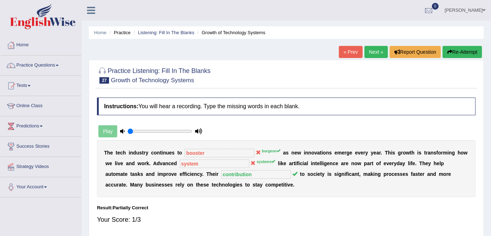
click at [372, 55] on link "Next »" at bounding box center [376, 52] width 23 height 12
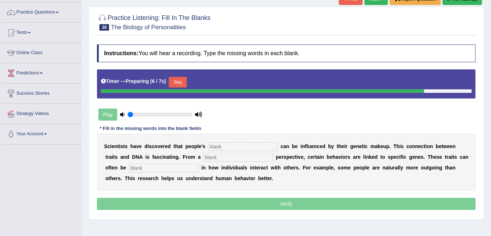
scroll to position [64, 0]
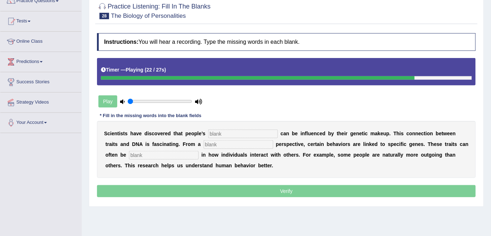
click at [248, 145] on input "text" at bounding box center [239, 144] width 70 height 9
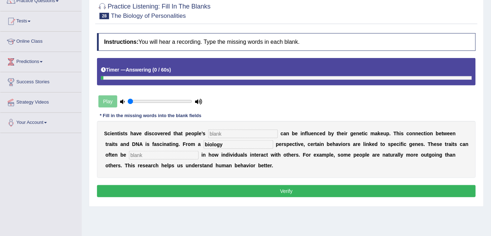
type input "biology"
click at [150, 151] on input "text" at bounding box center [164, 155] width 70 height 9
type input "visible"
click at [233, 134] on input "text" at bounding box center [243, 133] width 70 height 9
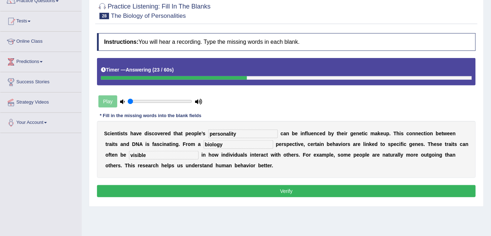
type input "personality"
click at [299, 190] on button "Verify" at bounding box center [286, 191] width 379 height 12
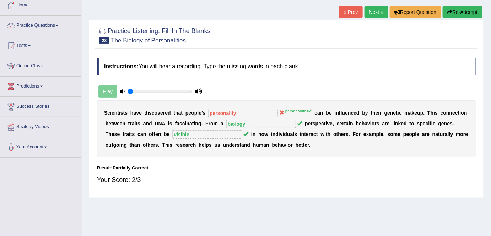
scroll to position [0, 0]
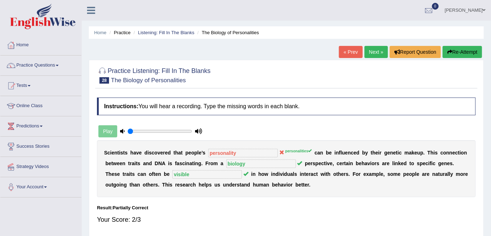
click at [374, 53] on link "Next »" at bounding box center [376, 52] width 23 height 12
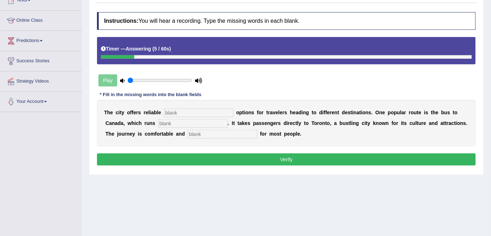
scroll to position [97, 0]
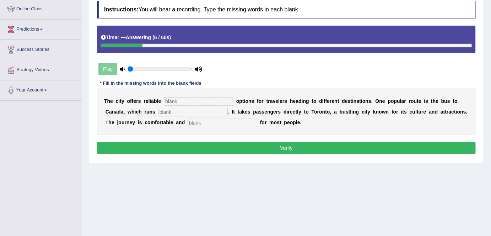
click at [191, 102] on input "text" at bounding box center [199, 101] width 70 height 9
type input "transport"
click at [185, 111] on input "text" at bounding box center [193, 112] width 70 height 9
type input "daily"
click at [195, 119] on input "text" at bounding box center [223, 122] width 70 height 9
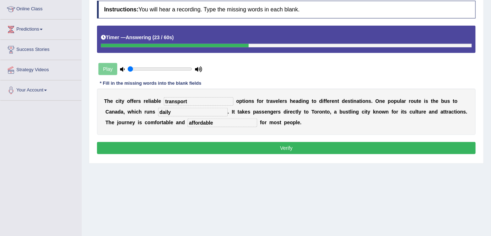
type input "affordable"
click at [293, 145] on button "Verify" at bounding box center [286, 148] width 379 height 12
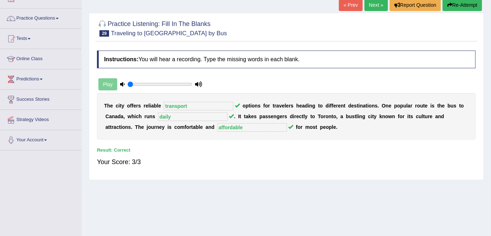
scroll to position [0, 0]
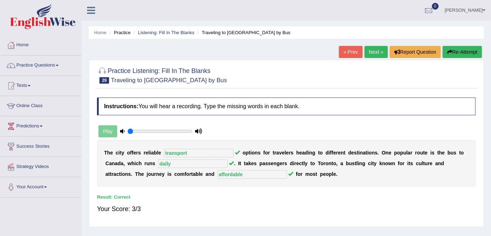
click at [377, 53] on link "Next »" at bounding box center [376, 52] width 23 height 12
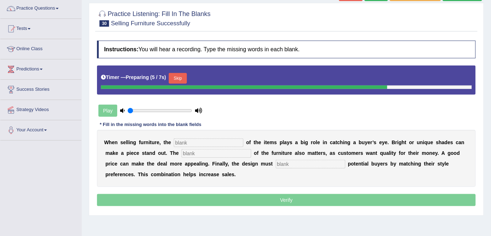
scroll to position [64, 0]
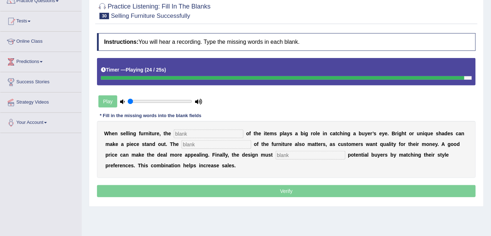
click at [205, 134] on input "text" at bounding box center [209, 133] width 70 height 9
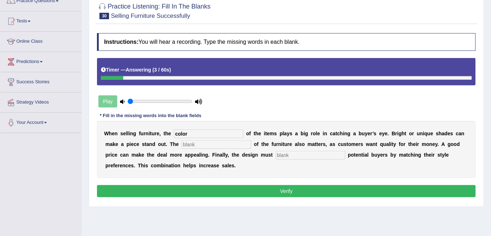
type input "color"
click at [205, 143] on input "text" at bounding box center [217, 144] width 70 height 9
type input "value"
click at [293, 155] on input "text" at bounding box center [311, 155] width 70 height 9
type input "attract"
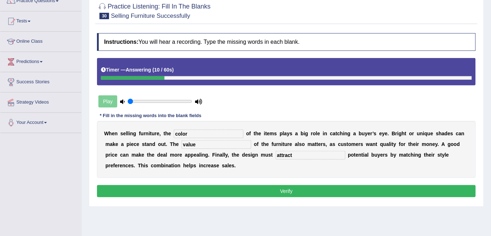
click at [303, 190] on button "Verify" at bounding box center [286, 191] width 379 height 12
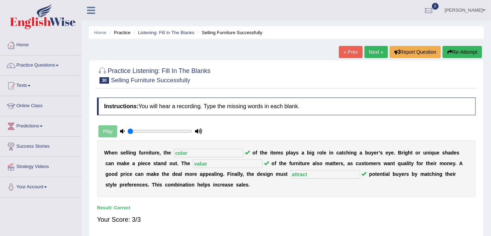
scroll to position [0, 0]
click at [377, 52] on link "Next »" at bounding box center [376, 52] width 23 height 12
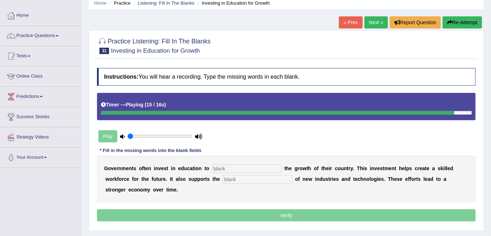
scroll to position [64, 0]
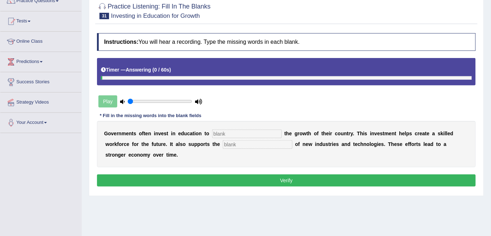
click at [254, 129] on input "text" at bounding box center [247, 133] width 70 height 9
type input "boost"
click at [255, 141] on input "text" at bounding box center [258, 144] width 70 height 9
type input "developments"
click at [302, 178] on button "Verify" at bounding box center [286, 180] width 379 height 12
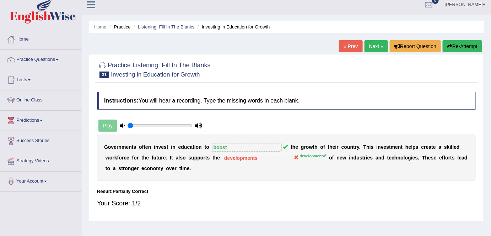
scroll to position [0, 0]
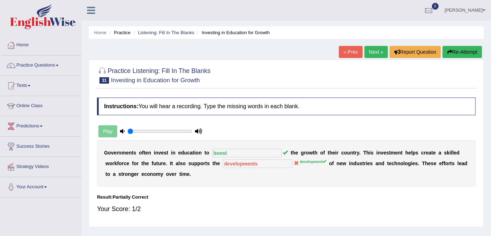
click at [377, 51] on link "Next »" at bounding box center [376, 52] width 23 height 12
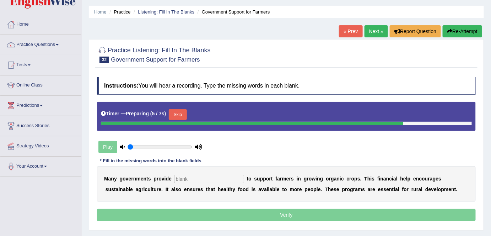
scroll to position [32, 0]
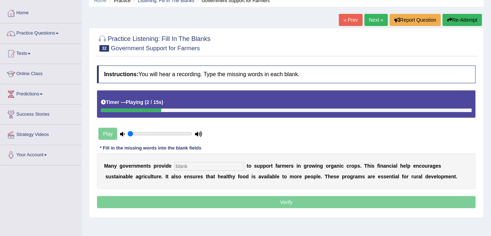
click at [222, 165] on input "text" at bounding box center [209, 166] width 70 height 9
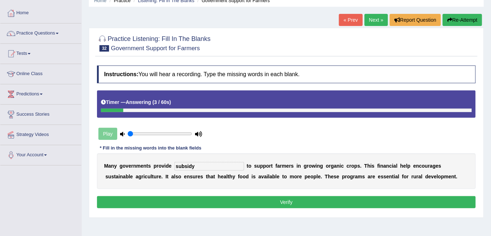
type input "subsidy"
click at [259, 198] on button "Verify" at bounding box center [286, 202] width 379 height 12
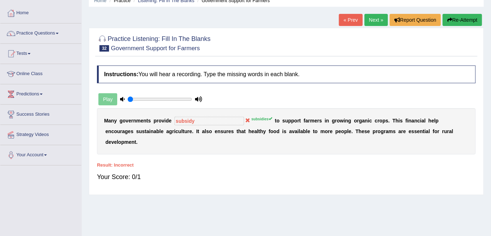
click at [373, 18] on link "Next »" at bounding box center [376, 20] width 23 height 12
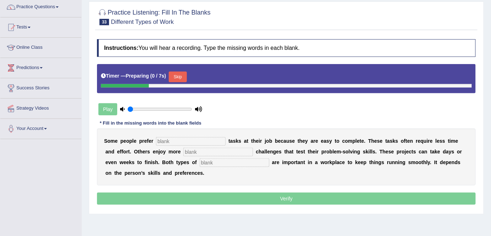
scroll to position [64, 0]
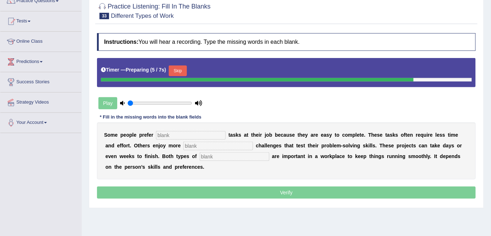
click at [206, 133] on input "text" at bounding box center [191, 135] width 70 height 9
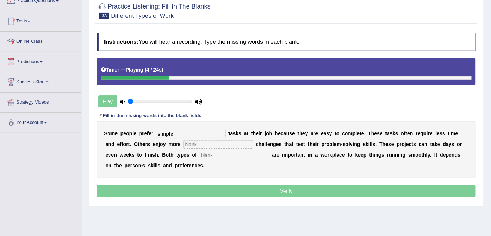
type input "simple"
click at [215, 145] on input "text" at bounding box center [218, 144] width 70 height 9
type input "comples"
click at [217, 153] on input "text" at bounding box center [235, 155] width 70 height 9
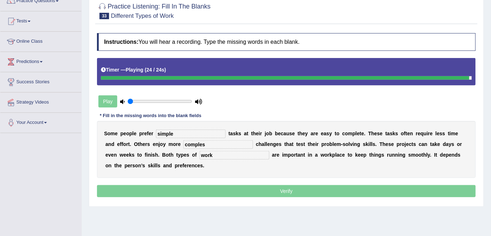
type input "work"
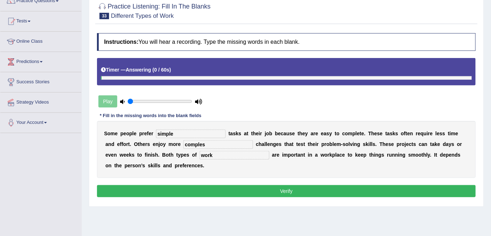
click at [202, 142] on input "comples" at bounding box center [218, 144] width 70 height 9
click at [220, 142] on input "comples" at bounding box center [218, 144] width 70 height 9
type input "complex"
drag, startPoint x: 217, startPoint y: 152, endPoint x: 239, endPoint y: 168, distance: 27.2
click at [217, 152] on input "work" at bounding box center [235, 155] width 70 height 9
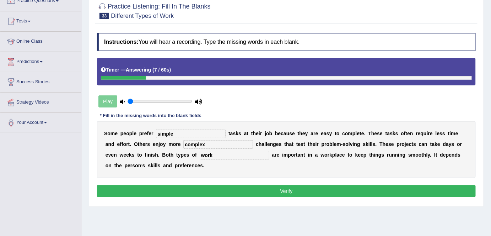
click at [296, 191] on button "Verify" at bounding box center [286, 191] width 379 height 12
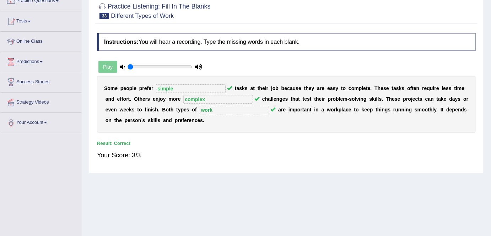
scroll to position [0, 0]
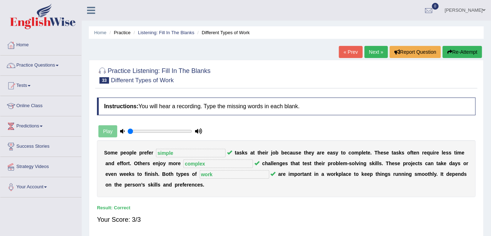
click at [374, 53] on link "Next »" at bounding box center [376, 52] width 23 height 12
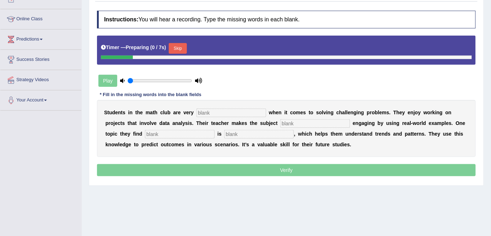
scroll to position [129, 0]
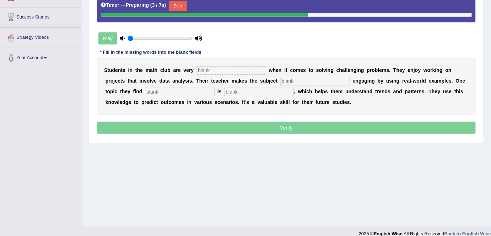
click at [234, 68] on input "text" at bounding box center [231, 70] width 70 height 9
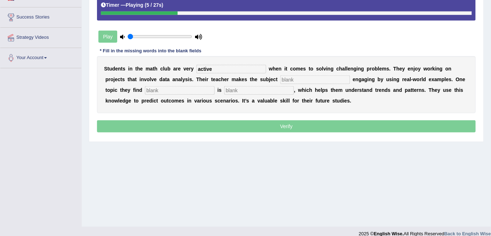
type input "active"
click at [302, 79] on input "text" at bounding box center [315, 79] width 70 height 9
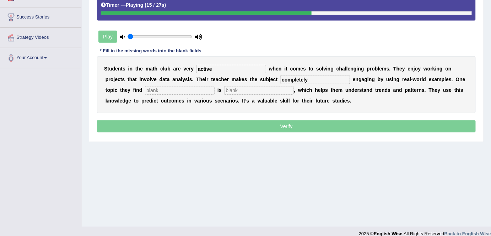
type input "completely"
click at [178, 93] on div "S t u d e n t s i n t h e m a t h c l u b a r e v e r y active w h e n i t c o …" at bounding box center [286, 84] width 379 height 57
click at [182, 90] on input "text" at bounding box center [180, 90] width 70 height 9
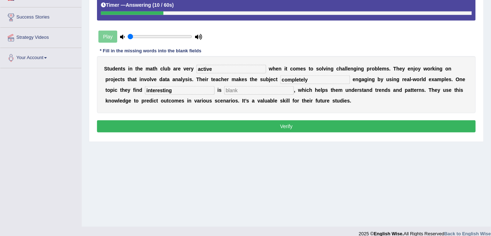
type input "interesting"
drag, startPoint x: 249, startPoint y: 90, endPoint x: 258, endPoint y: 89, distance: 8.9
click at [249, 90] on input "text" at bounding box center [259, 90] width 70 height 9
type input "helpful"
drag, startPoint x: 307, startPoint y: 125, endPoint x: 313, endPoint y: 122, distance: 7.0
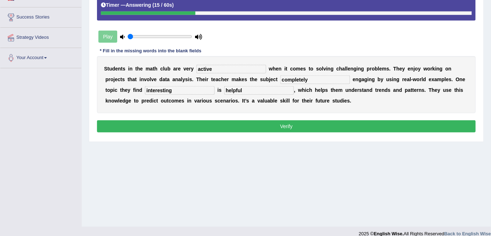
click at [307, 125] on button "Verify" at bounding box center [286, 126] width 379 height 12
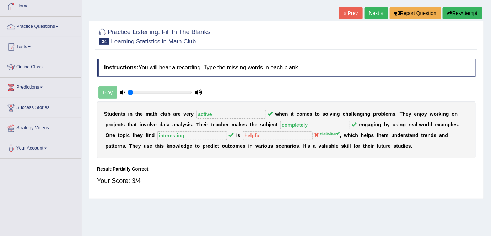
scroll to position [0, 0]
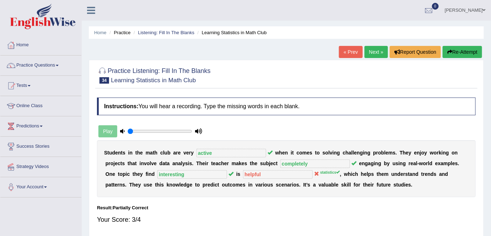
click at [372, 53] on link "Next »" at bounding box center [376, 52] width 23 height 12
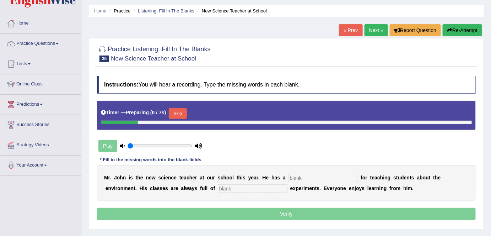
scroll to position [64, 0]
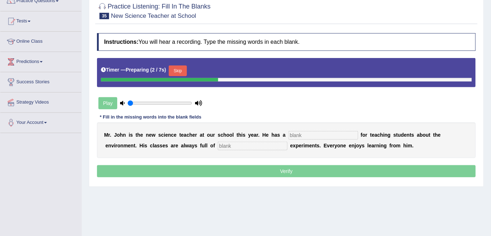
click at [317, 134] on input "text" at bounding box center [323, 135] width 70 height 9
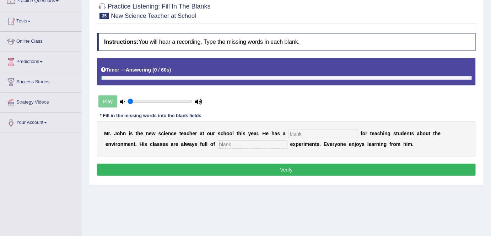
click at [317, 134] on input "text" at bounding box center [323, 133] width 70 height 9
type input "["
type input "passion"
click at [252, 144] on input "text" at bounding box center [253, 144] width 70 height 9
type input "excitment"
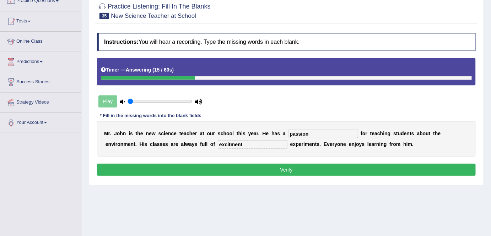
click at [297, 170] on button "Verify" at bounding box center [286, 169] width 379 height 12
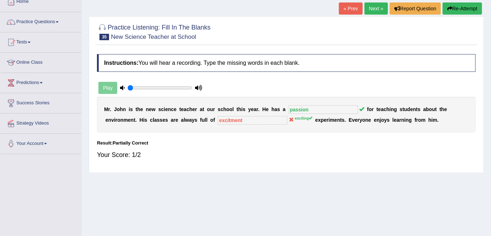
scroll to position [32, 0]
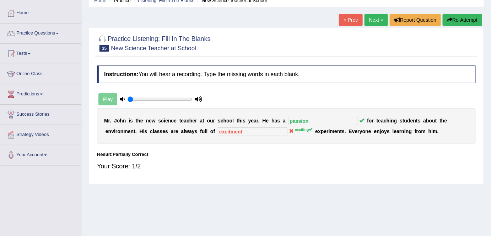
click at [374, 18] on link "Next »" at bounding box center [376, 20] width 23 height 12
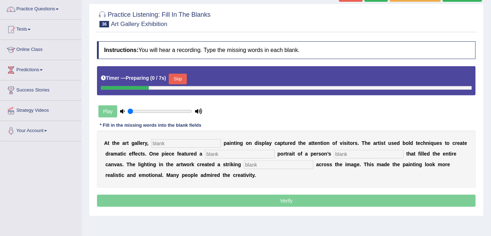
scroll to position [64, 0]
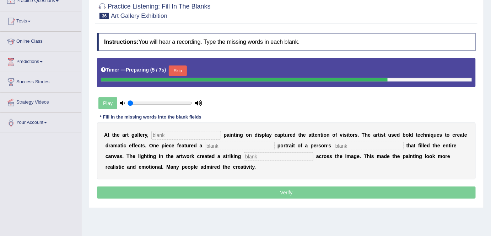
click at [189, 135] on input "text" at bounding box center [186, 135] width 70 height 9
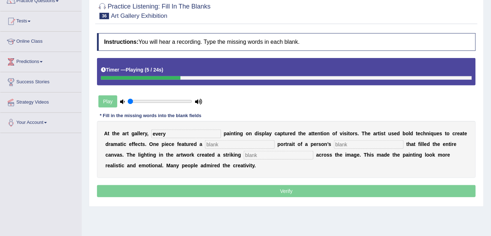
type input "every"
click at [252, 140] on input "text" at bounding box center [240, 144] width 70 height 9
type input "g"
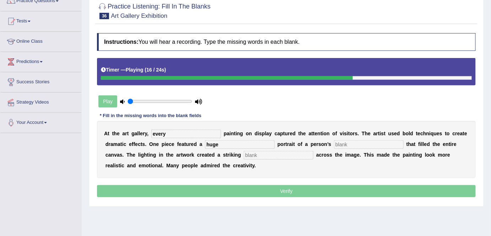
type input "huge"
click at [275, 153] on input "text" at bounding box center [279, 155] width 70 height 9
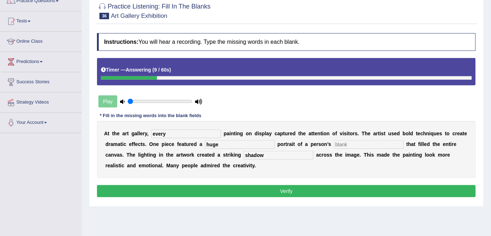
type input "shadow"
click at [350, 144] on input "text" at bounding box center [369, 144] width 70 height 9
type input "jj"
click at [348, 191] on button "Verify" at bounding box center [286, 191] width 379 height 12
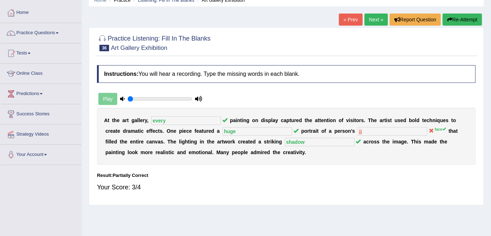
scroll to position [32, 0]
click at [374, 19] on link "Next »" at bounding box center [376, 20] width 23 height 12
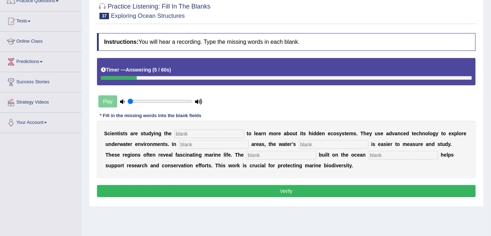
scroll to position [32, 0]
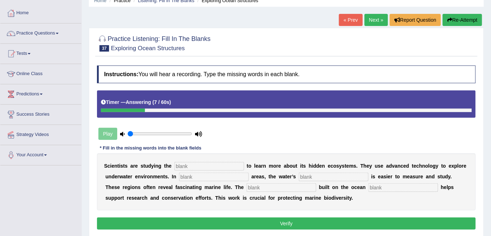
click at [465, 18] on button "Re-Attempt" at bounding box center [462, 20] width 39 height 12
click at [226, 169] on div "S c i e n t i s t s a r e s t u d y i n g t h e t o l e a r n m o r e a b o u t…" at bounding box center [286, 181] width 379 height 57
click at [209, 163] on input "text" at bounding box center [209, 166] width 70 height 9
type input "ocean"
click at [233, 176] on input "text" at bounding box center [214, 176] width 70 height 9
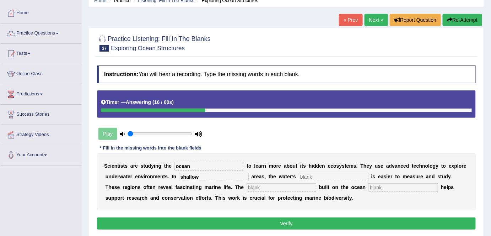
type input "shallow"
click at [339, 178] on input "text" at bounding box center [334, 176] width 70 height 9
type input "depth"
click at [283, 186] on input "text" at bounding box center [282, 187] width 70 height 9
type input "infrastructure"
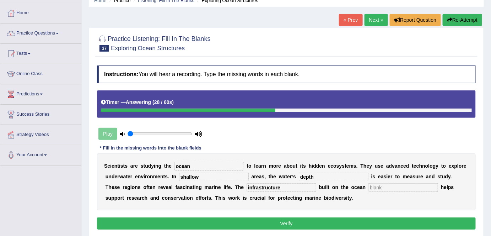
click at [400, 188] on input "text" at bounding box center [403, 187] width 70 height 9
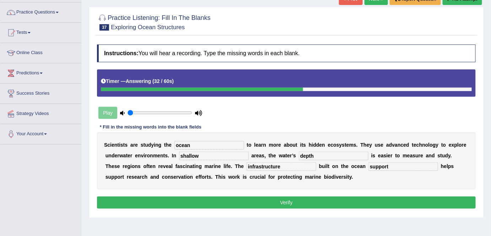
scroll to position [64, 0]
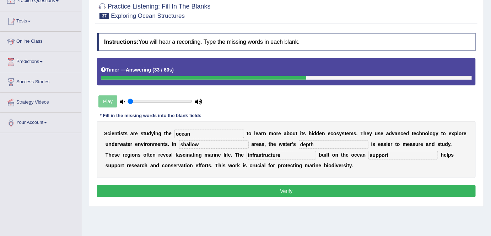
type input "support"
click at [361, 189] on button "Verify" at bounding box center [286, 191] width 379 height 12
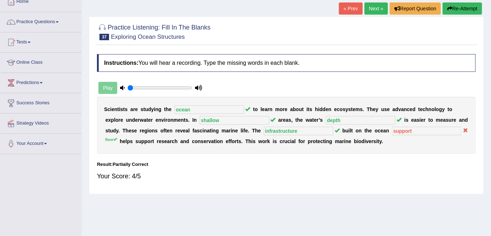
scroll to position [32, 0]
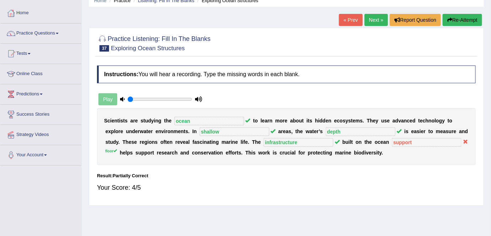
click at [378, 20] on link "Next »" at bounding box center [376, 20] width 23 height 12
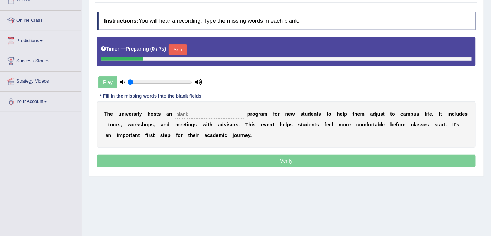
scroll to position [97, 0]
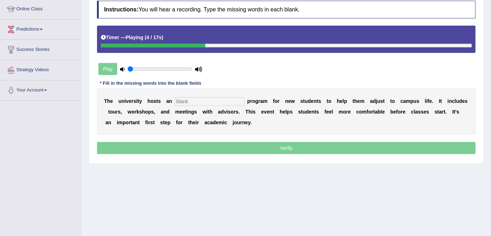
click at [204, 102] on input "text" at bounding box center [210, 101] width 70 height 9
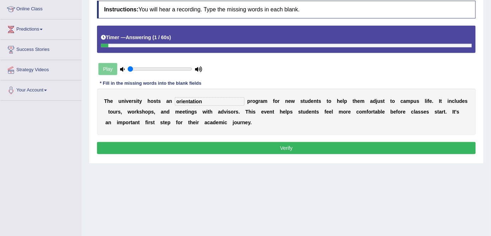
type input "orientation"
click at [320, 146] on button "Verify" at bounding box center [286, 148] width 379 height 12
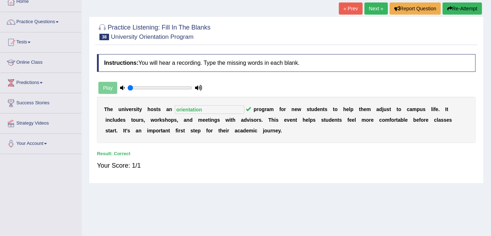
scroll to position [32, 0]
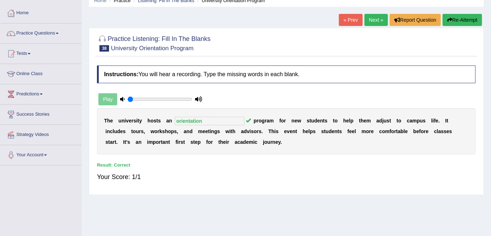
click at [376, 17] on link "Next »" at bounding box center [376, 20] width 23 height 12
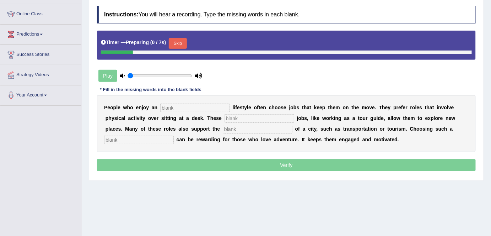
scroll to position [97, 0]
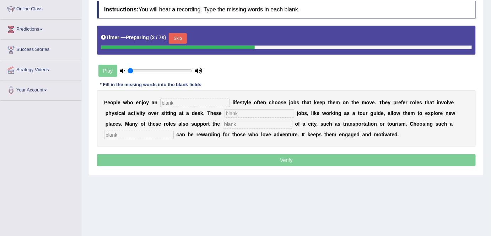
click at [203, 102] on input "text" at bounding box center [195, 102] width 70 height 9
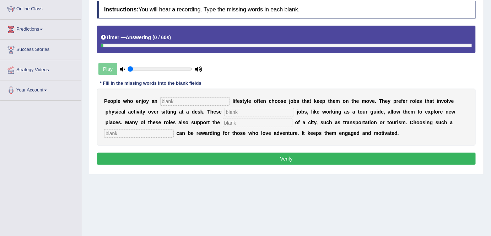
click at [152, 132] on input "text" at bounding box center [139, 133] width 70 height 9
type input "carrier"
click at [174, 100] on input "text" at bounding box center [195, 101] width 70 height 9
type input "active"
click at [248, 111] on input "text" at bounding box center [260, 112] width 70 height 9
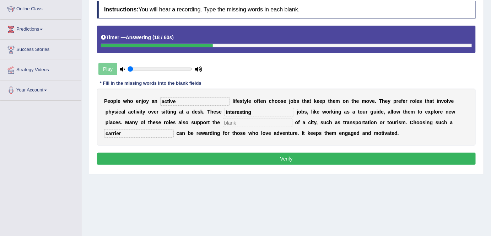
type input "interesting"
click at [246, 124] on input "text" at bounding box center [258, 122] width 70 height 9
type input "infrastructure"
click at [310, 158] on button "Verify" at bounding box center [286, 158] width 379 height 12
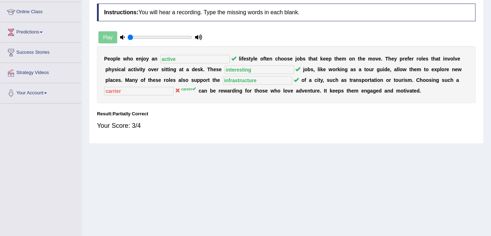
scroll to position [41, 0]
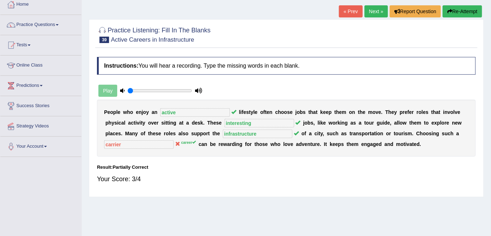
click at [373, 12] on link "Next »" at bounding box center [376, 11] width 23 height 12
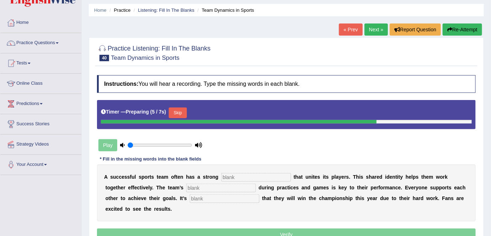
scroll to position [64, 0]
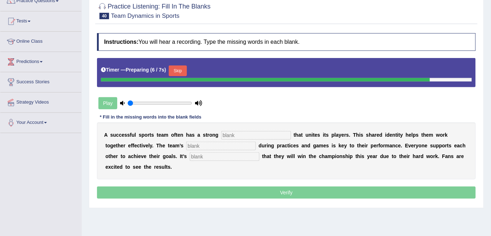
click at [265, 135] on input "text" at bounding box center [256, 135] width 70 height 9
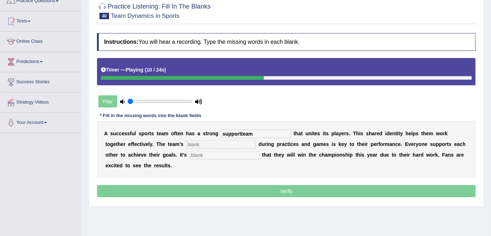
type input "supportteam"
click at [214, 143] on input "text" at bounding box center [221, 144] width 70 height 9
type input "colloboration"
click at [211, 154] on input "text" at bounding box center [225, 155] width 70 height 9
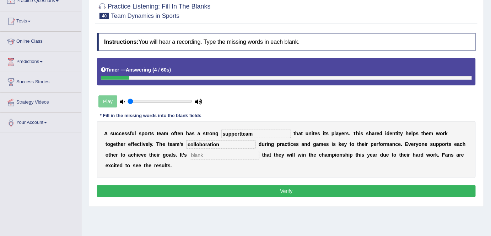
click at [242, 132] on input "supportteam" at bounding box center [256, 133] width 70 height 9
type input "supporteam"
click at [226, 145] on input "colloboration" at bounding box center [221, 144] width 70 height 9
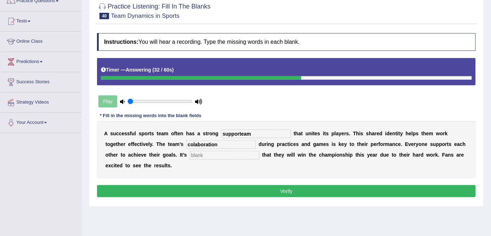
type input "colaboration"
drag, startPoint x: 214, startPoint y: 154, endPoint x: 218, endPoint y: 155, distance: 4.1
click at [215, 155] on input "text" at bounding box center [225, 155] width 70 height 9
type input "kk"
click at [275, 191] on button "Verify" at bounding box center [286, 191] width 379 height 12
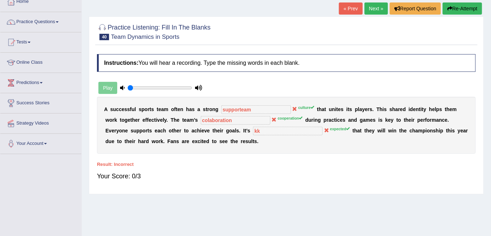
scroll to position [32, 0]
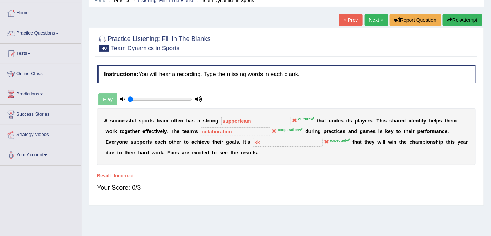
click at [376, 21] on link "Next »" at bounding box center [376, 20] width 23 height 12
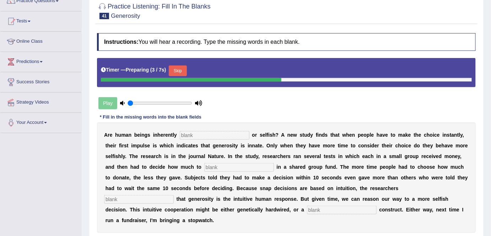
scroll to position [97, 0]
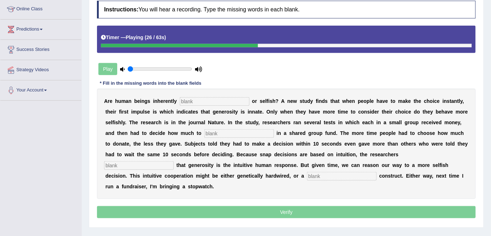
click at [247, 133] on input "text" at bounding box center [239, 133] width 70 height 9
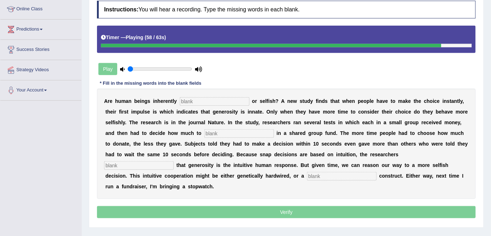
click at [328, 174] on input "text" at bounding box center [342, 176] width 70 height 9
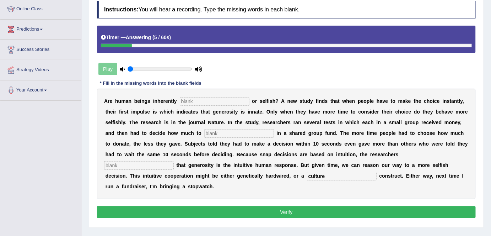
type input "culture"
click at [166, 163] on input "text" at bounding box center [139, 165] width 70 height 9
type input "conclude"
click at [225, 135] on input "text" at bounding box center [239, 133] width 70 height 9
type input "invest"
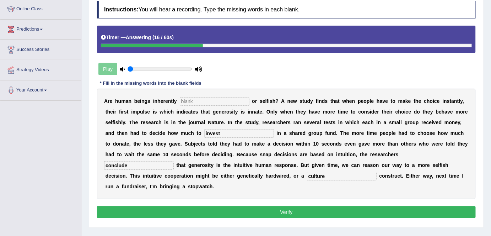
click at [221, 99] on input "text" at bounding box center [215, 101] width 70 height 9
type input "generous"
click at [282, 209] on button "Verify" at bounding box center [286, 212] width 379 height 12
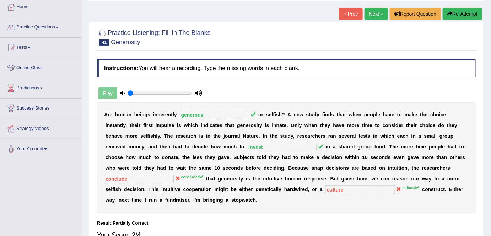
scroll to position [0, 0]
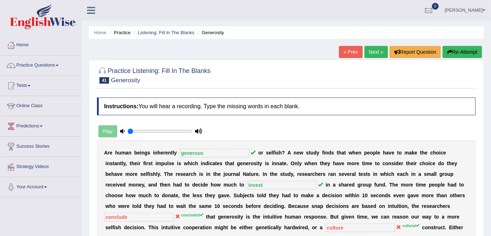
click at [375, 53] on link "Next »" at bounding box center [376, 52] width 23 height 12
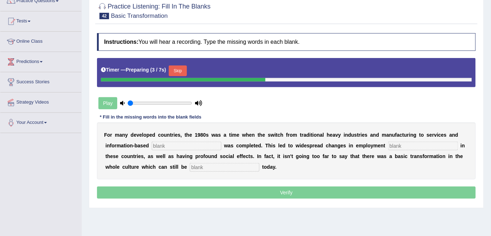
click at [208, 142] on input "text" at bounding box center [187, 145] width 70 height 9
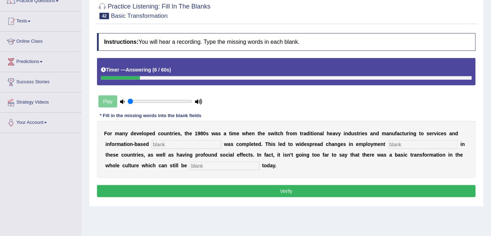
click at [204, 163] on input "text" at bounding box center [225, 165] width 70 height 9
type input "observe"
click at [195, 140] on input "text" at bounding box center [187, 144] width 70 height 9
type input "data"
click at [415, 143] on input "text" at bounding box center [423, 144] width 70 height 9
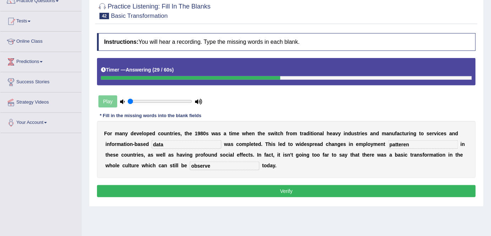
type input "patteren"
click at [418, 189] on button "Verify" at bounding box center [286, 191] width 379 height 12
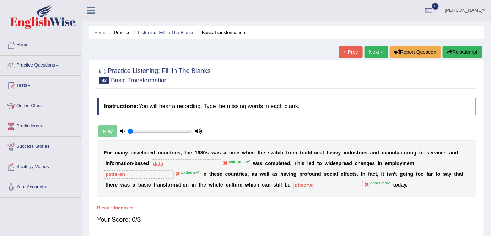
click at [460, 51] on button "Re-Attempt" at bounding box center [462, 52] width 39 height 12
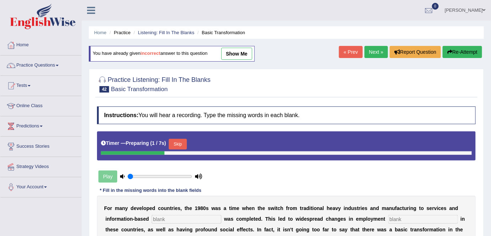
click at [180, 141] on button "Skip" at bounding box center [178, 144] width 18 height 11
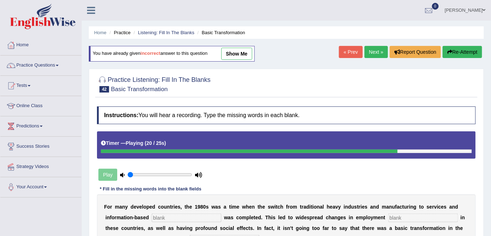
click at [378, 52] on link "Next »" at bounding box center [376, 52] width 23 height 12
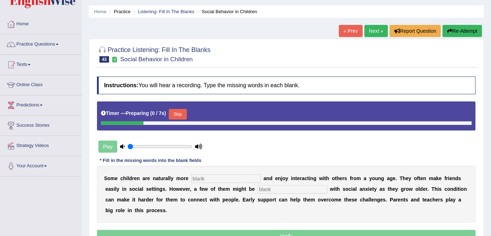
scroll to position [32, 0]
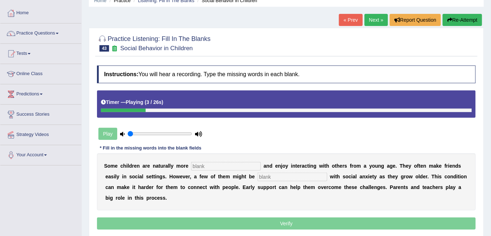
click at [230, 165] on input "text" at bounding box center [226, 166] width 70 height 9
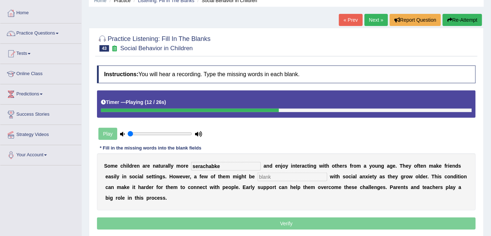
click at [281, 174] on input "text" at bounding box center [293, 176] width 70 height 9
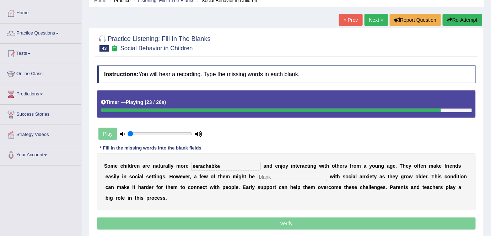
click at [226, 164] on input "serachabke" at bounding box center [226, 166] width 70 height 9
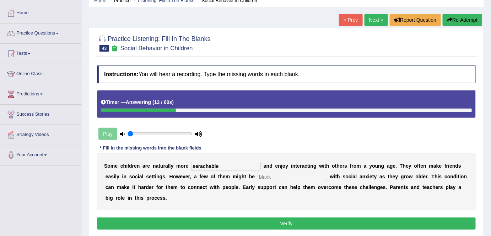
type input "serachable"
click at [293, 179] on input "text" at bounding box center [293, 176] width 70 height 9
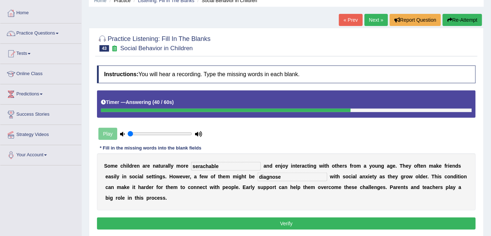
click at [298, 176] on input "diagnose" at bounding box center [293, 176] width 70 height 9
type input "diagnose"
click at [284, 222] on button "Verify" at bounding box center [286, 223] width 379 height 12
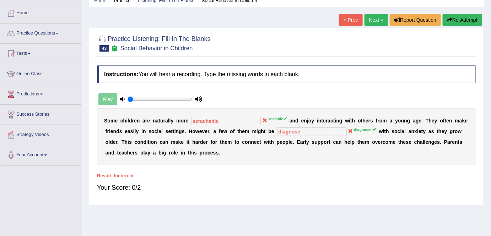
click at [373, 19] on link "Next »" at bounding box center [376, 20] width 23 height 12
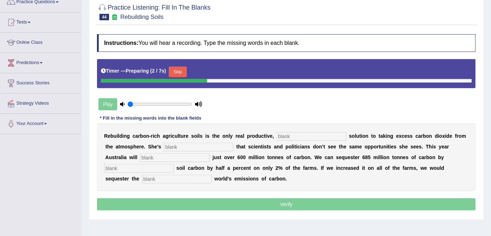
scroll to position [64, 0]
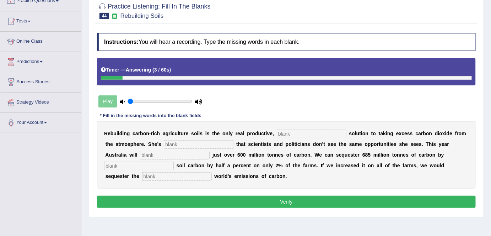
click at [302, 135] on input "text" at bounding box center [312, 133] width 70 height 9
type input "permanent"
click at [192, 143] on input "text" at bounding box center [199, 144] width 70 height 9
click at [177, 156] on input "text" at bounding box center [175, 155] width 70 height 9
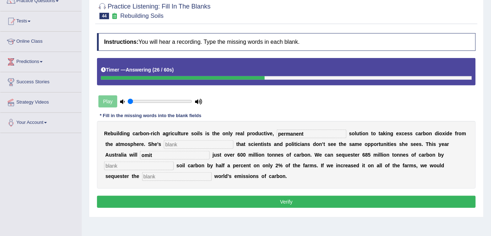
type input "omit"
click at [145, 163] on input "text" at bounding box center [139, 165] width 70 height 9
type input "increasing"
click at [179, 176] on input "text" at bounding box center [177, 176] width 70 height 9
type input "whole"
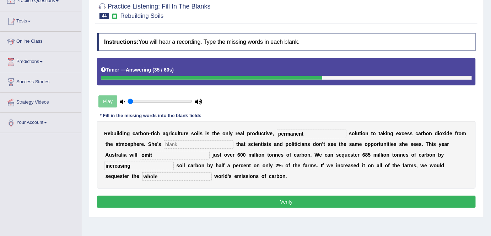
click at [202, 144] on input "text" at bounding box center [199, 144] width 70 height 9
type input "frustated"
click at [209, 223] on div "Home Practice Listening: Fill In The Blanks Rebuilding Soils « Prev Next » Repo…" at bounding box center [286, 113] width 409 height 355
click at [298, 199] on button "Verify" at bounding box center [286, 201] width 379 height 12
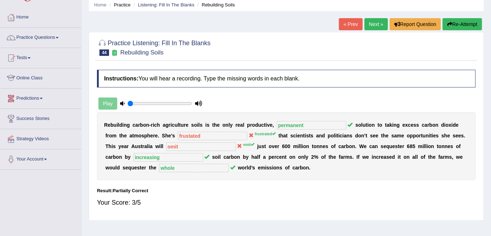
scroll to position [0, 0]
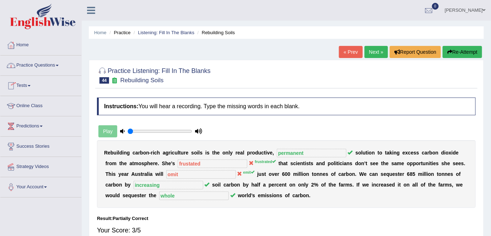
click at [43, 65] on link "Practice Questions" at bounding box center [40, 64] width 81 height 18
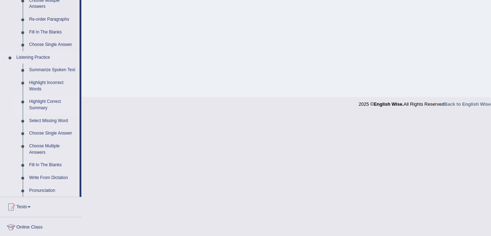
scroll to position [323, 0]
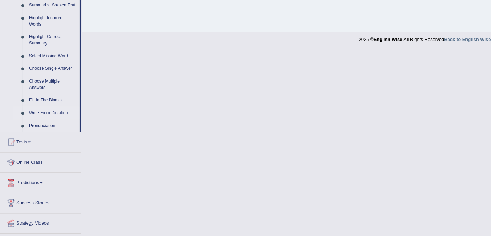
click at [52, 114] on link "Write From Dictation" at bounding box center [53, 113] width 54 height 13
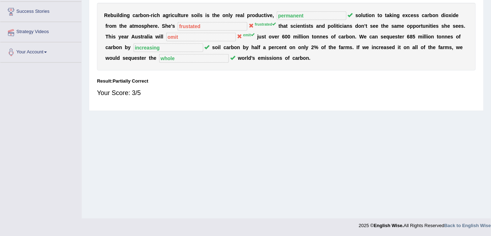
scroll to position [77, 0]
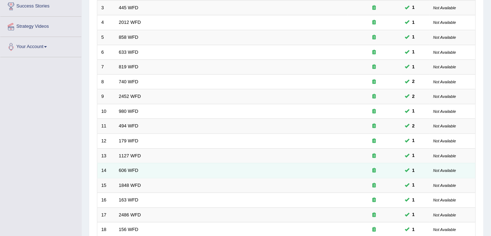
scroll to position [194, 0]
